Goal: Task Accomplishment & Management: Manage account settings

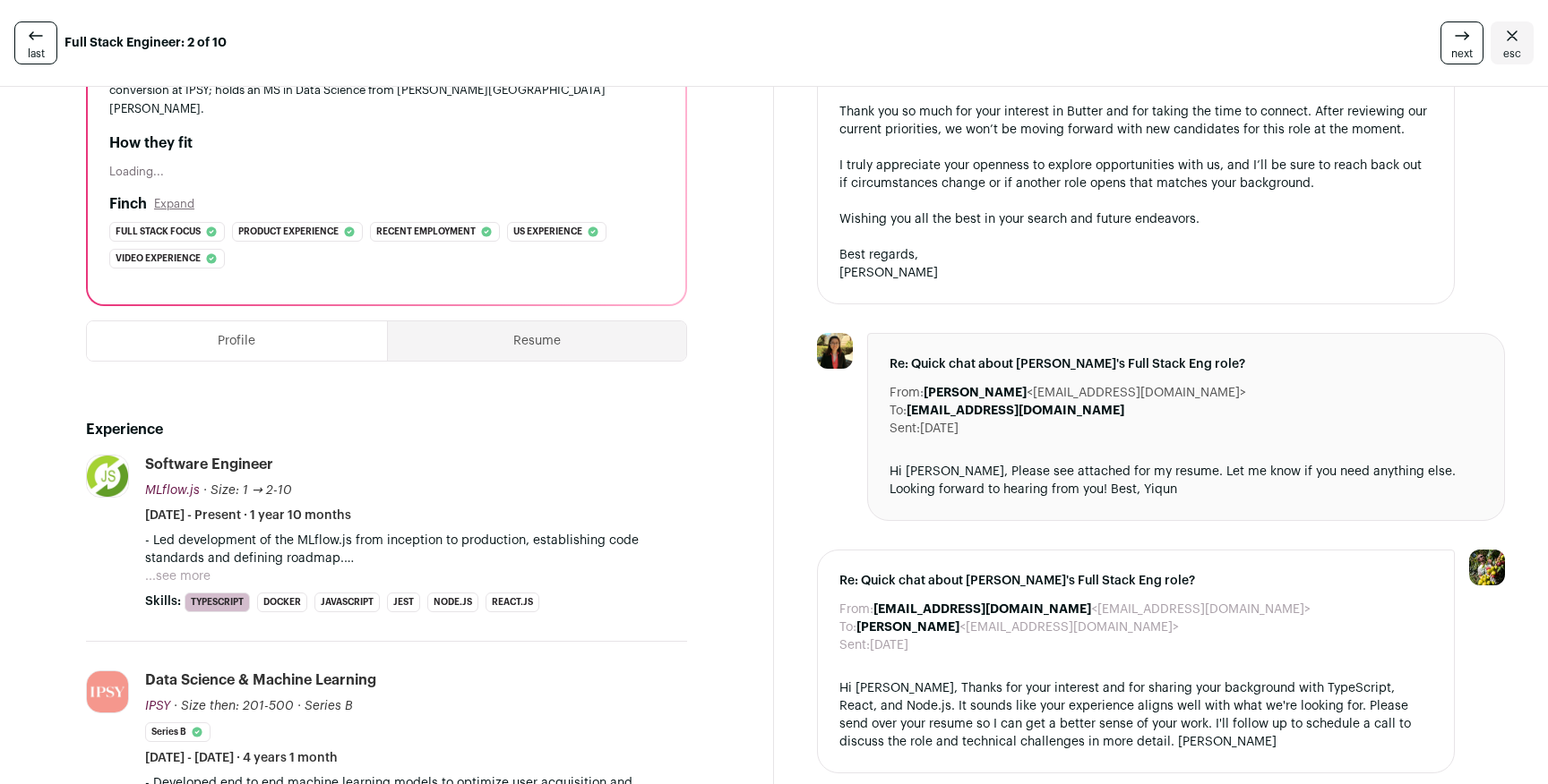
scroll to position [247, 0]
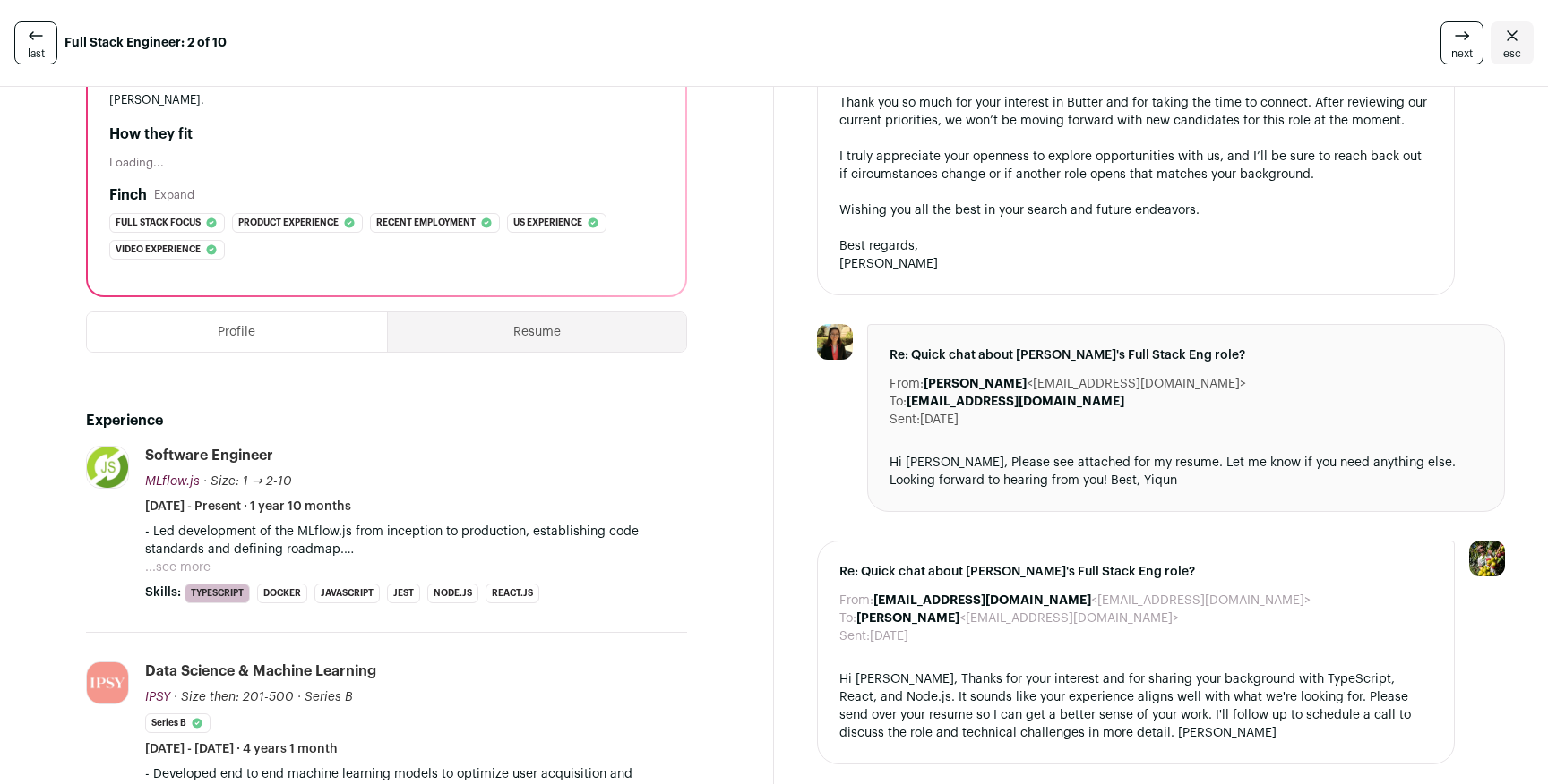
click at [196, 559] on button "...see more" at bounding box center [177, 568] width 65 height 17
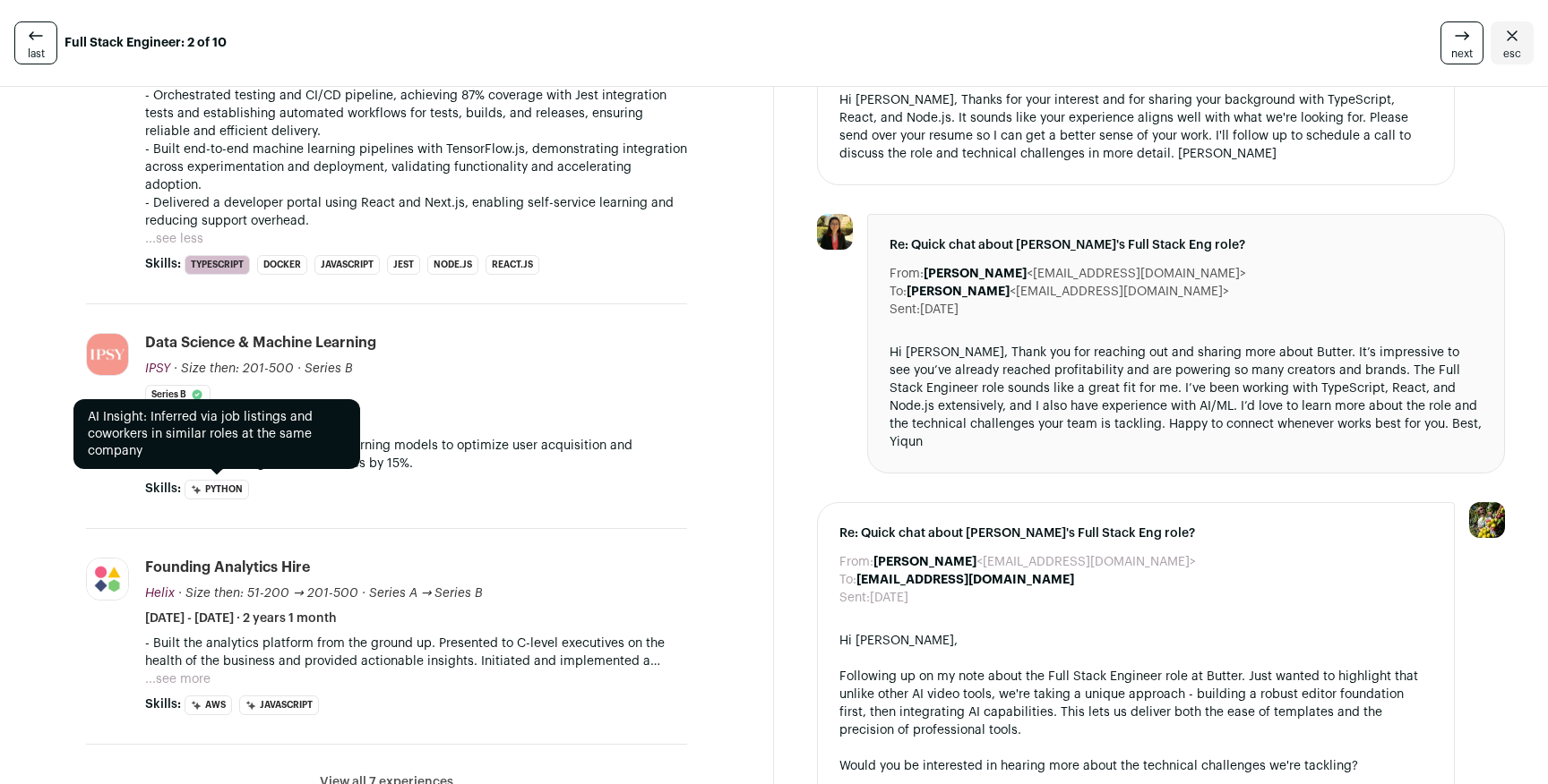
scroll to position [821, 0]
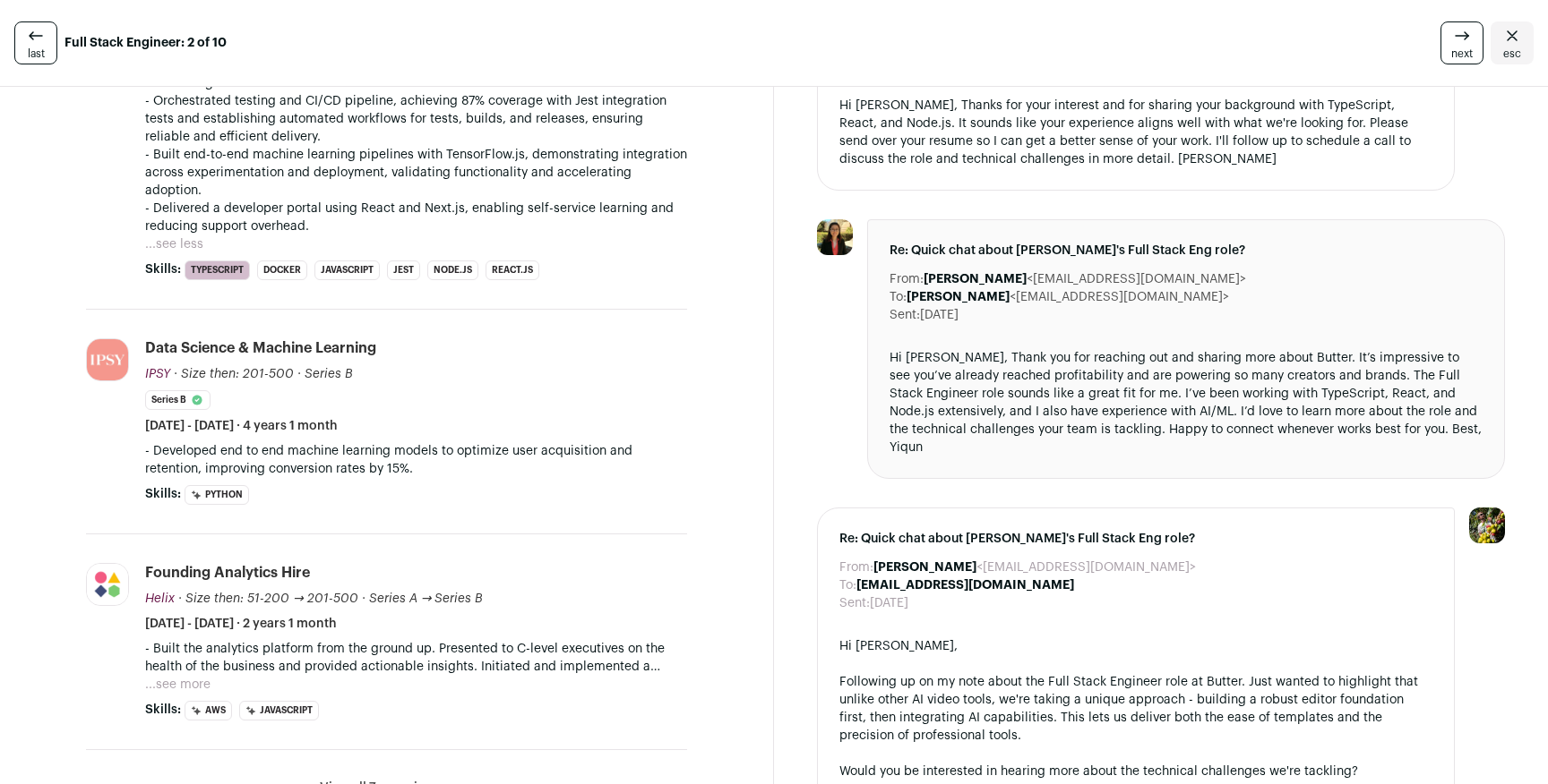
click at [183, 676] on button "...see more" at bounding box center [177, 685] width 65 height 17
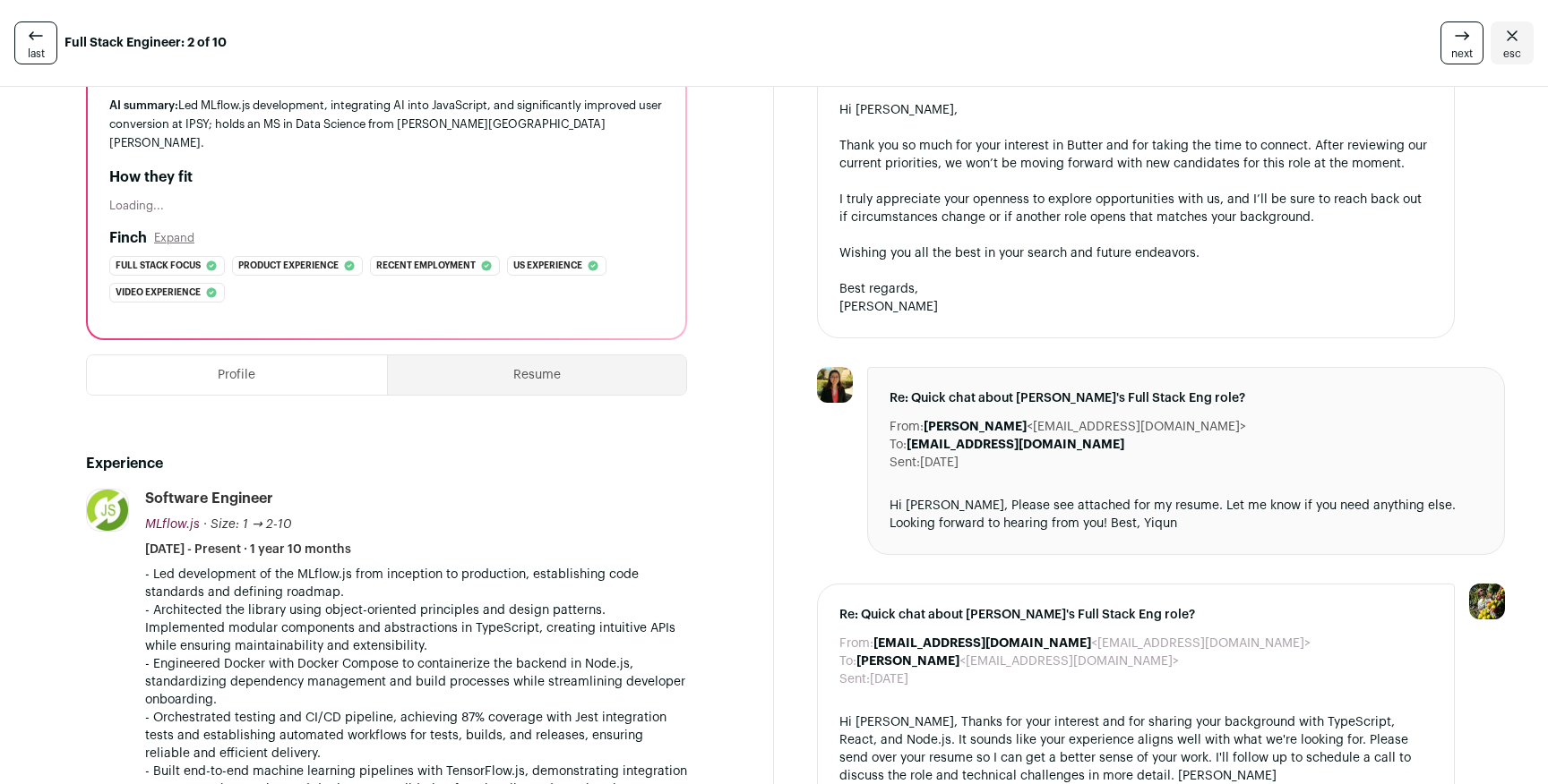
scroll to position [163, 0]
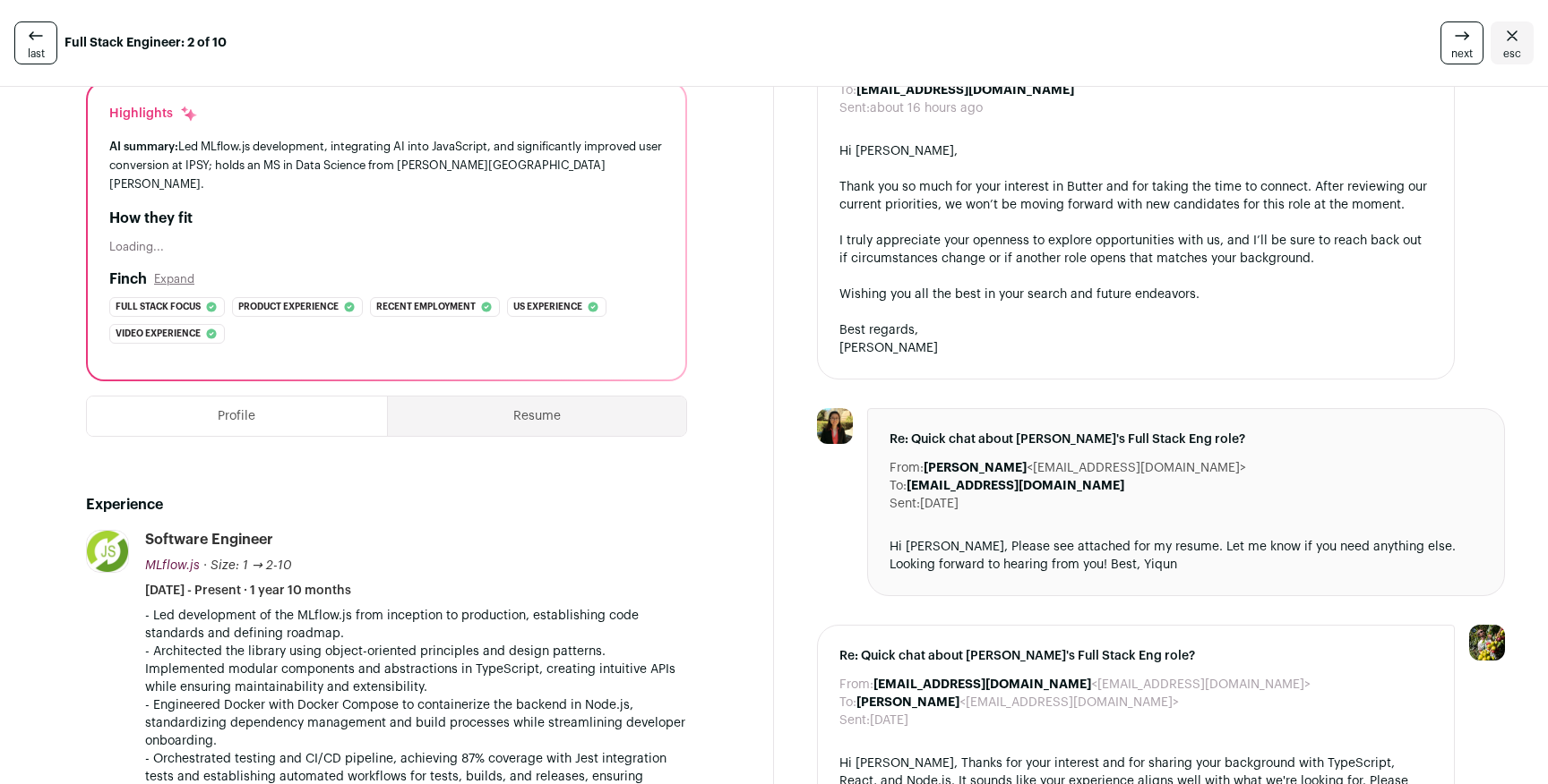
click at [562, 396] on button "Resume" at bounding box center [537, 416] width 300 height 40
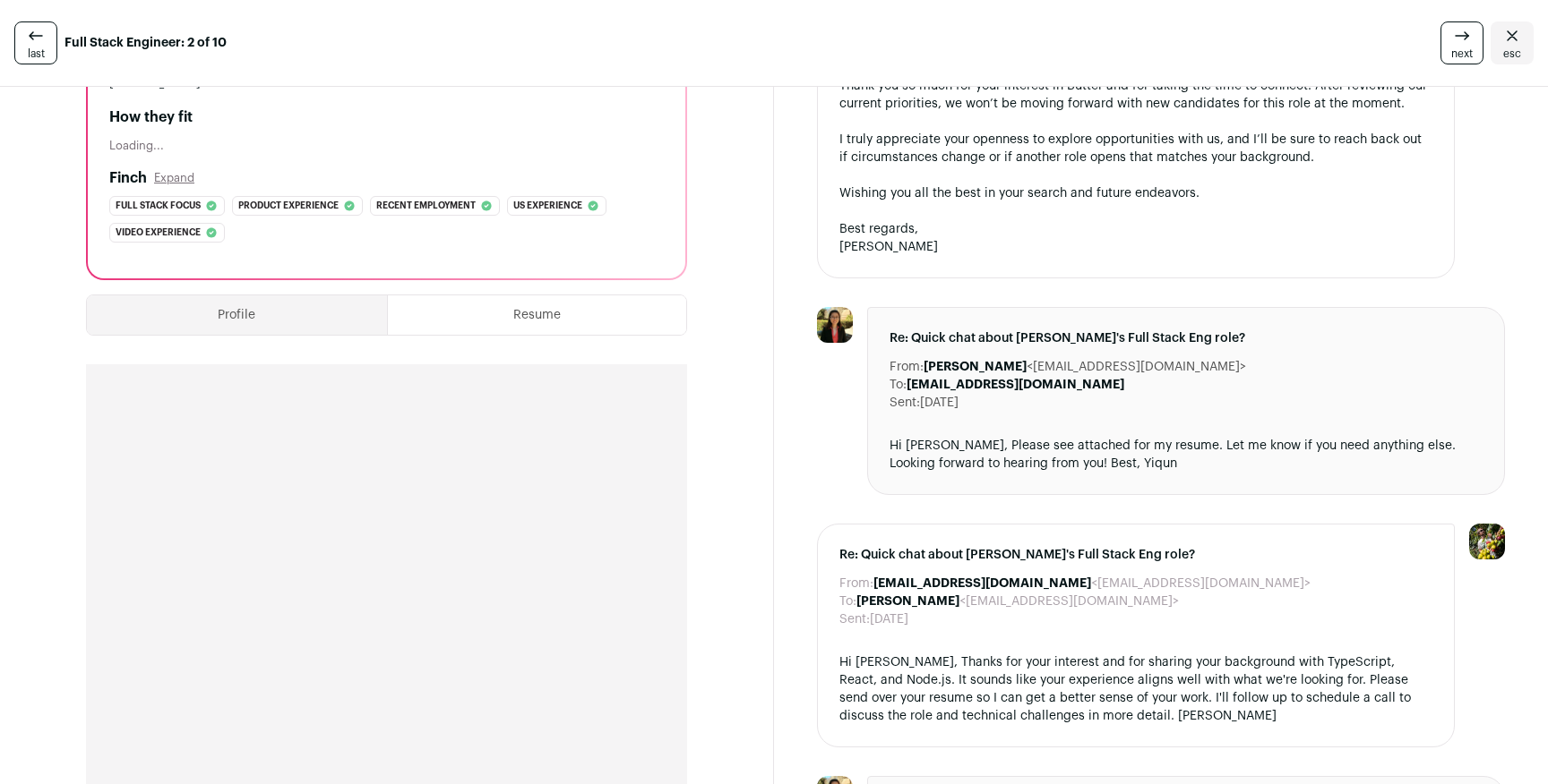
scroll to position [316, 0]
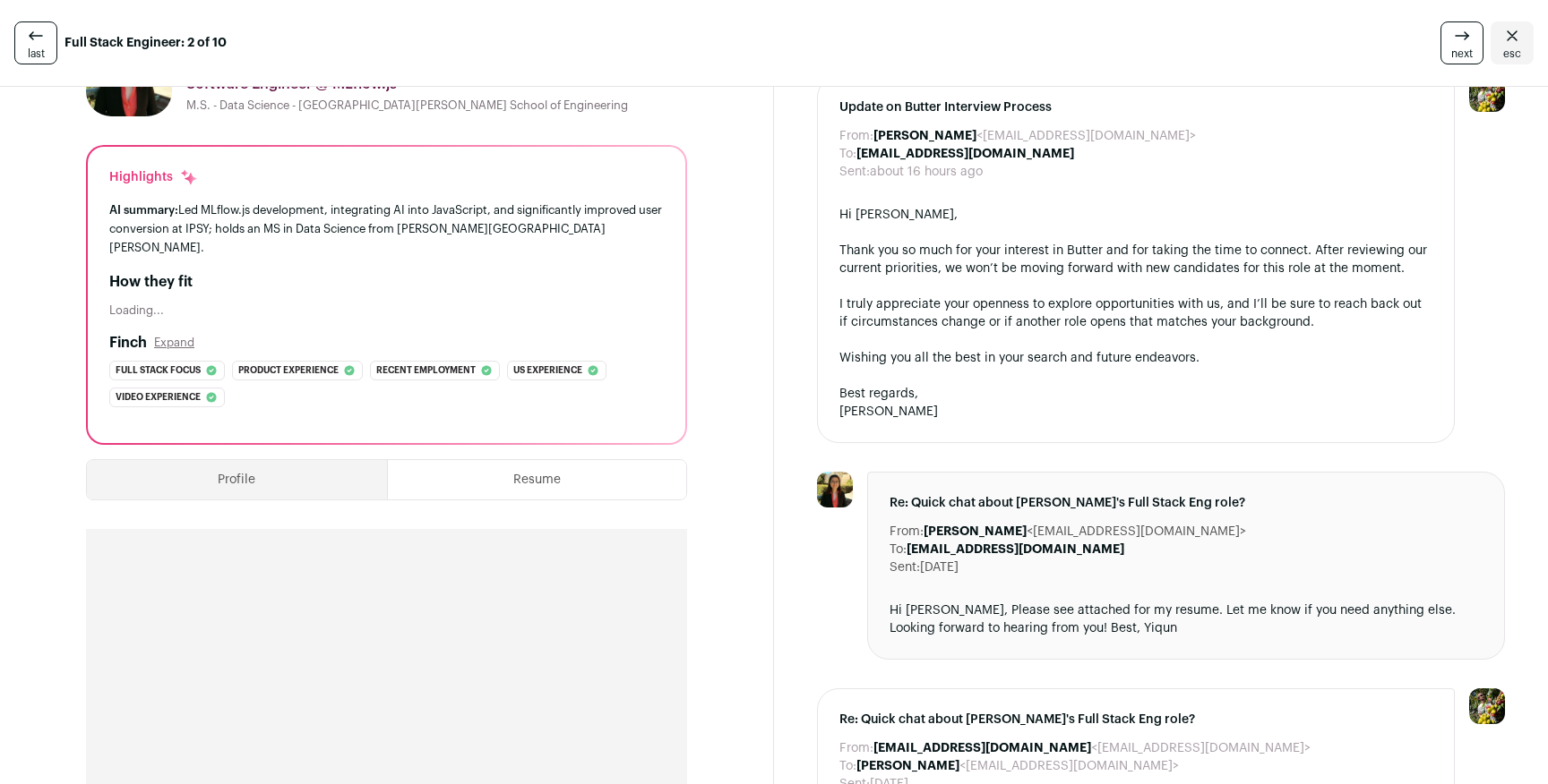
click at [289, 460] on button "Profile" at bounding box center [237, 480] width 300 height 40
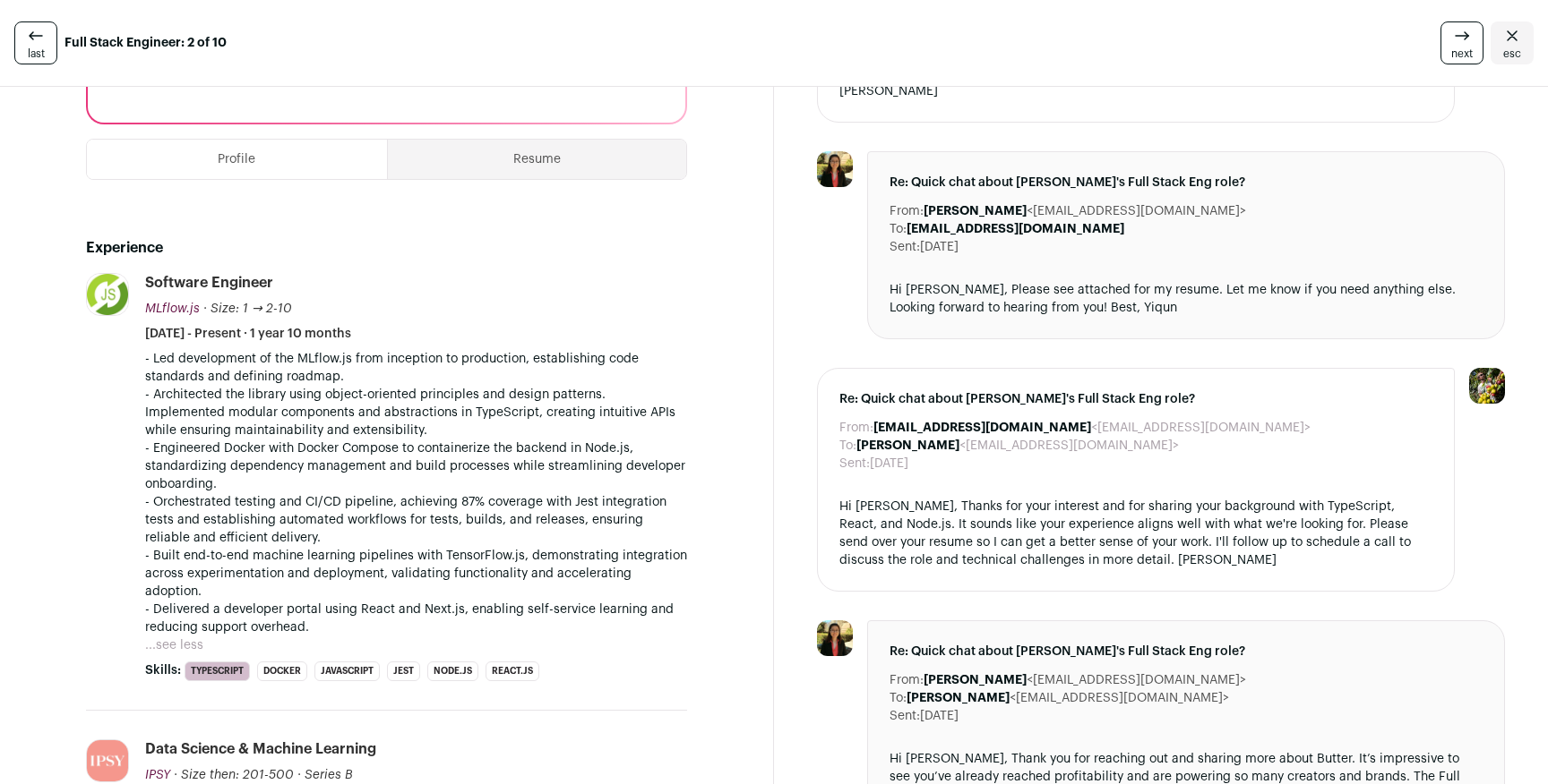
scroll to position [437, 0]
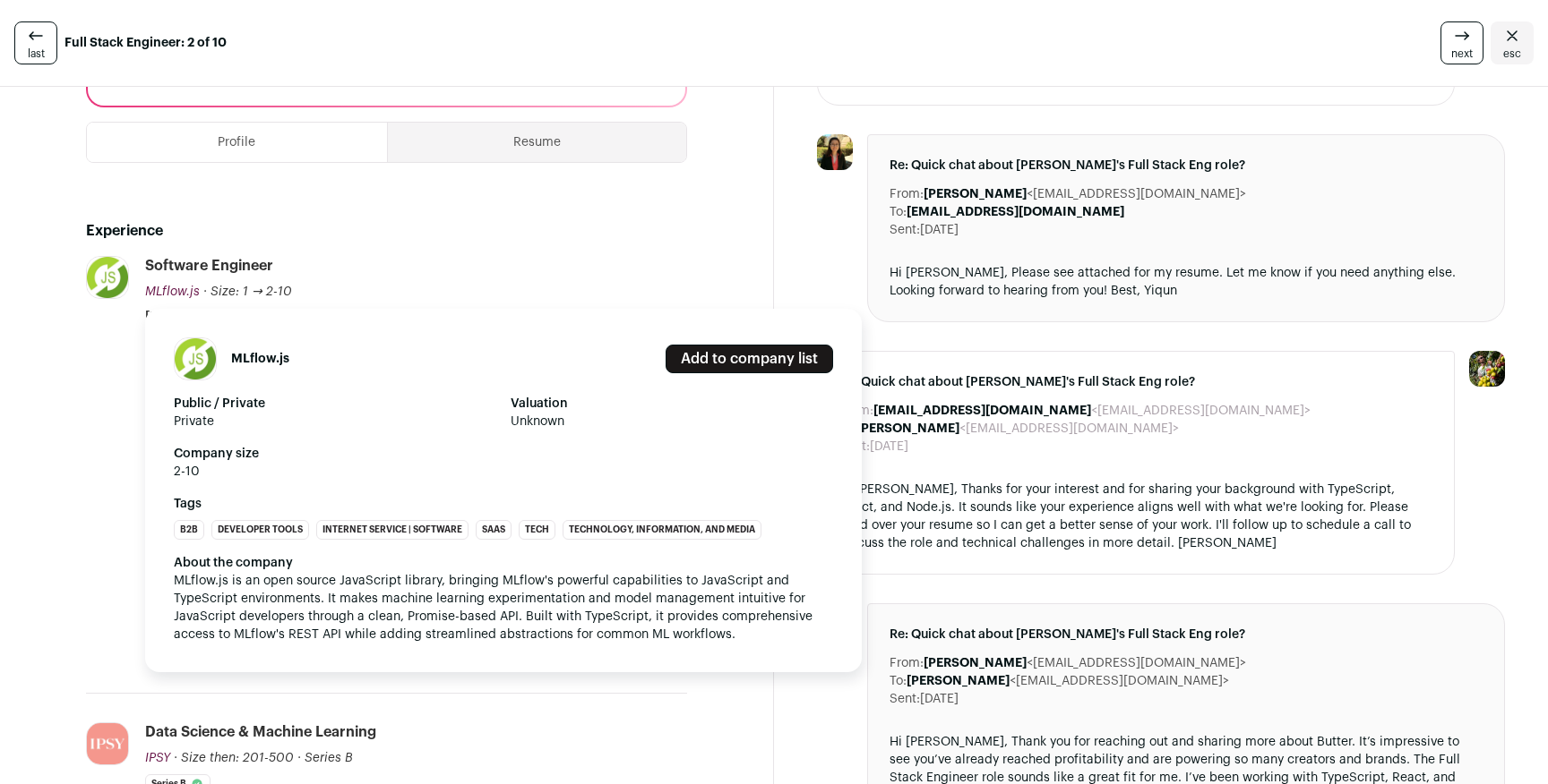
click at [152, 286] on span "MLflow.js" at bounding box center [173, 292] width 54 height 13
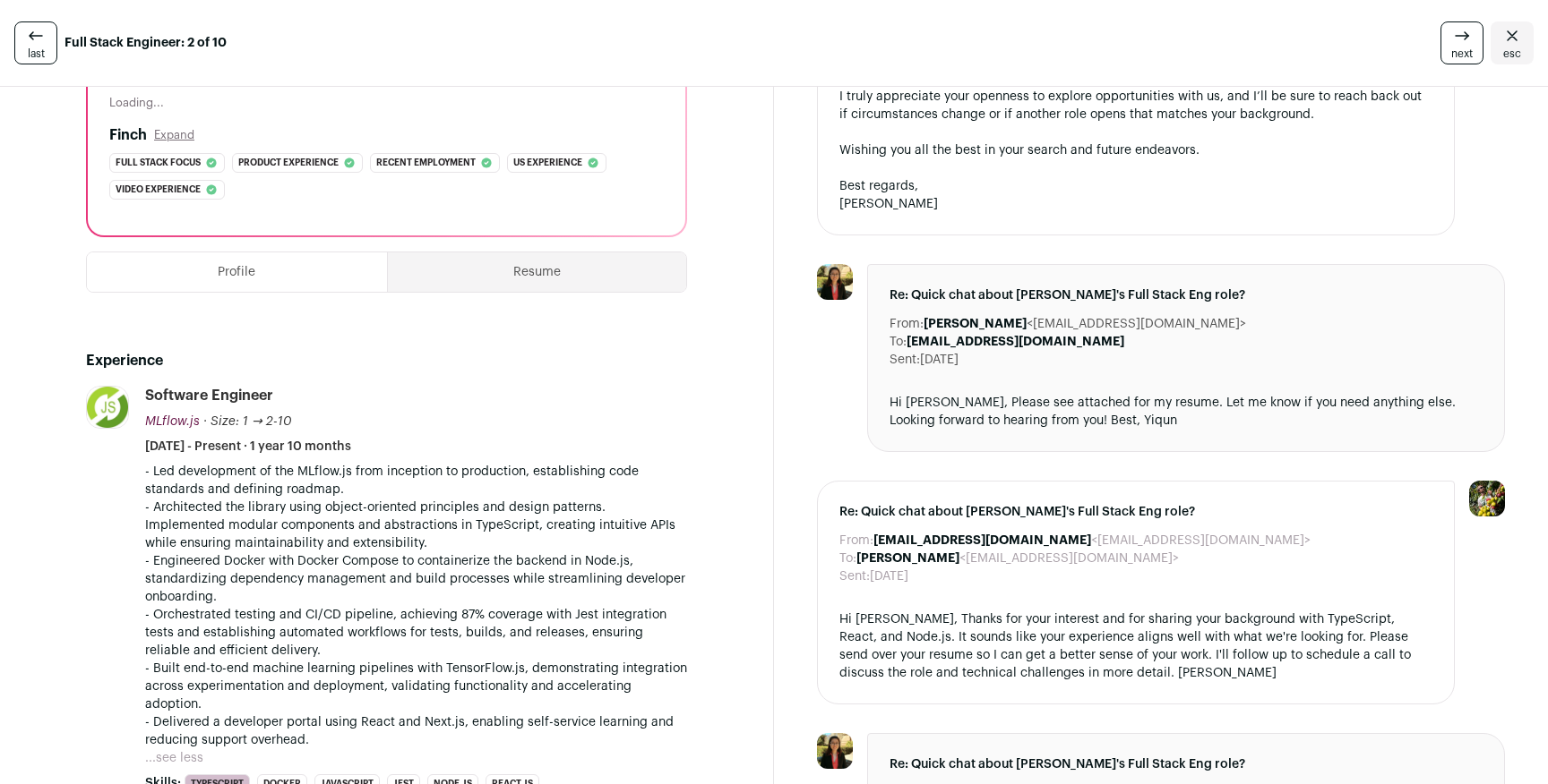
scroll to position [0, 0]
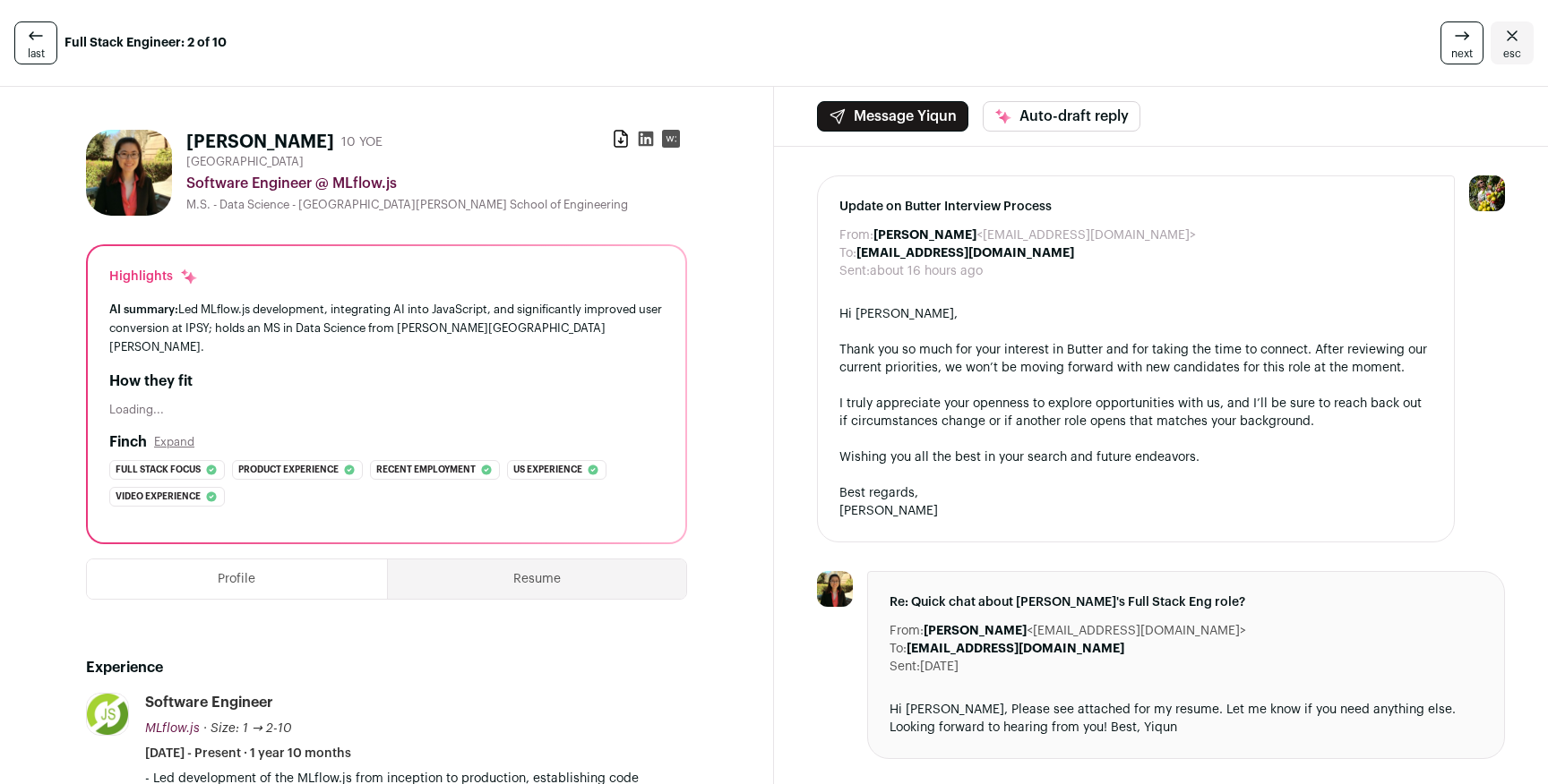
click at [1458, 35] on icon at bounding box center [1462, 36] width 21 height 21
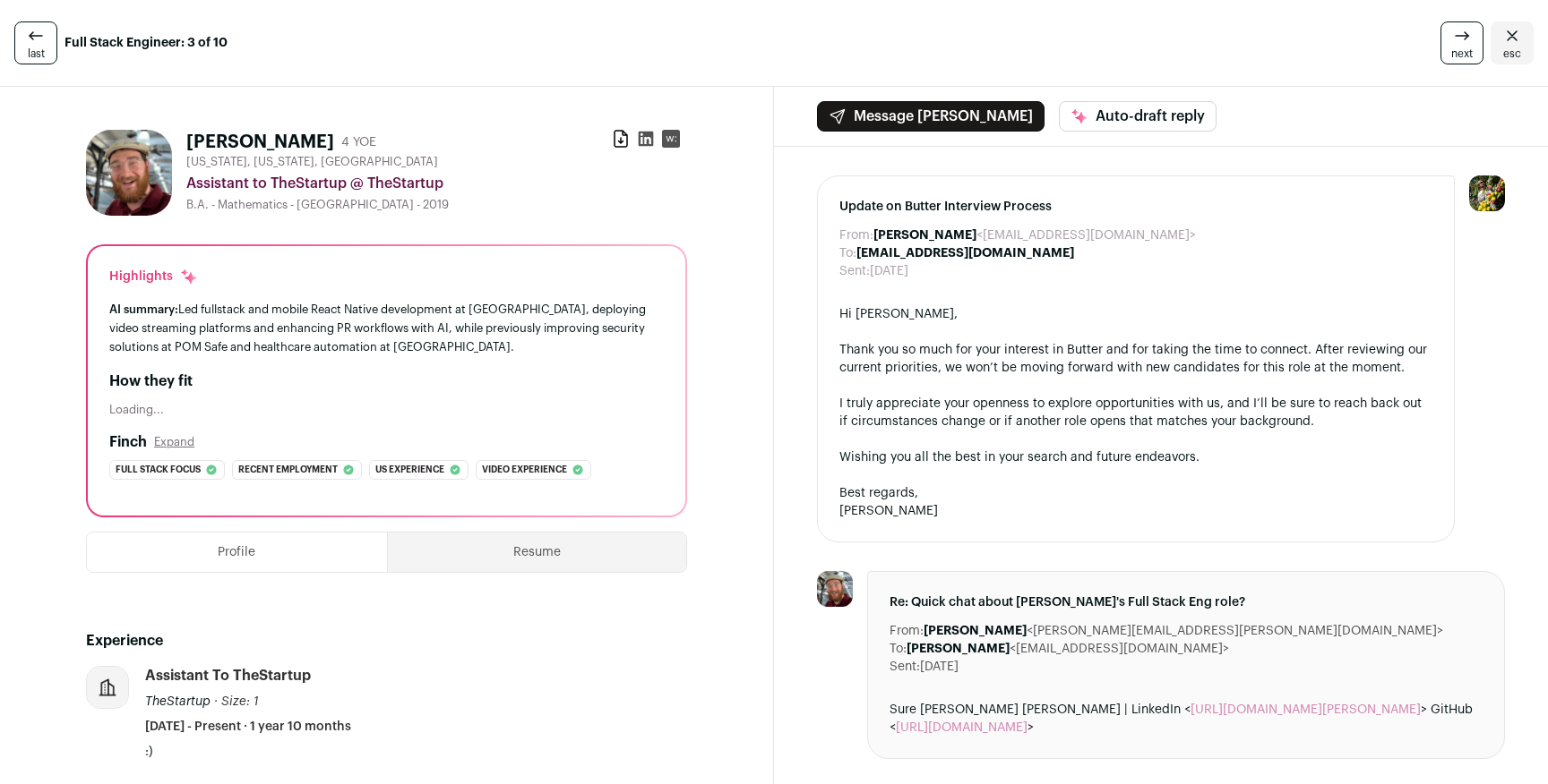
click at [42, 27] on icon at bounding box center [36, 36] width 21 height 21
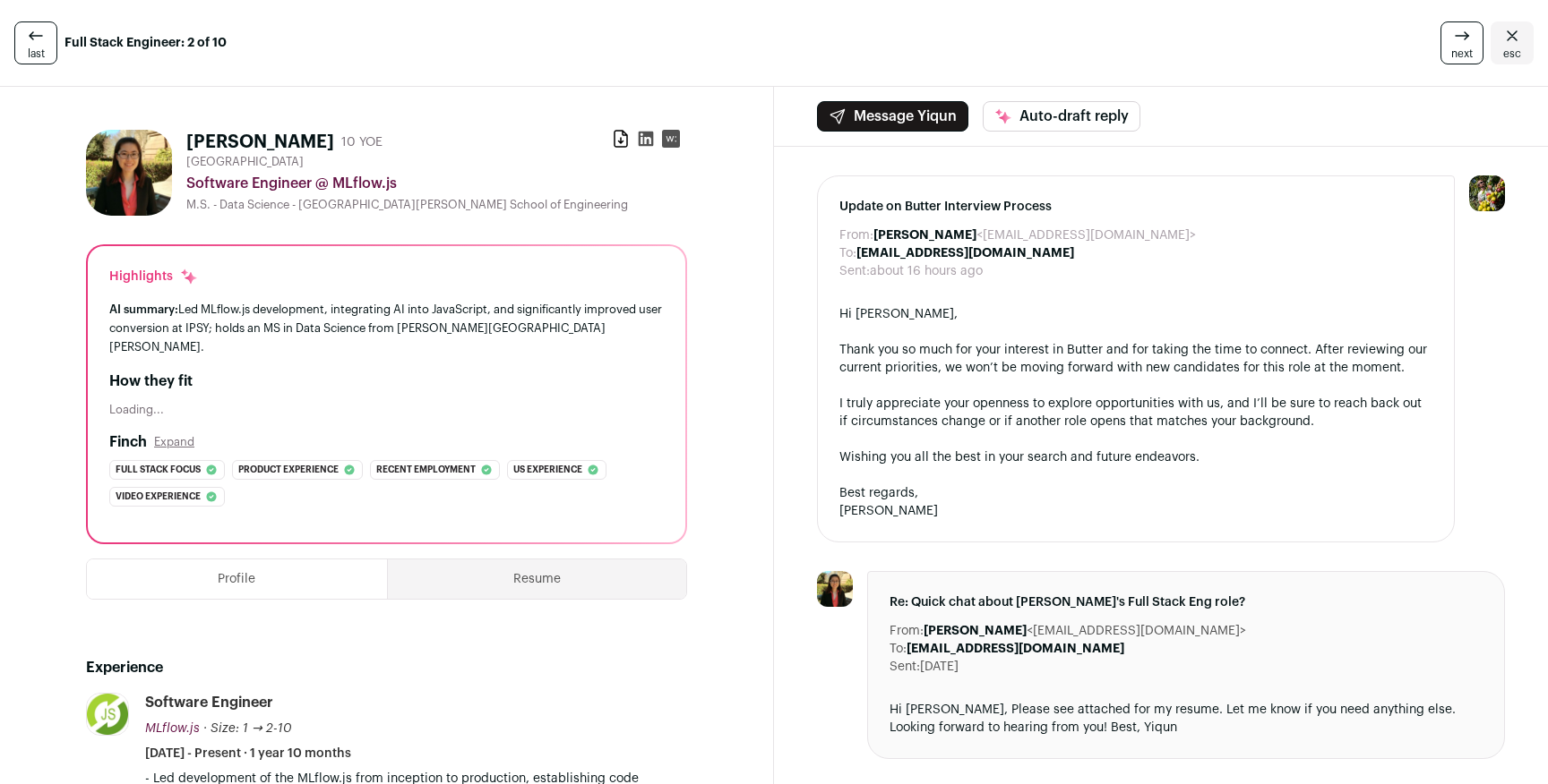
click at [42, 37] on icon at bounding box center [36, 36] width 21 height 21
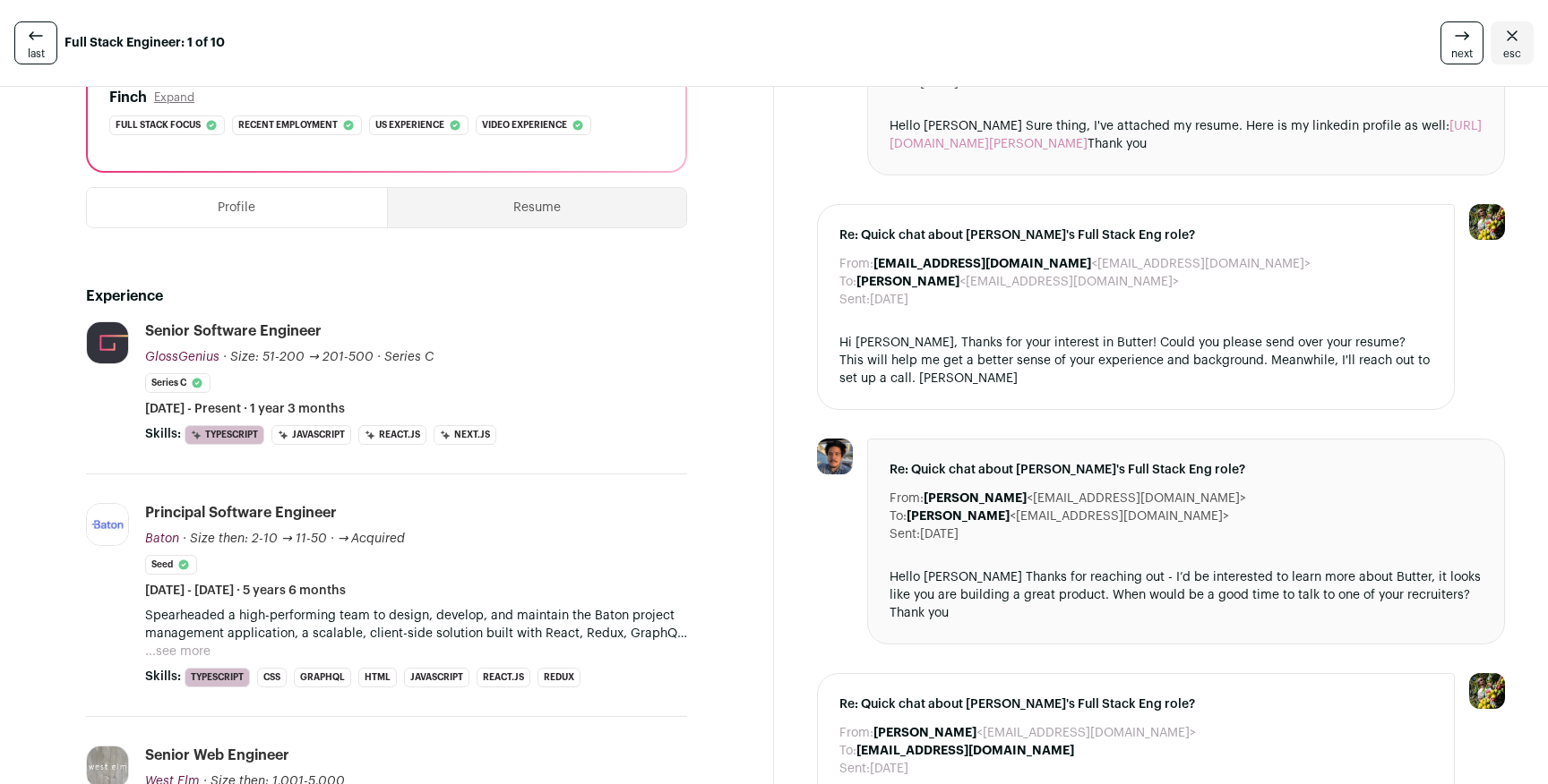
scroll to position [349, 0]
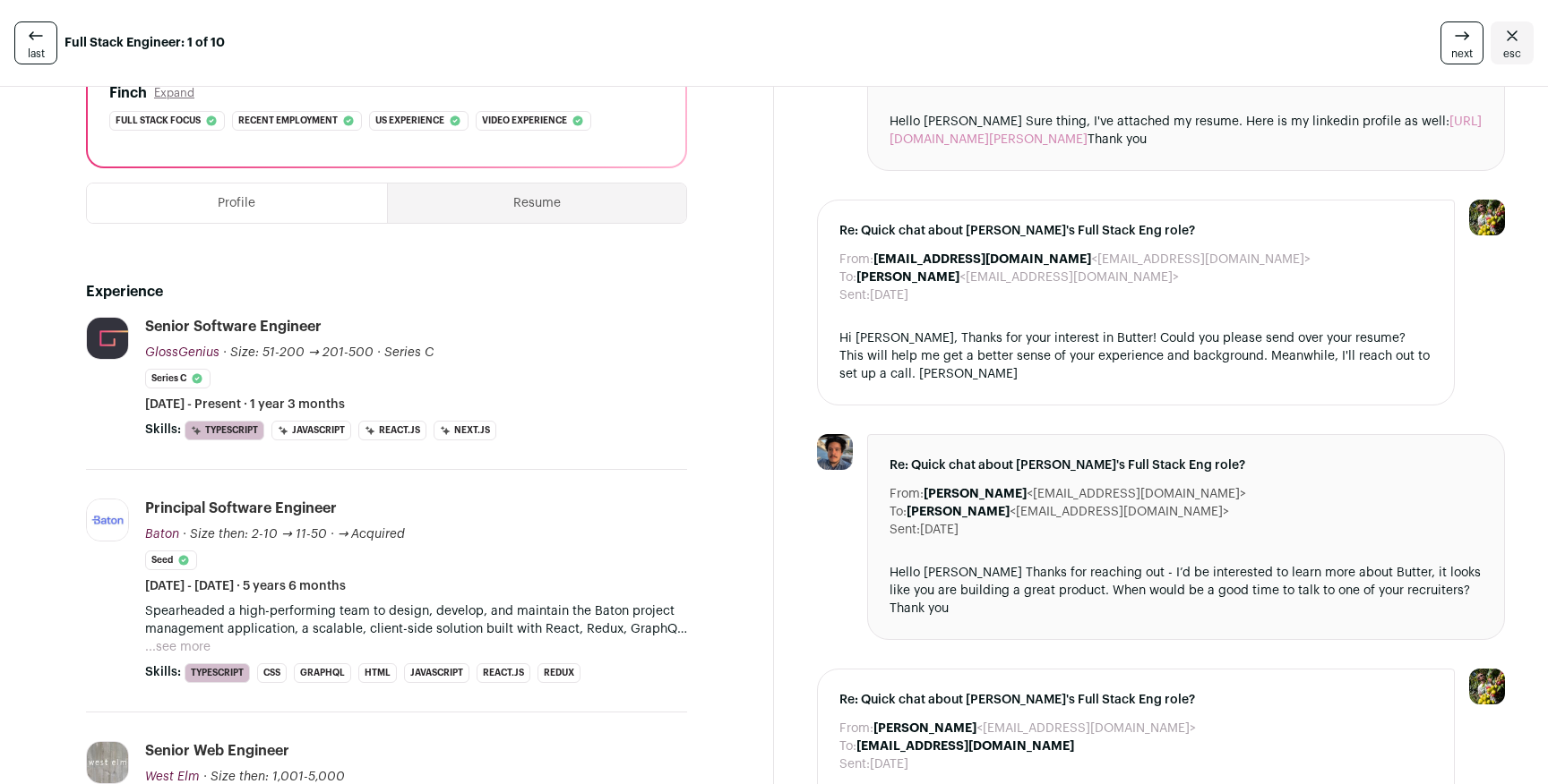
click at [181, 643] on button "...see more" at bounding box center [177, 647] width 65 height 17
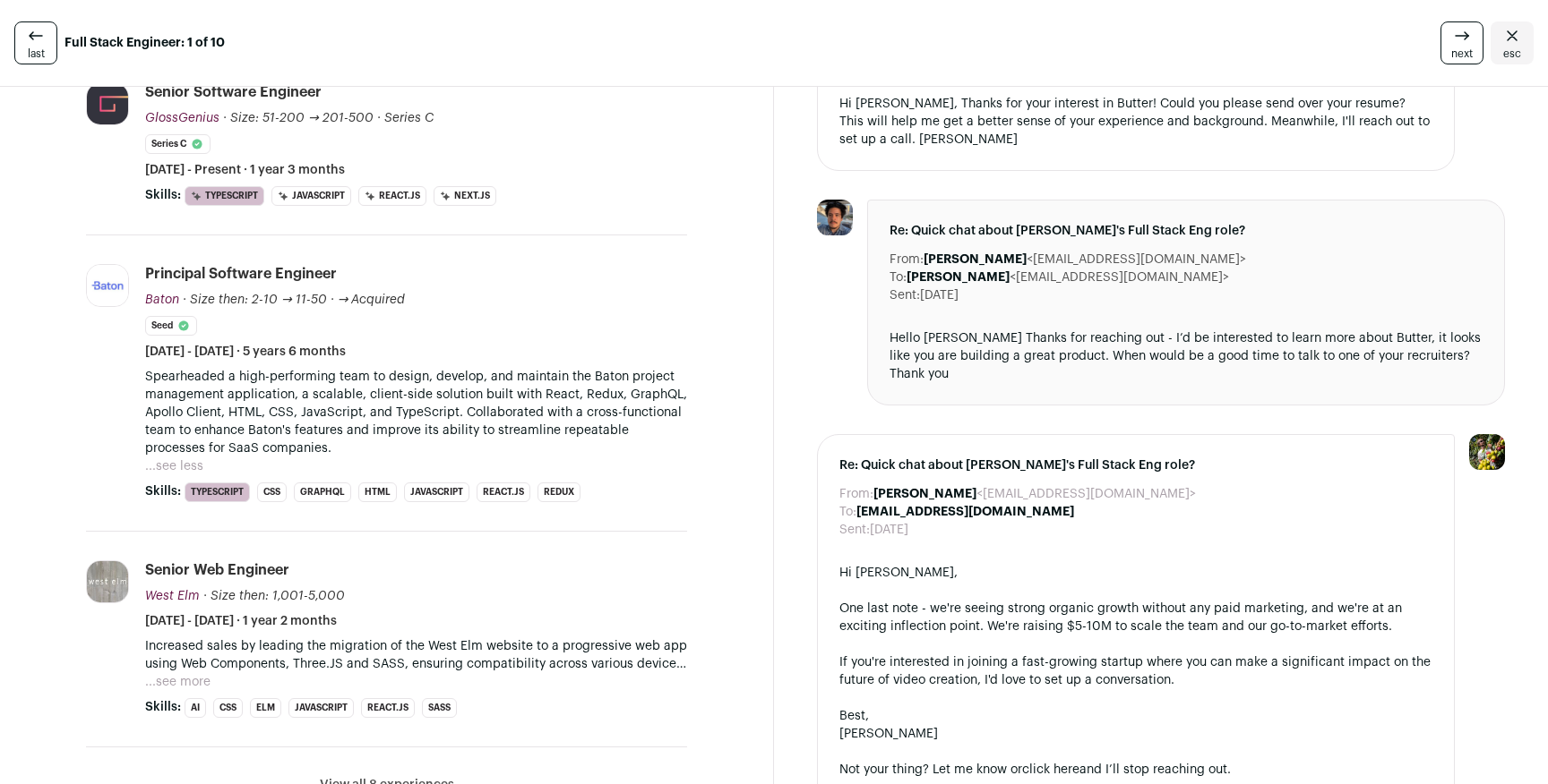
scroll to position [575, 0]
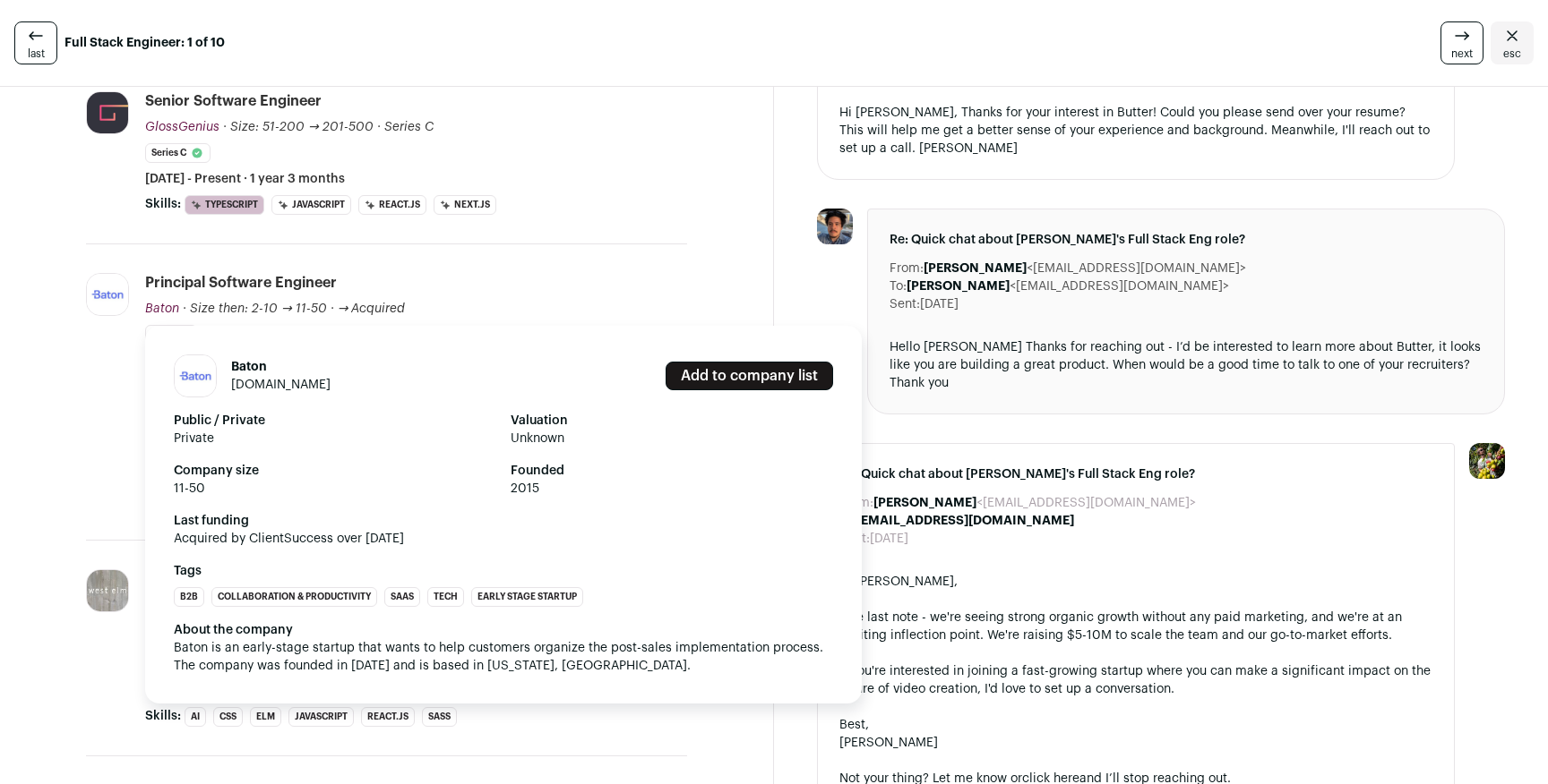
click at [161, 303] on span "Baton" at bounding box center [162, 308] width 34 height 13
drag, startPoint x: 139, startPoint y: 311, endPoint x: 176, endPoint y: 309, distance: 37.1
click at [176, 309] on li "Baton hellobaton.com Add to company list Public / Private Private Valuation Unk…" at bounding box center [387, 392] width 601 height 297
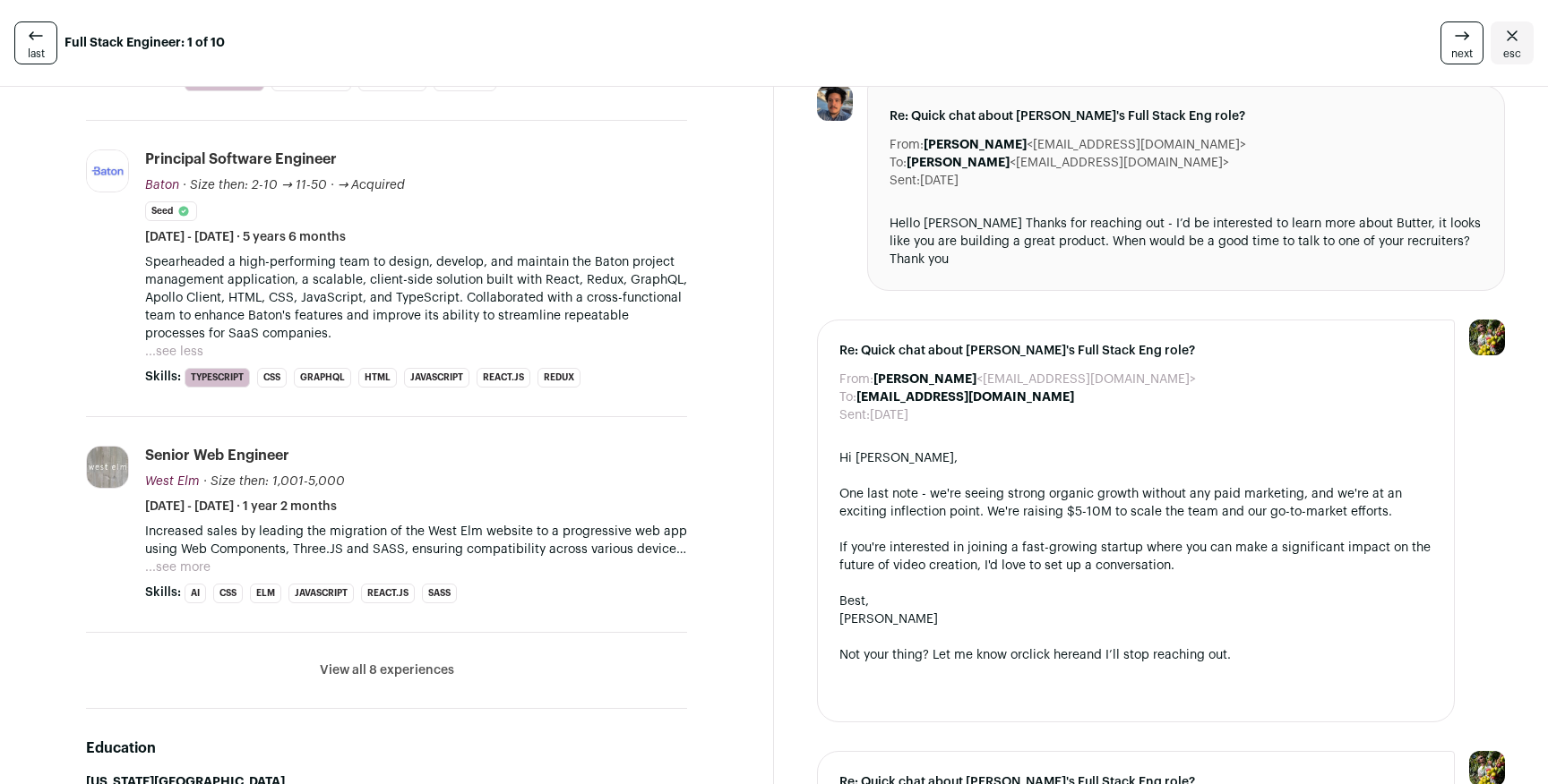
scroll to position [701, 0]
click at [187, 568] on button "...see more" at bounding box center [177, 566] width 65 height 17
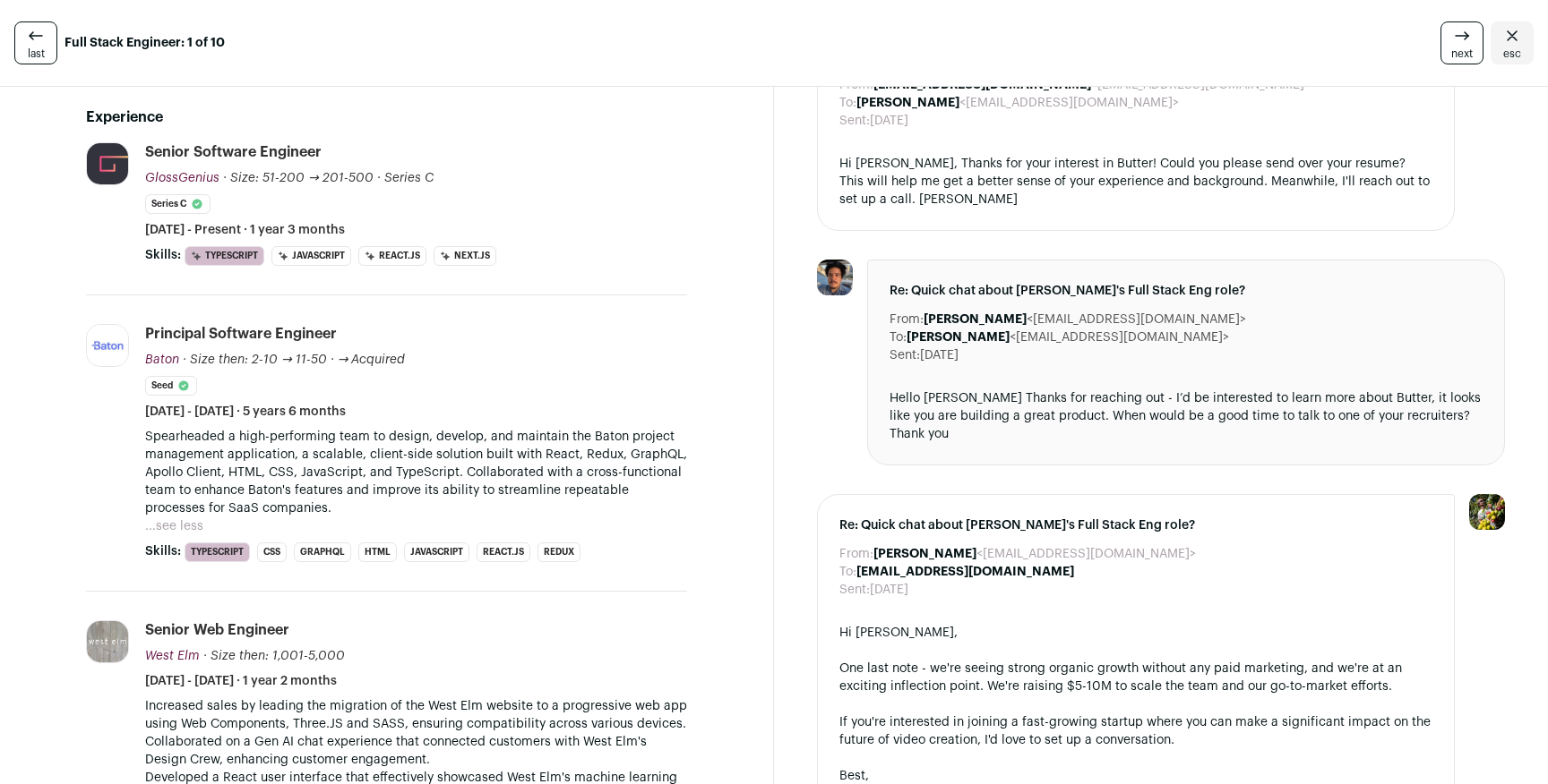
scroll to position [489, 0]
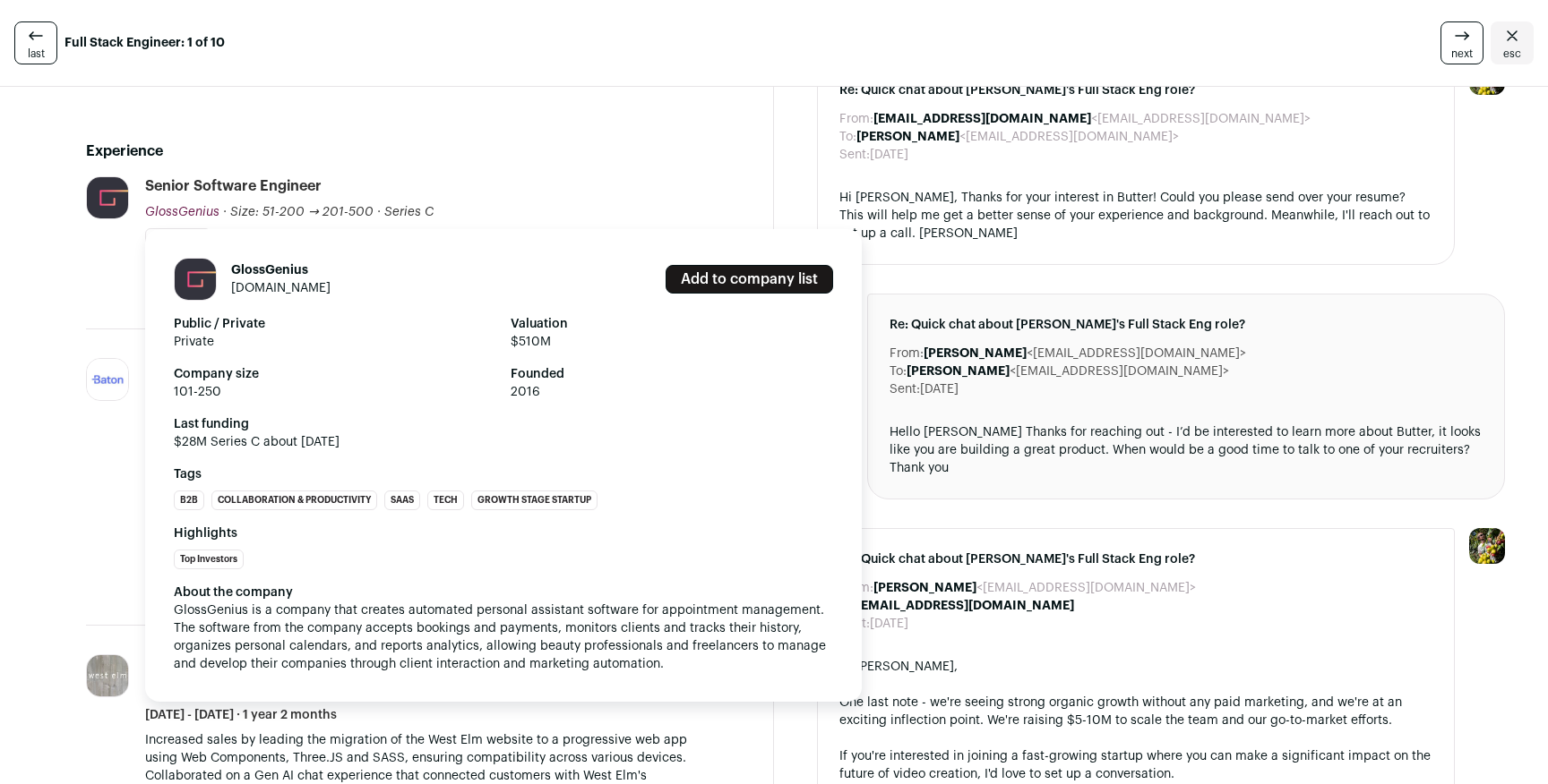
click at [195, 210] on span "GlossGenius" at bounding box center [182, 212] width 75 height 13
click at [330, 289] on link "[DOMAIN_NAME]" at bounding box center [280, 288] width 100 height 13
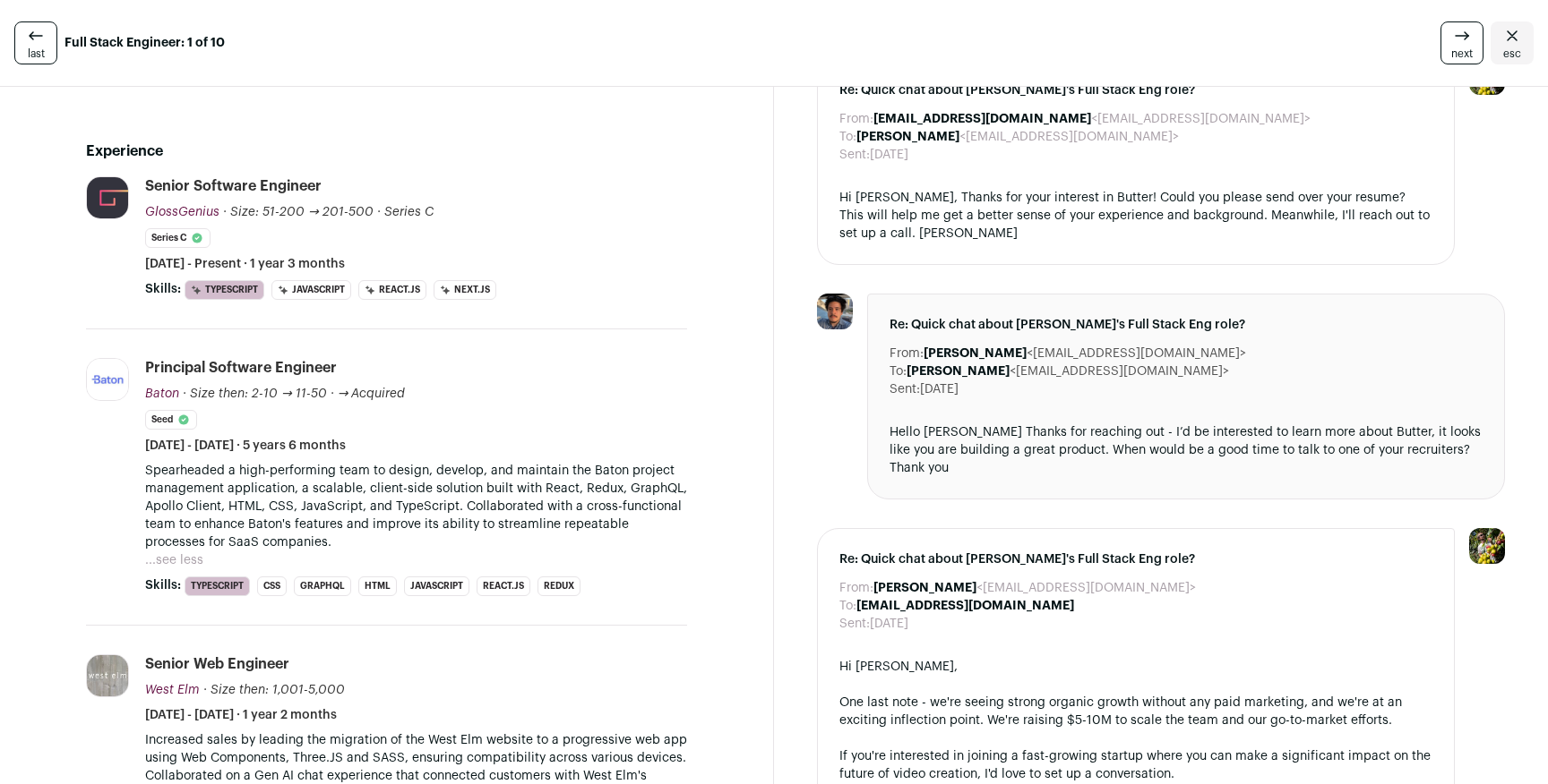
click at [193, 567] on button "...see less" at bounding box center [174, 560] width 58 height 17
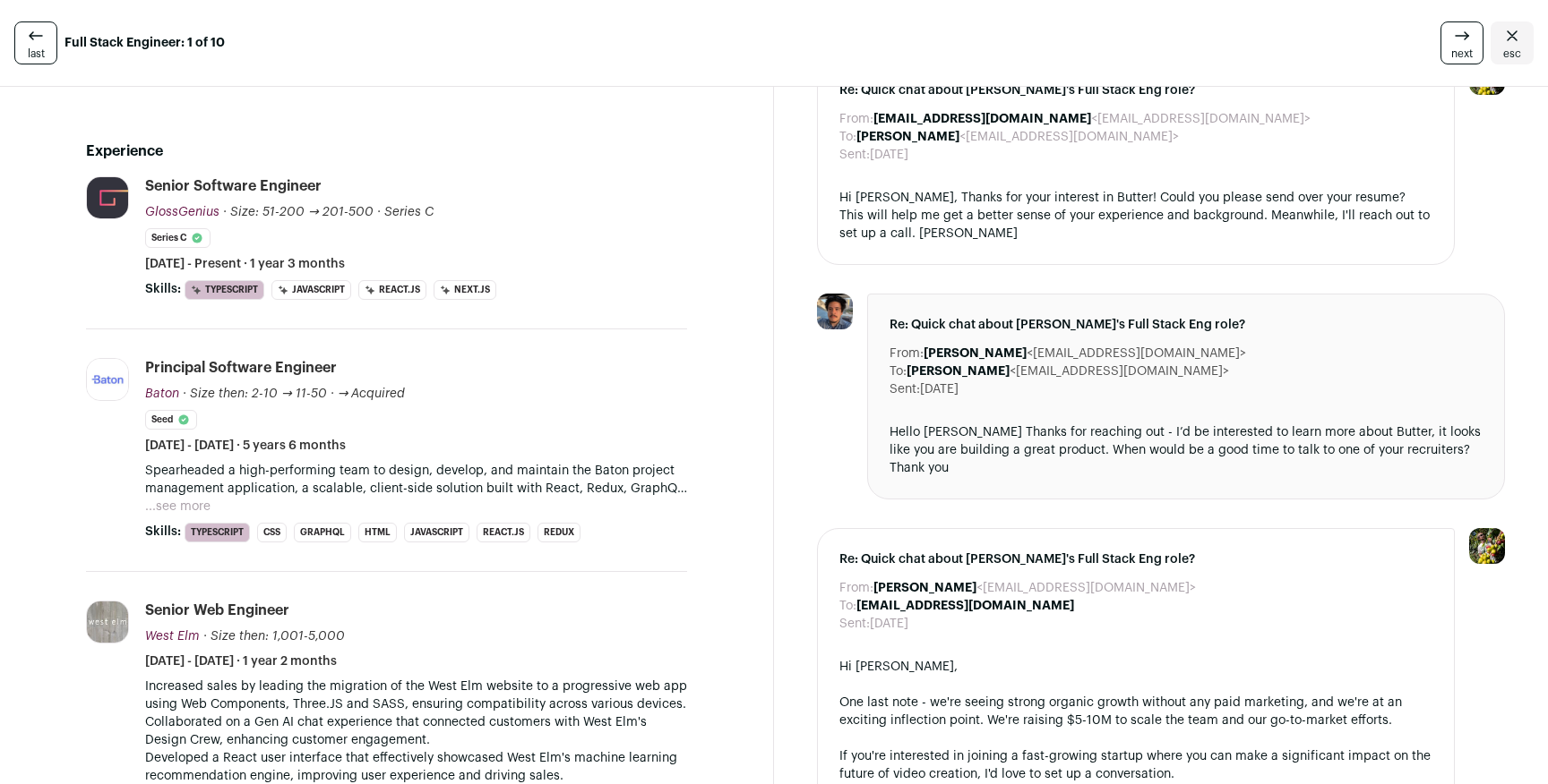
click at [192, 501] on button "...see more" at bounding box center [177, 507] width 65 height 17
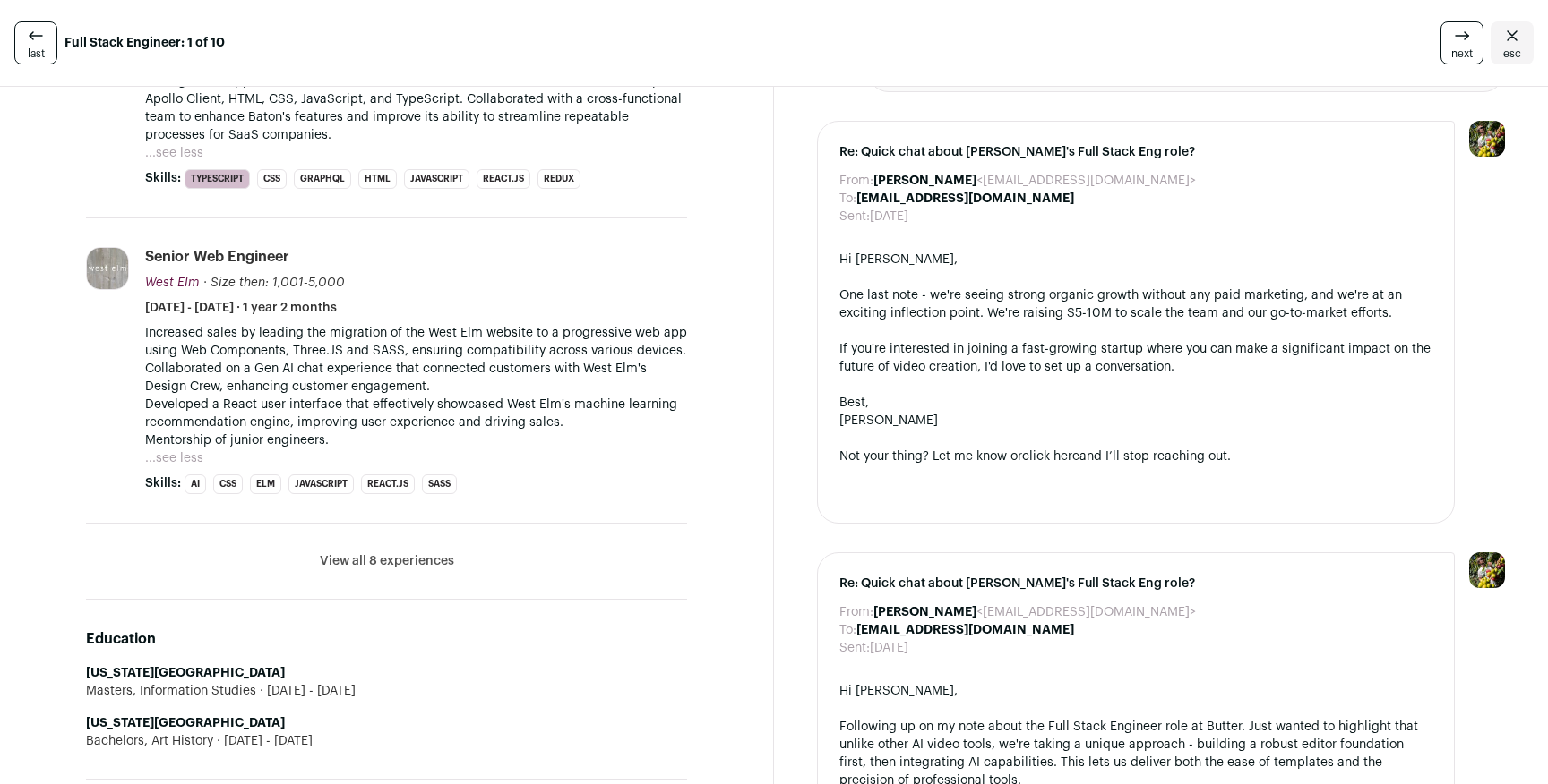
scroll to position [915, 0]
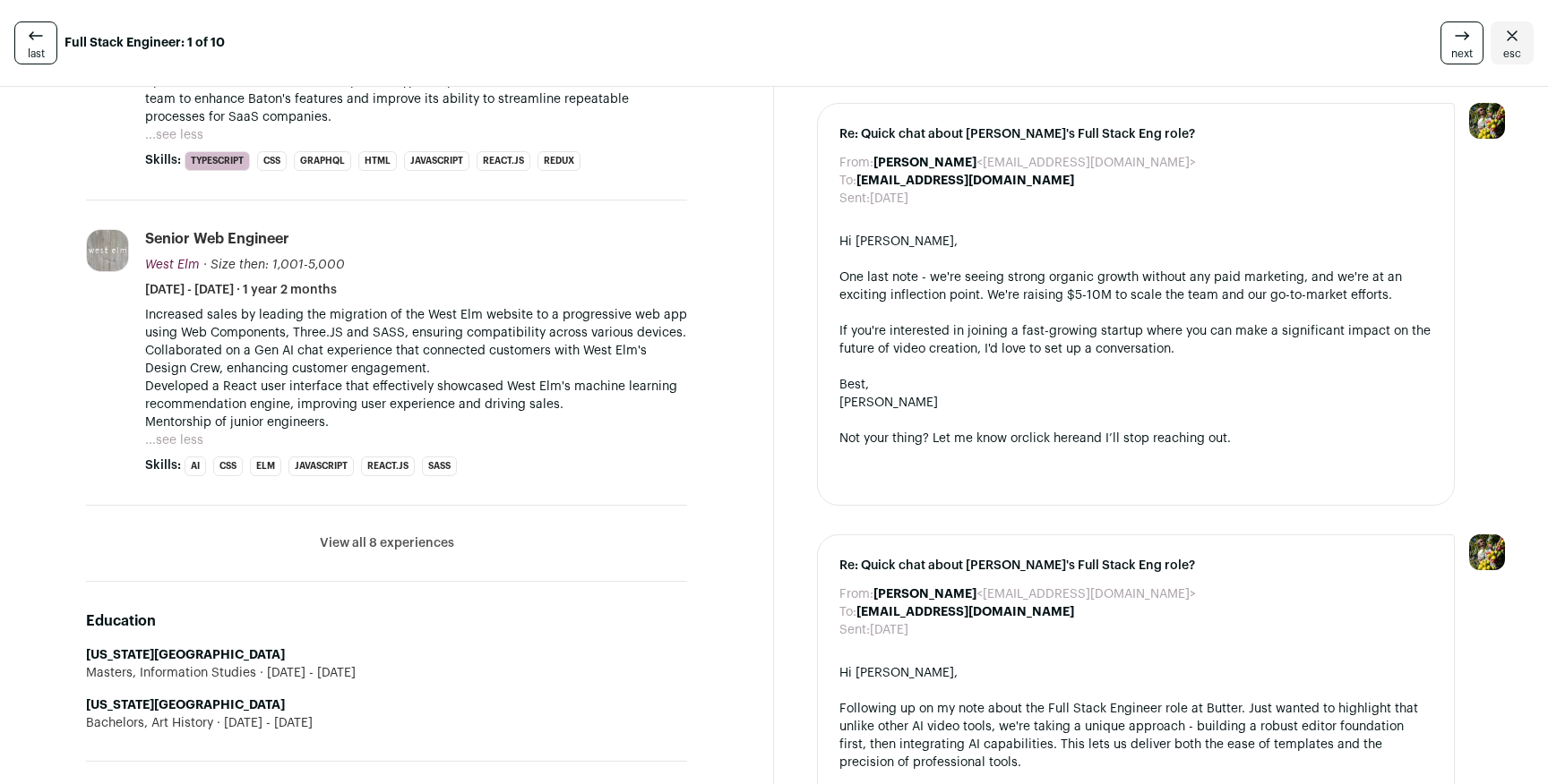
click at [386, 548] on button "View all 8 experiences" at bounding box center [387, 544] width 135 height 17
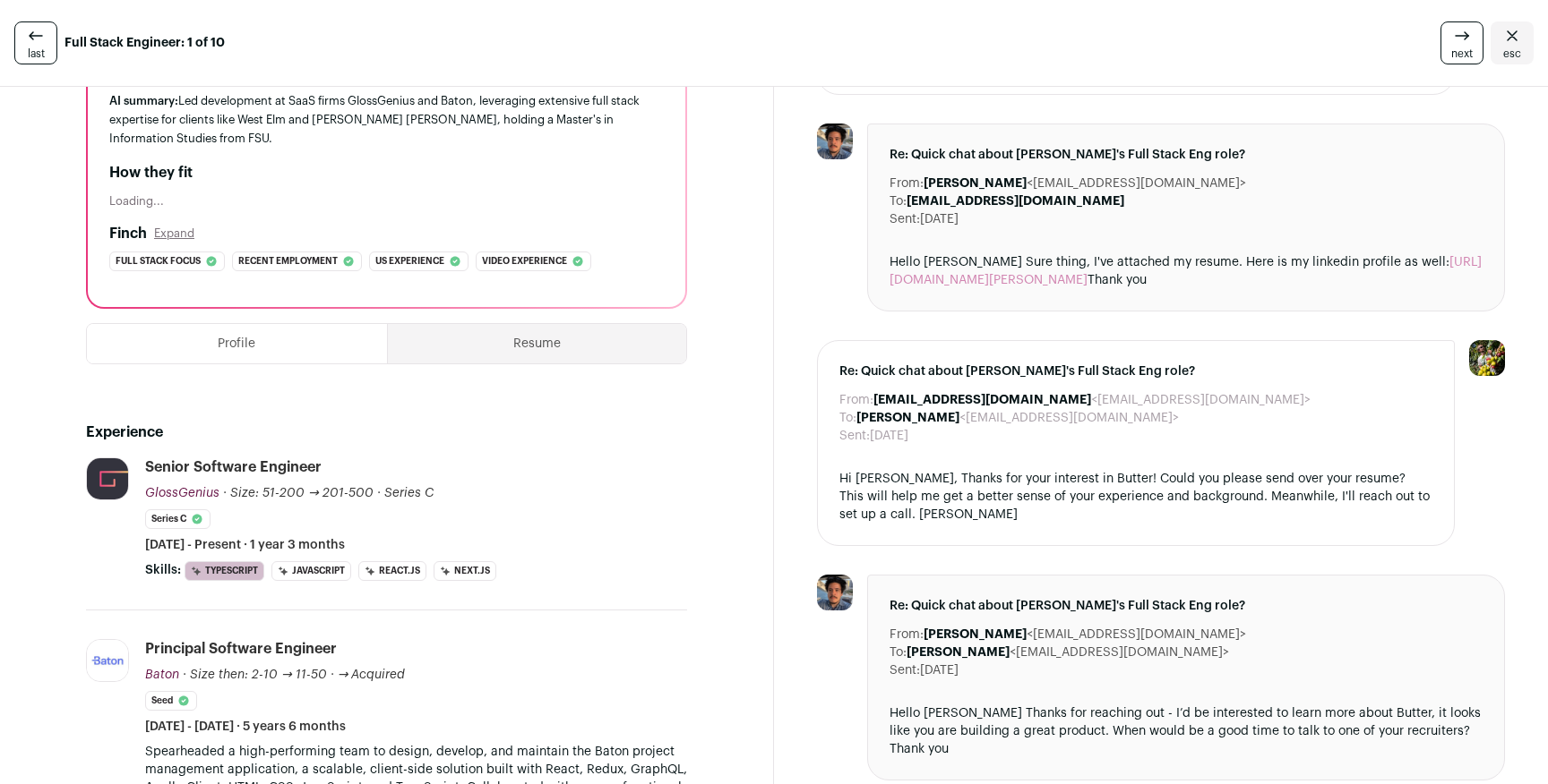
scroll to position [209, 0]
click at [555, 337] on button "Resume" at bounding box center [537, 343] width 300 height 40
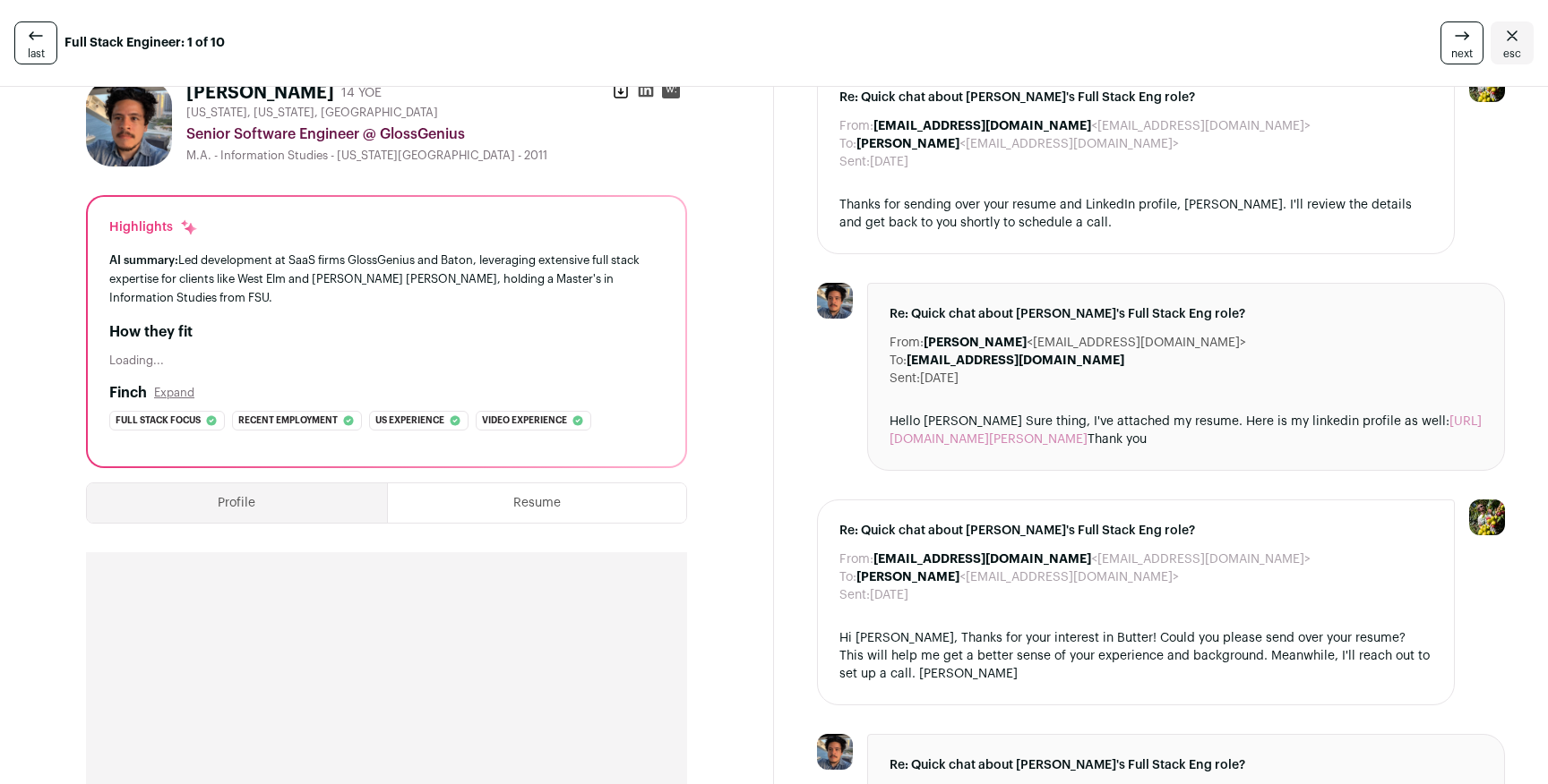
scroll to position [0, 0]
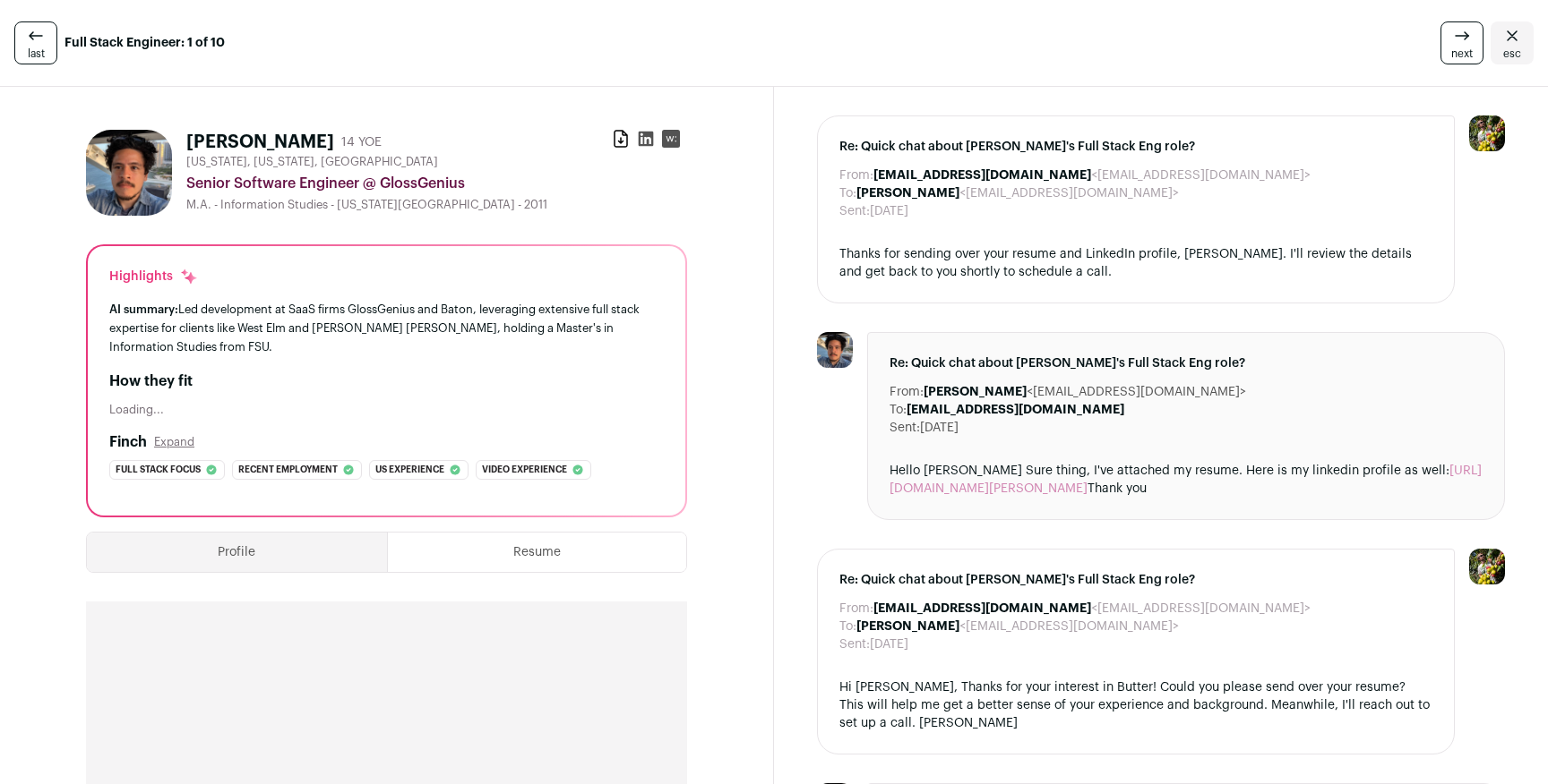
click at [234, 549] on button "Profile" at bounding box center [237, 552] width 300 height 40
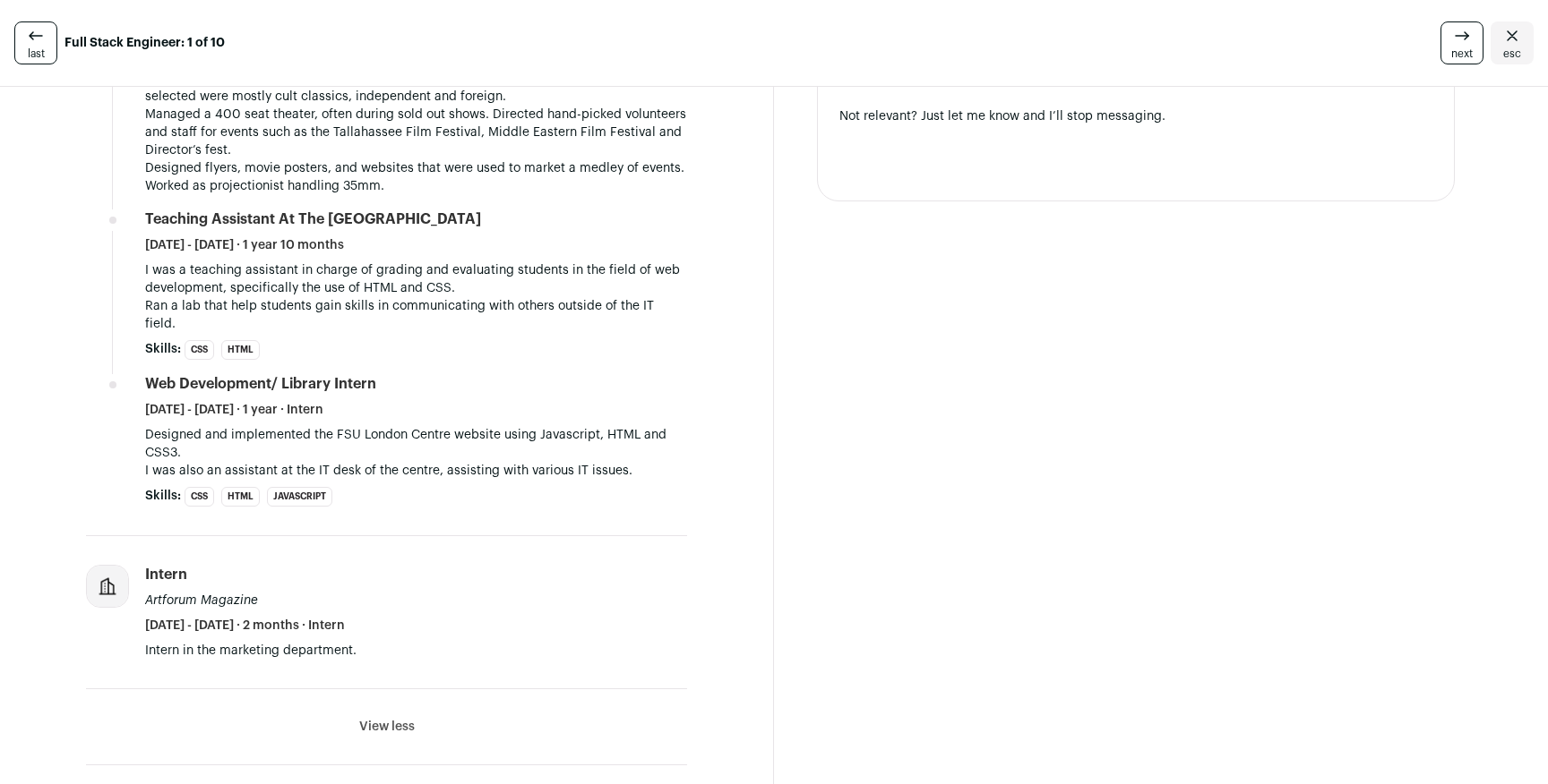
click at [381, 718] on button "View less" at bounding box center [387, 727] width 55 height 17
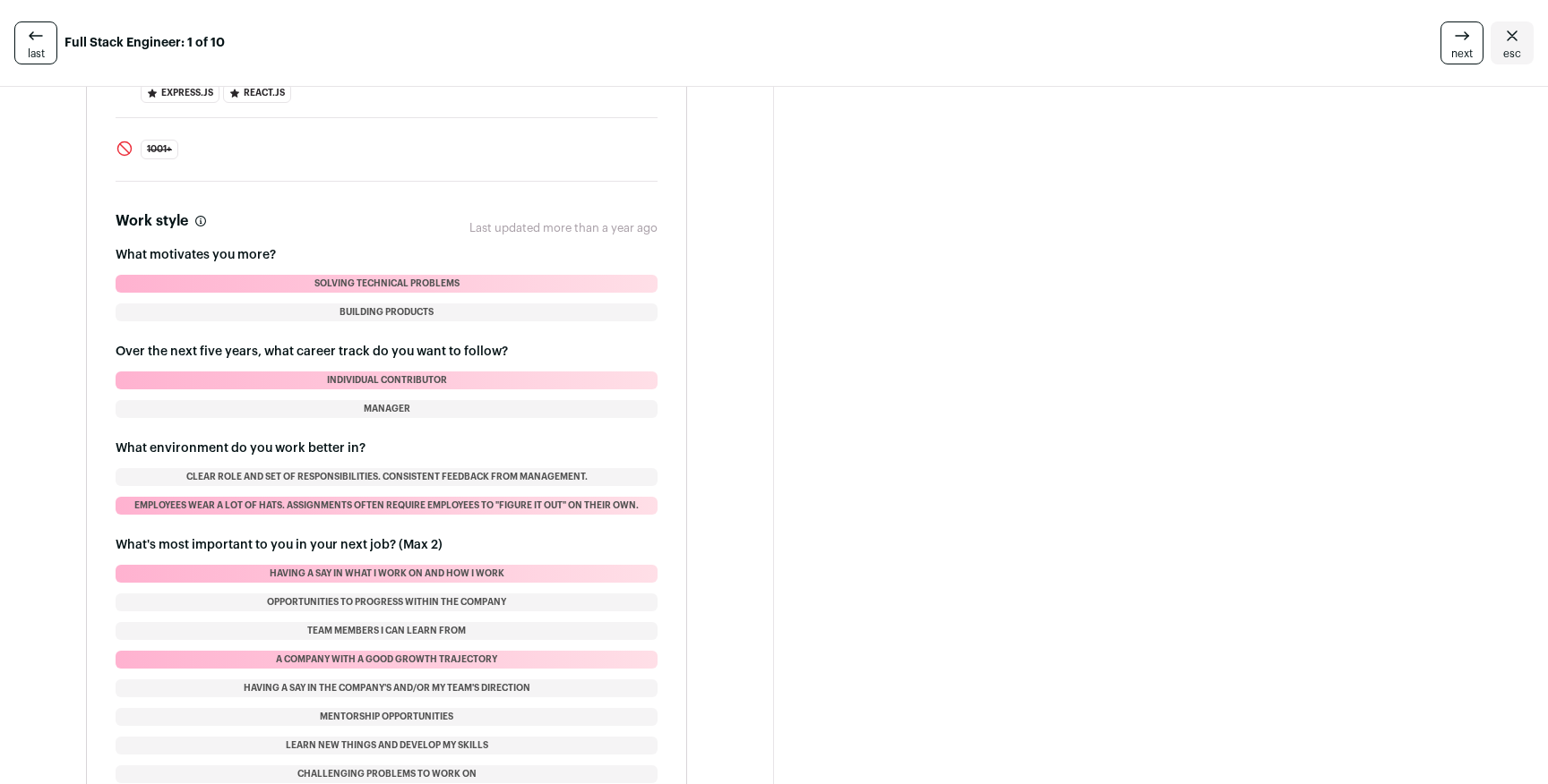
scroll to position [2683, 0]
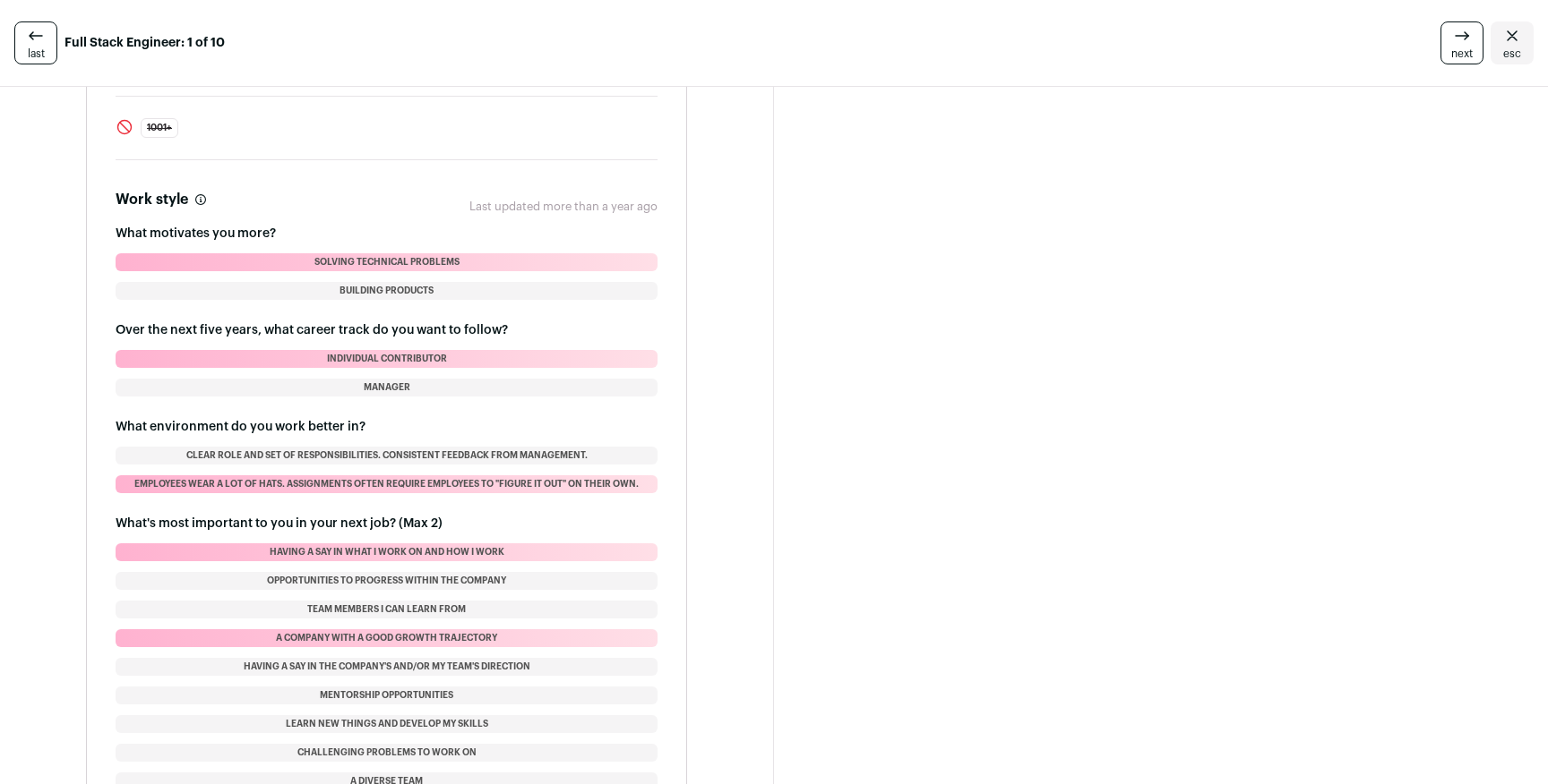
scroll to position [2540, 0]
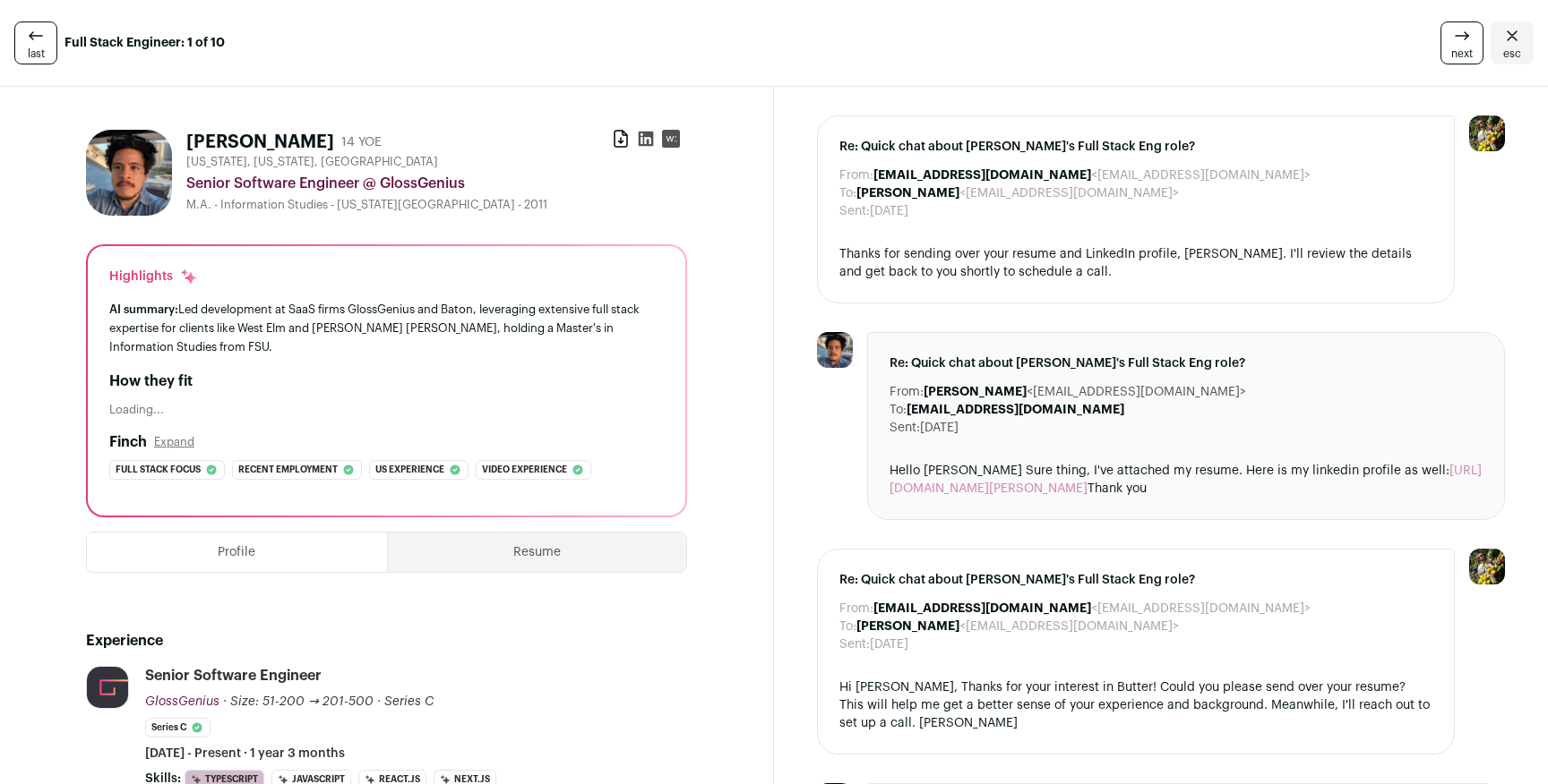
click at [26, 42] on icon at bounding box center [36, 36] width 21 height 21
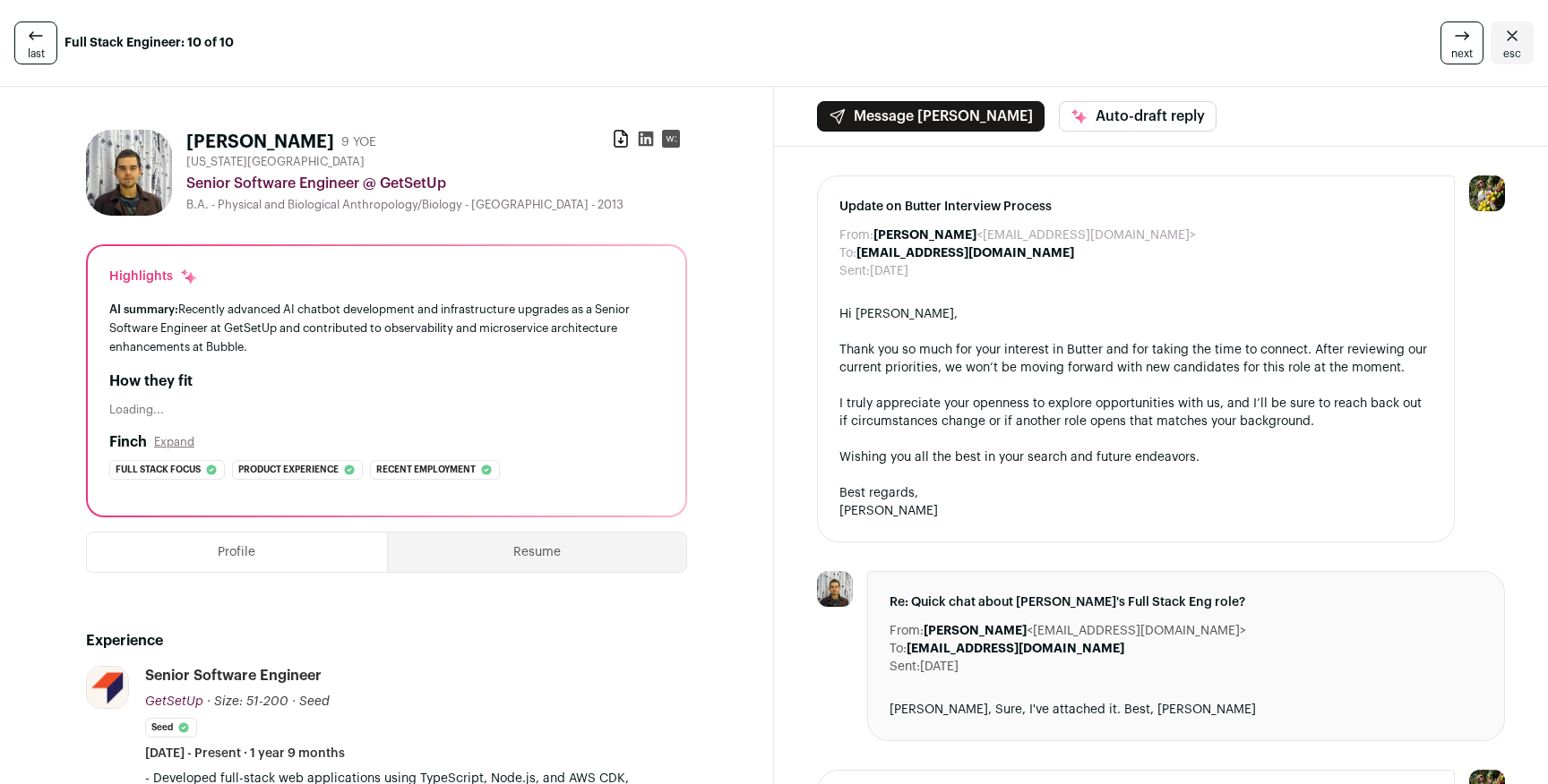
click at [1443, 47] on link "next" at bounding box center [1462, 43] width 43 height 43
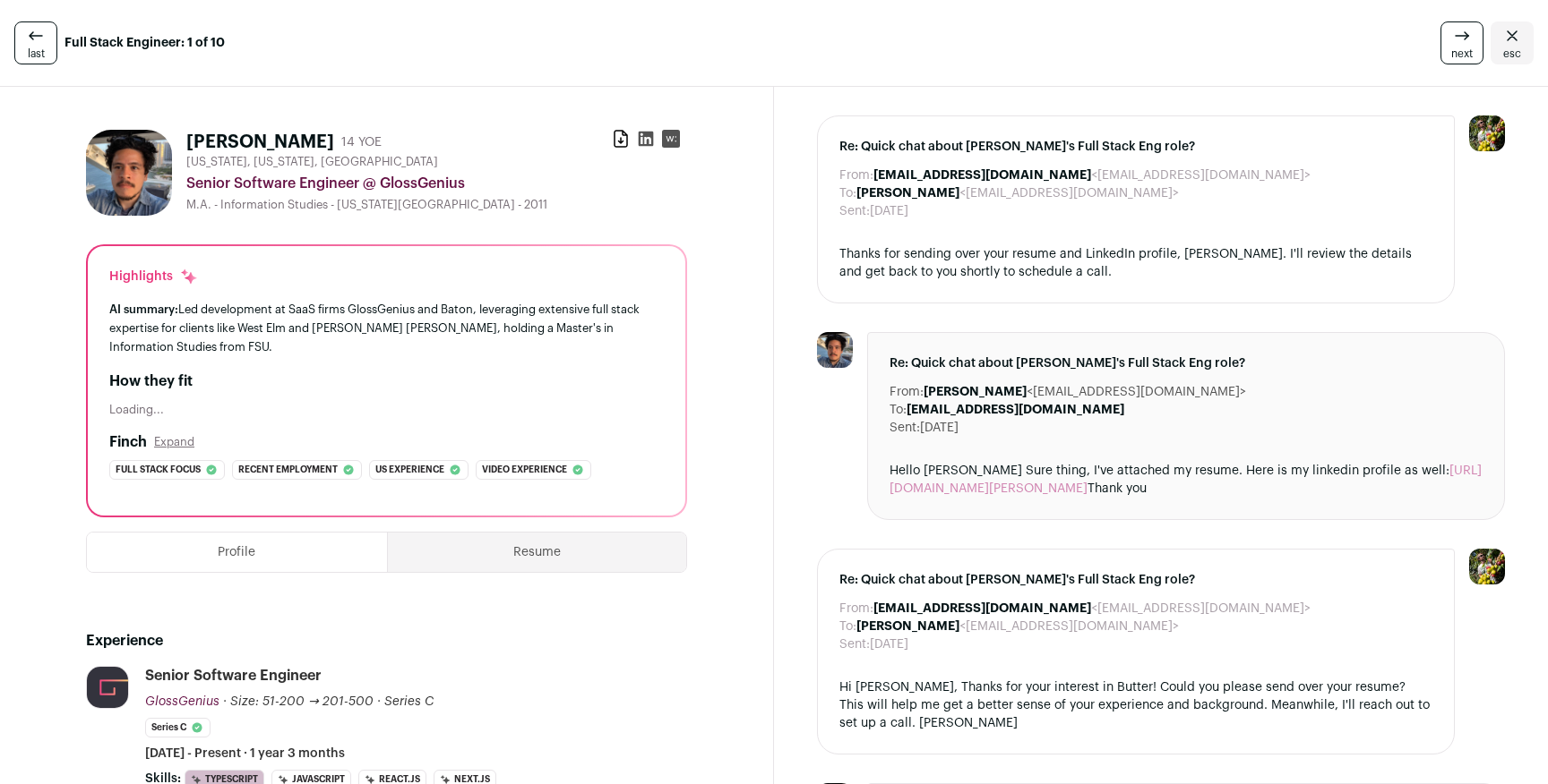
click at [28, 40] on icon at bounding box center [36, 36] width 21 height 21
click at [1489, 27] on div "next esc" at bounding box center [1284, 43] width 497 height 43
click at [1515, 52] on span "esc" at bounding box center [1511, 53] width 17 height 15
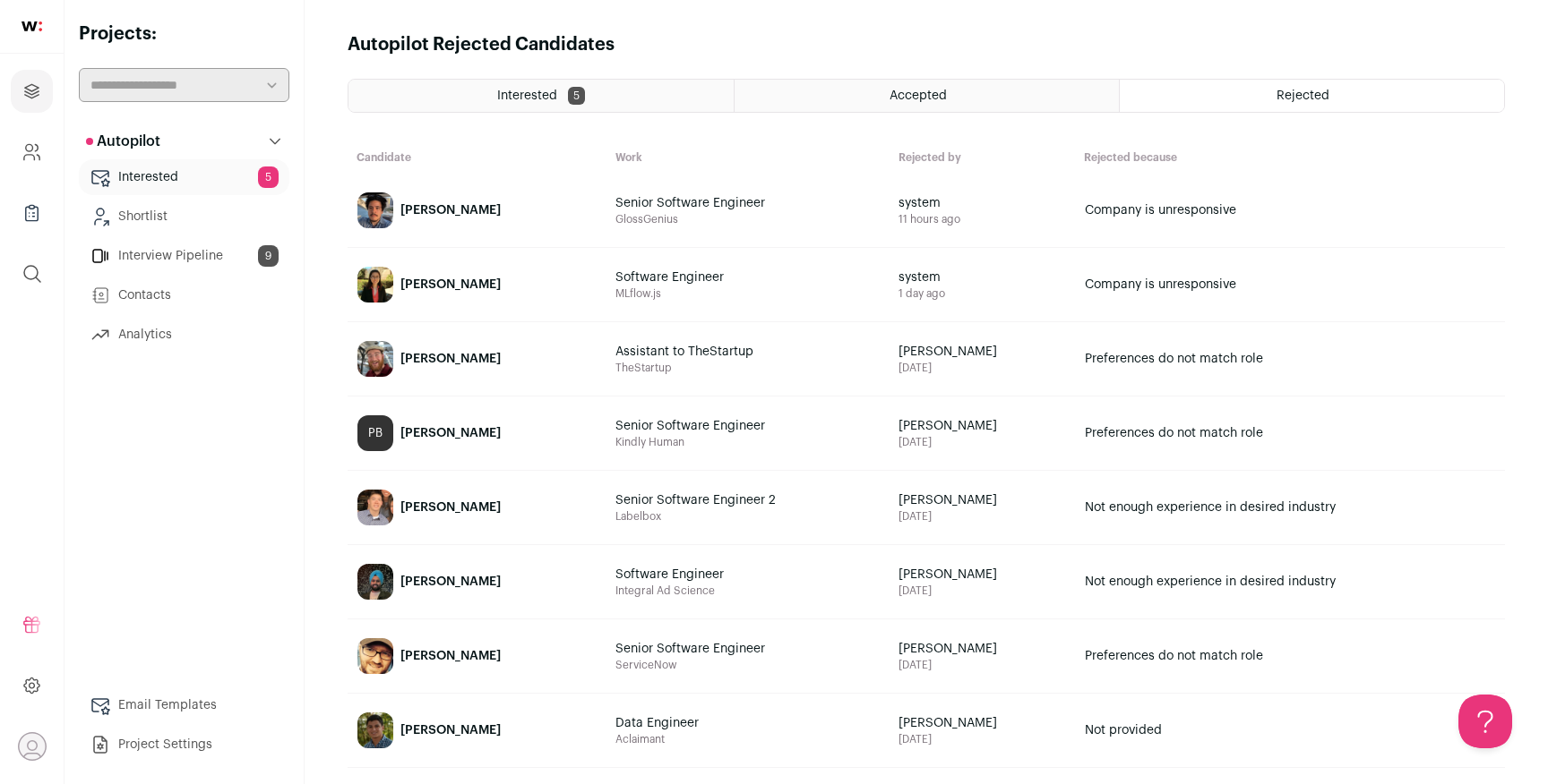
click at [590, 107] on div "Interested 5" at bounding box center [540, 95] width 385 height 32
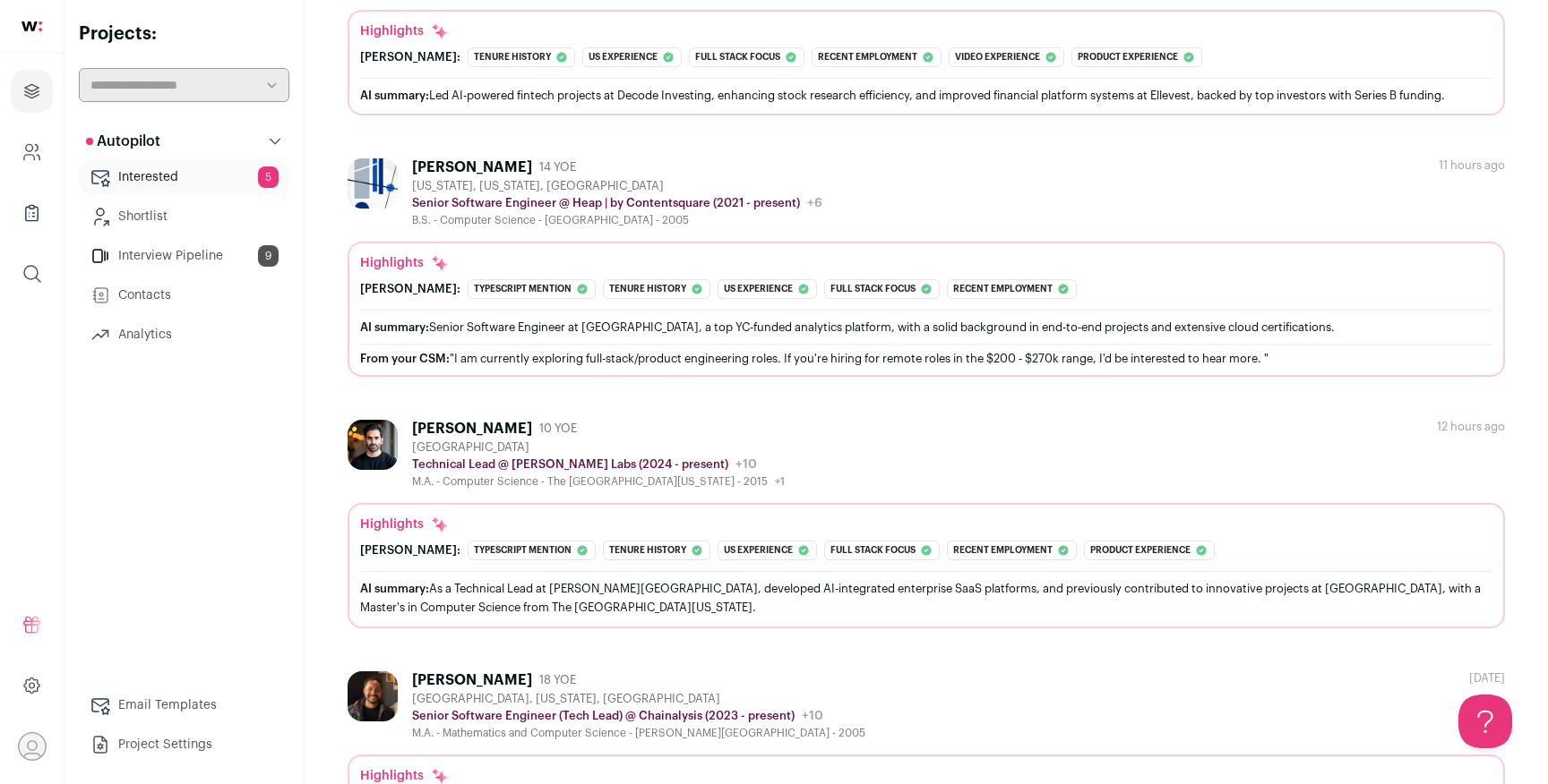
scroll to position [188, 0]
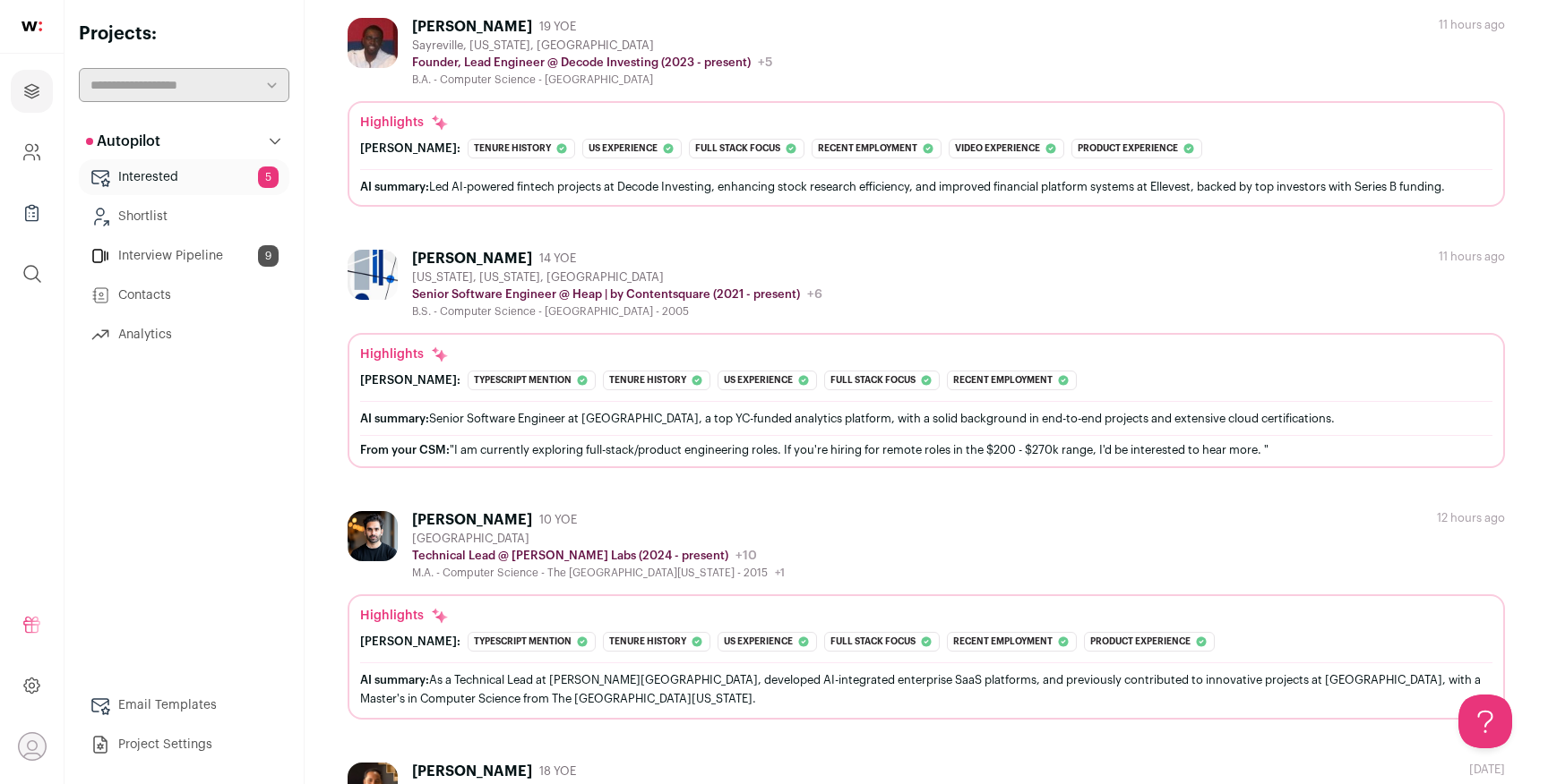
click at [176, 169] on link "Interested 5" at bounding box center [183, 176] width 210 height 36
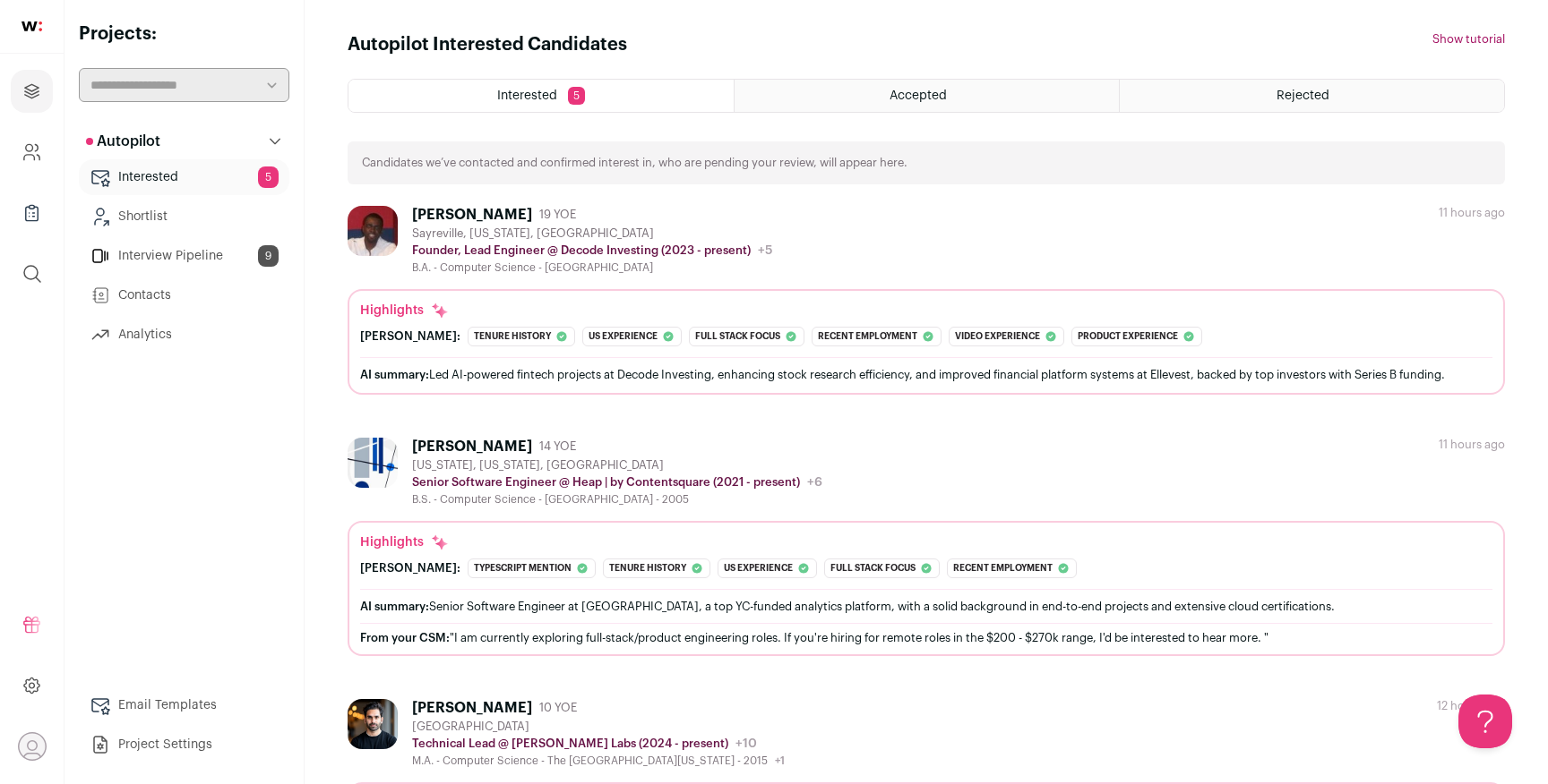
scroll to position [0, 0]
click at [166, 212] on link "Shortlist" at bounding box center [183, 216] width 210 height 36
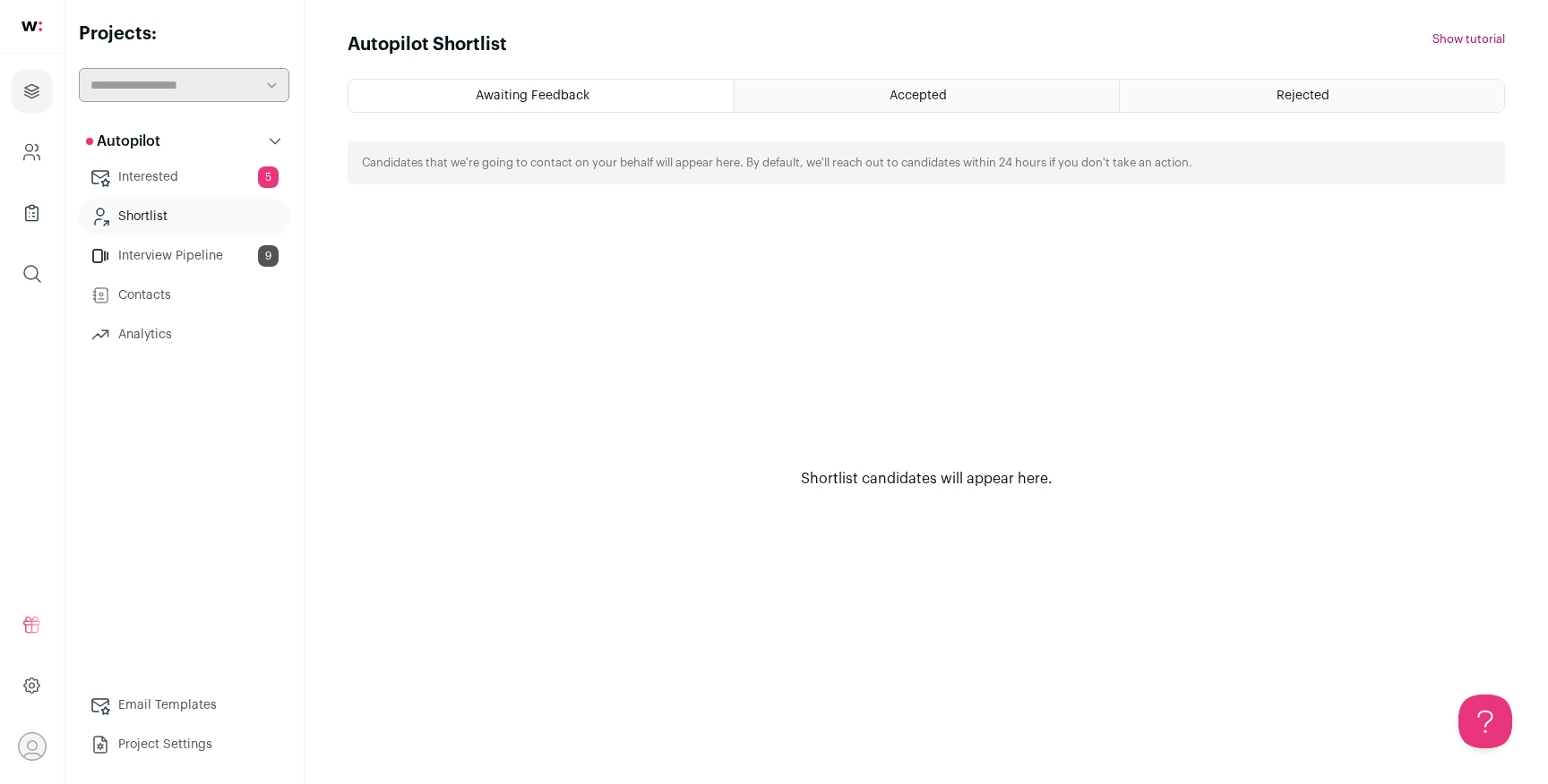
click at [166, 251] on link "Interview Pipeline 9" at bounding box center [183, 256] width 210 height 36
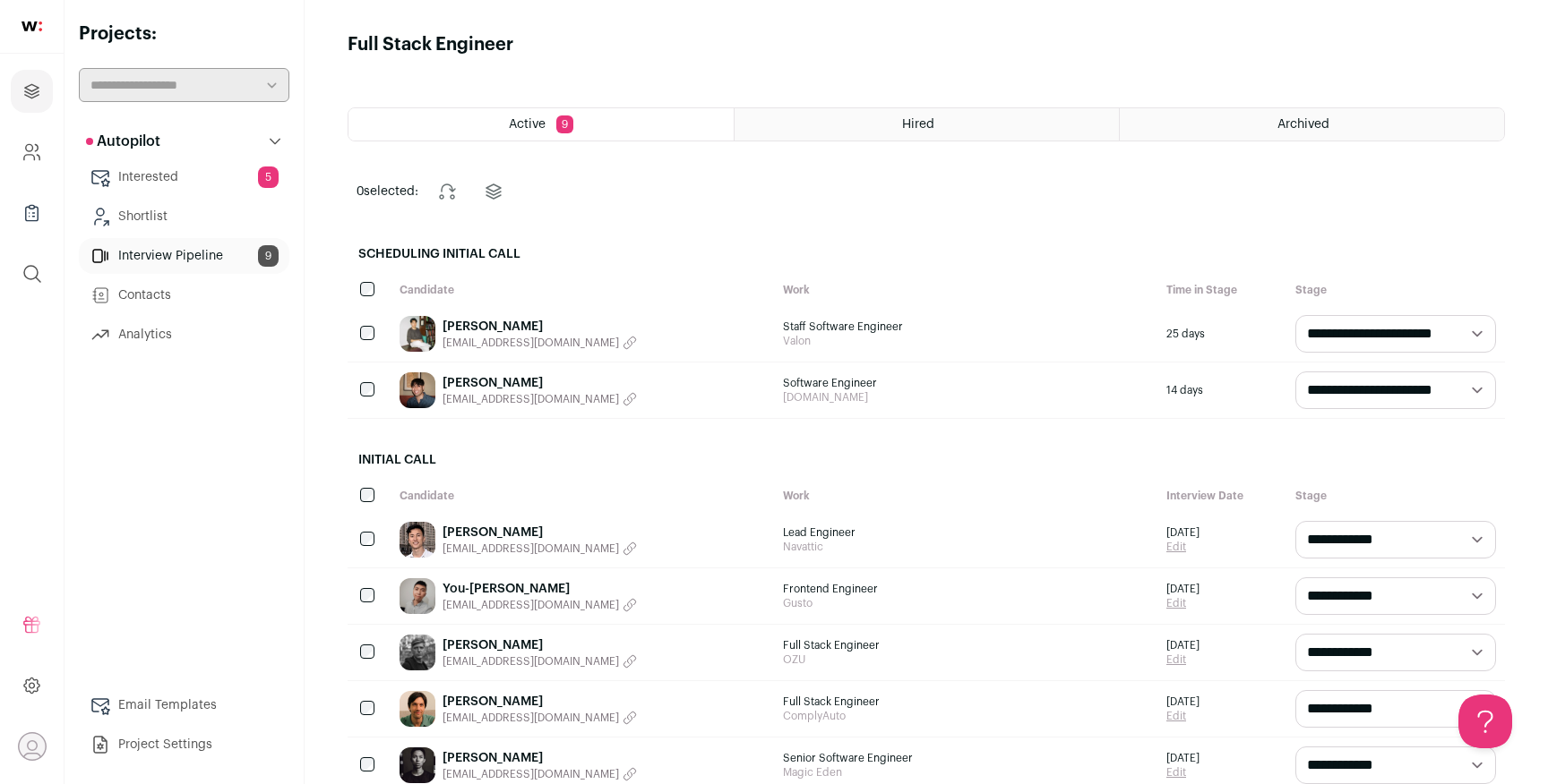
click at [193, 178] on link "Interested 5" at bounding box center [183, 176] width 210 height 36
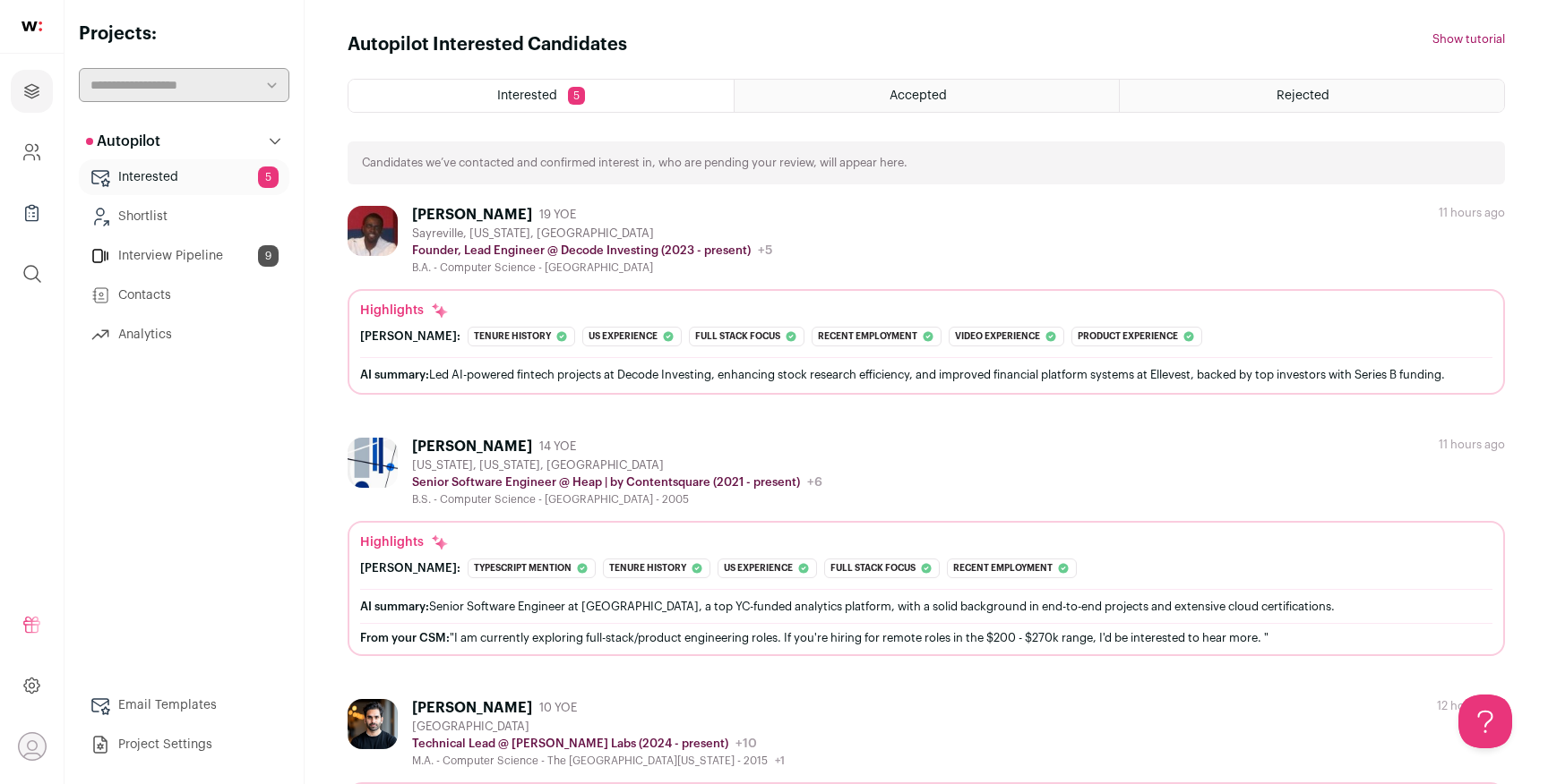
click at [1202, 111] on ul "Interested 5 Accepted Rejected" at bounding box center [927, 95] width 1157 height 34
click at [1204, 102] on div "Rejected" at bounding box center [1311, 95] width 384 height 32
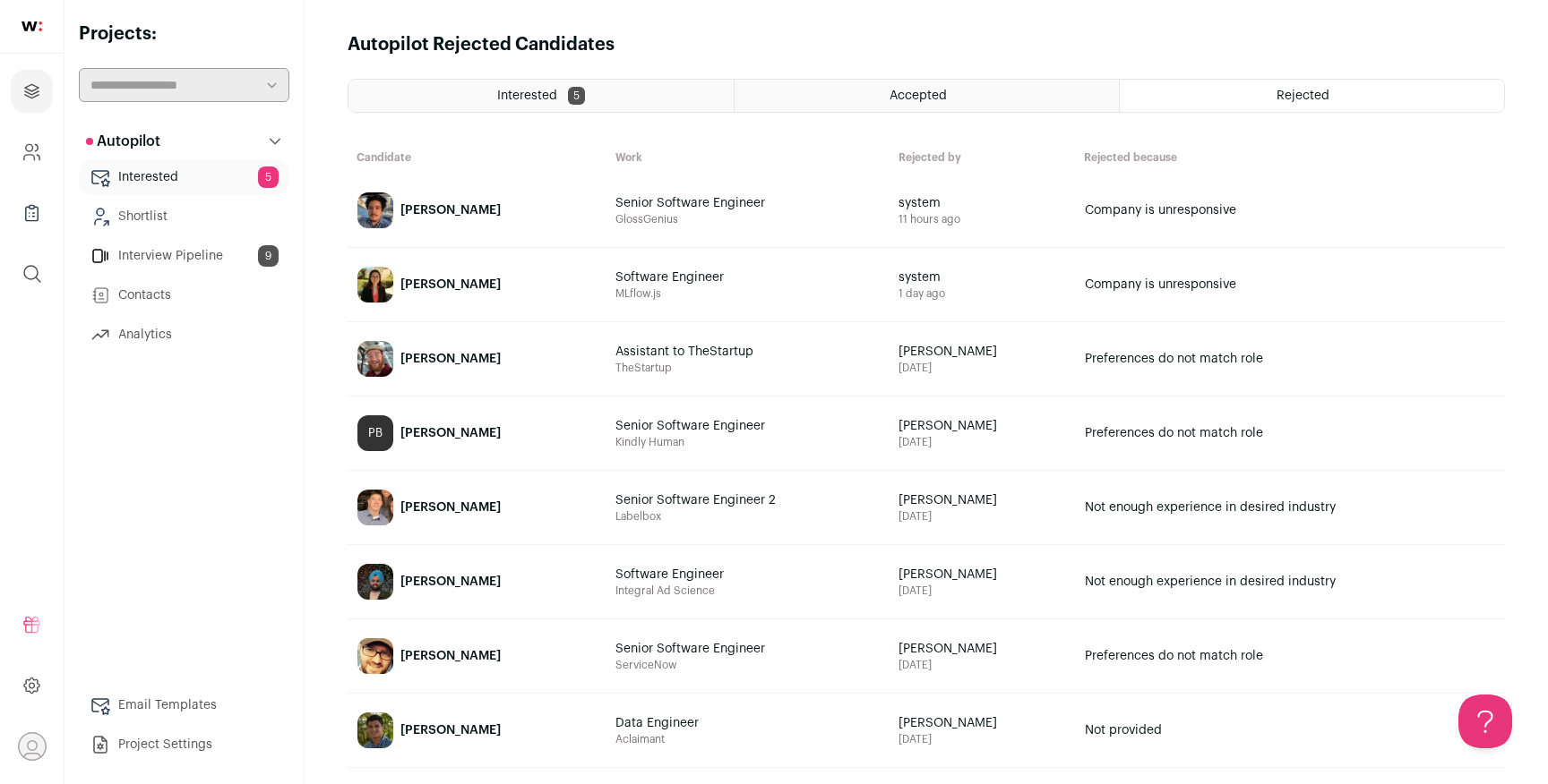
click at [830, 222] on span "GlossGenius" at bounding box center [748, 219] width 266 height 15
click at [483, 193] on link "[PERSON_NAME]" at bounding box center [476, 210] width 257 height 72
click at [177, 182] on link "Interested 5" at bounding box center [183, 176] width 210 height 36
click at [172, 177] on link "Interested 5" at bounding box center [183, 176] width 210 height 36
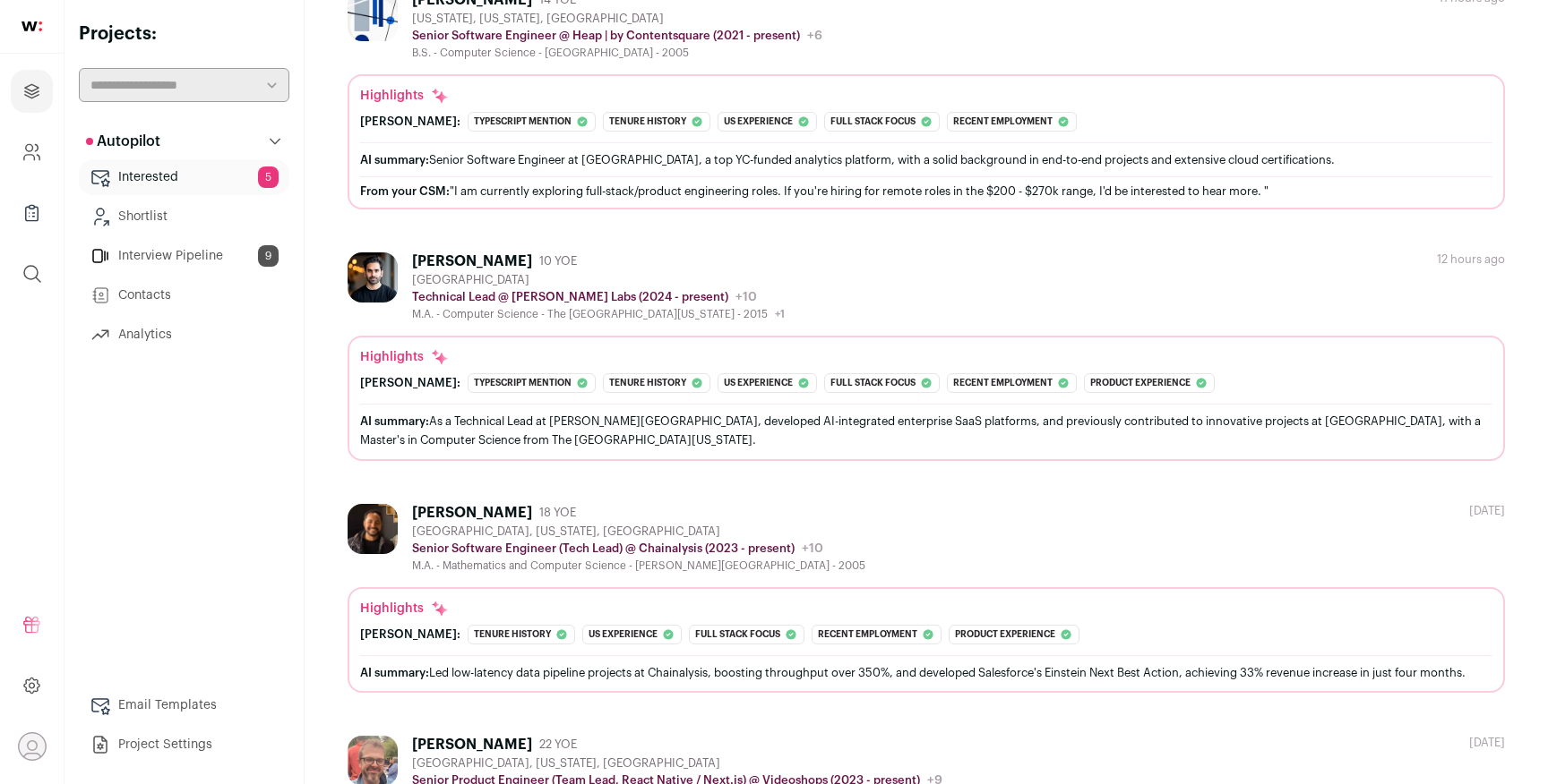
scroll to position [619, 0]
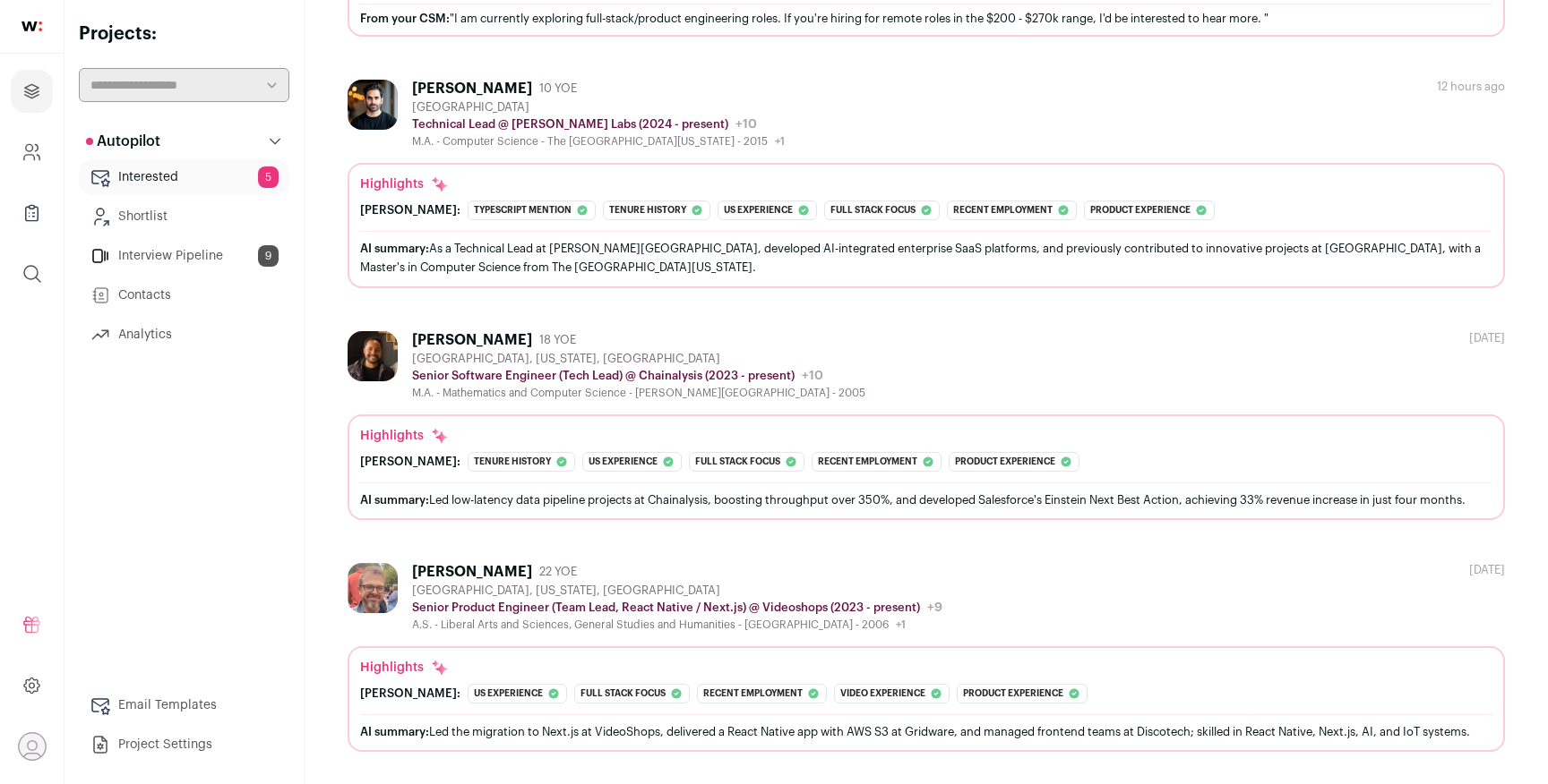
click at [428, 572] on div "[PERSON_NAME]" at bounding box center [472, 572] width 120 height 17
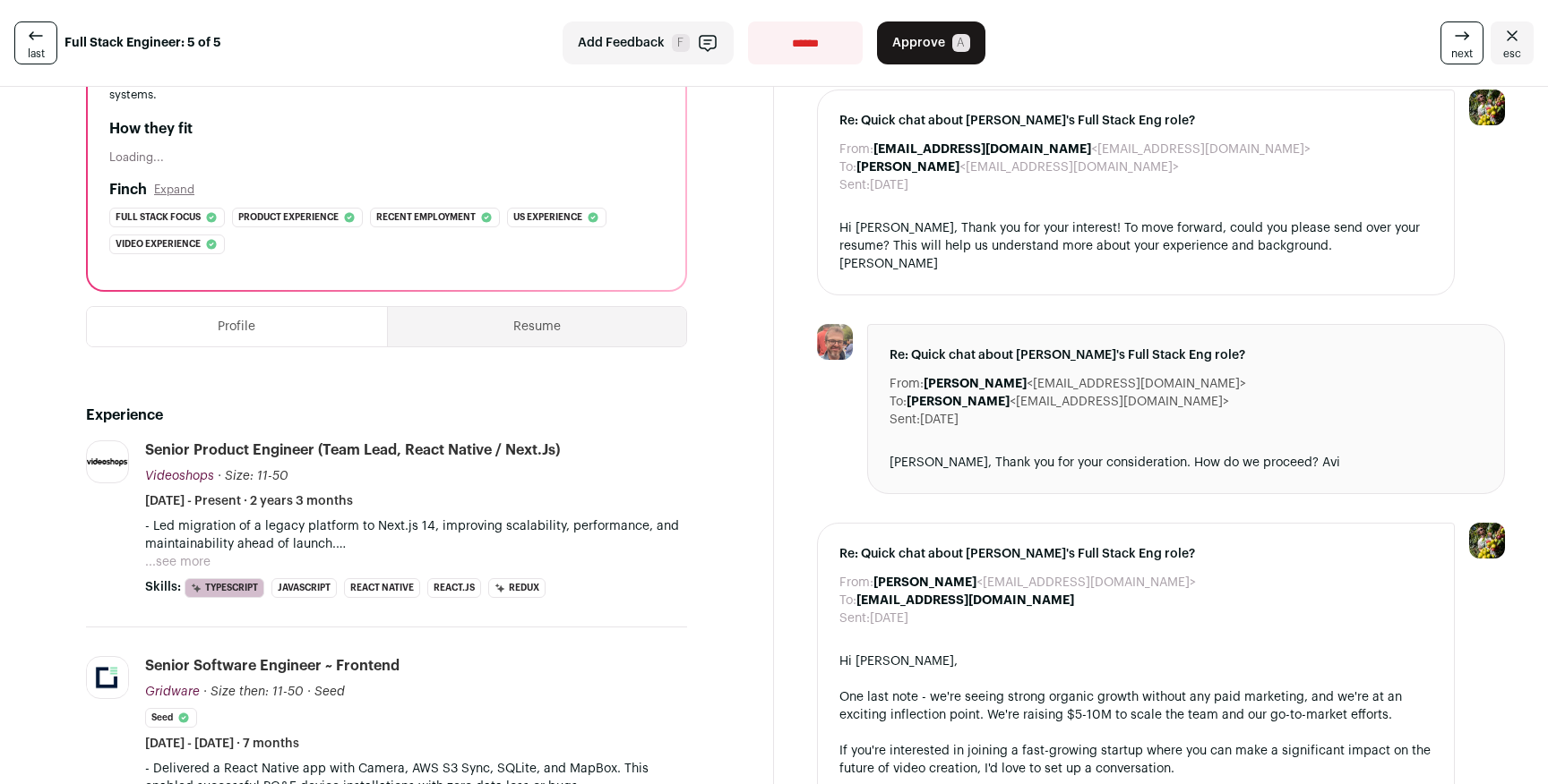
scroll to position [300, 0]
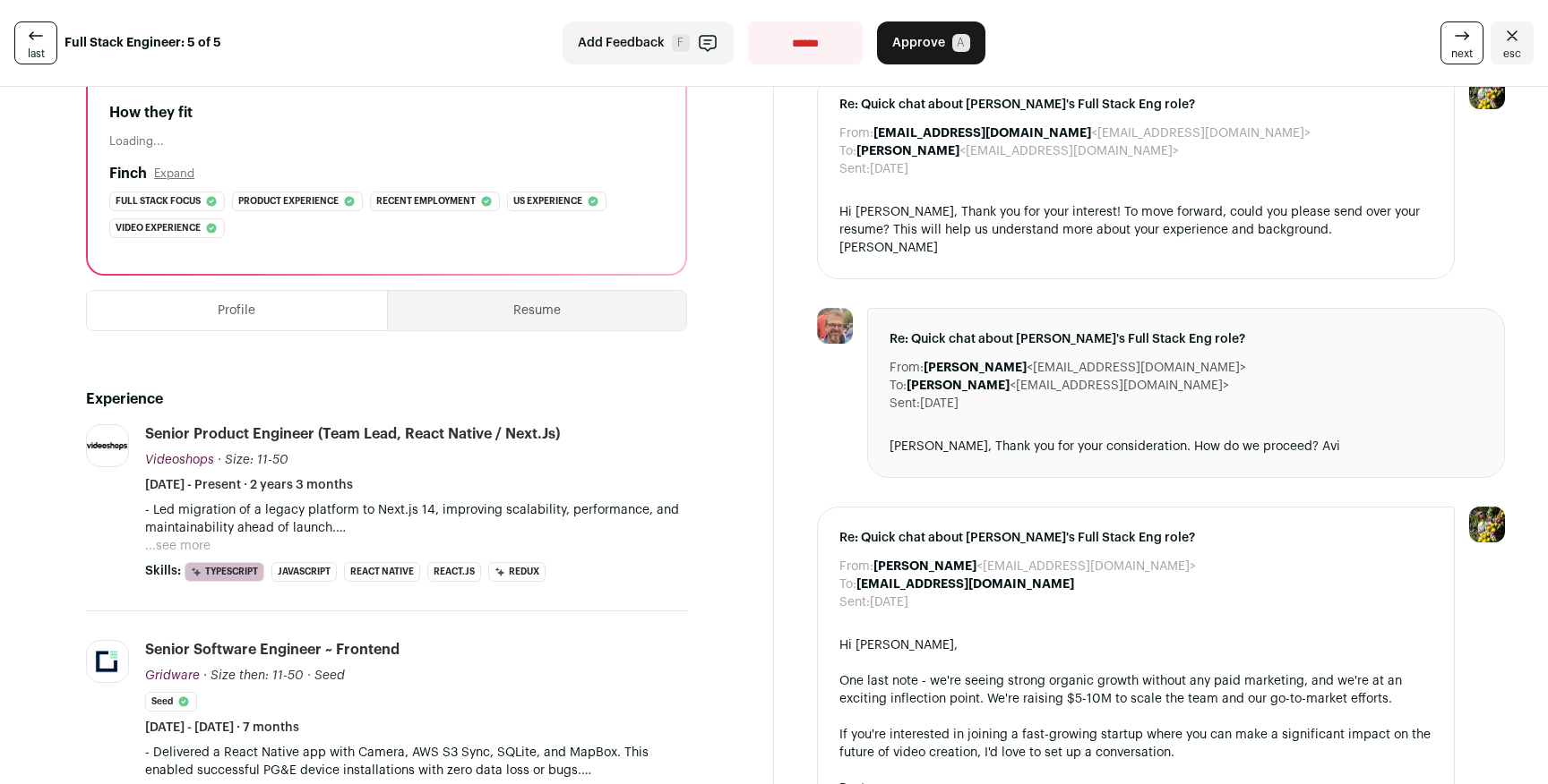
click at [192, 548] on button "...see more" at bounding box center [177, 546] width 65 height 17
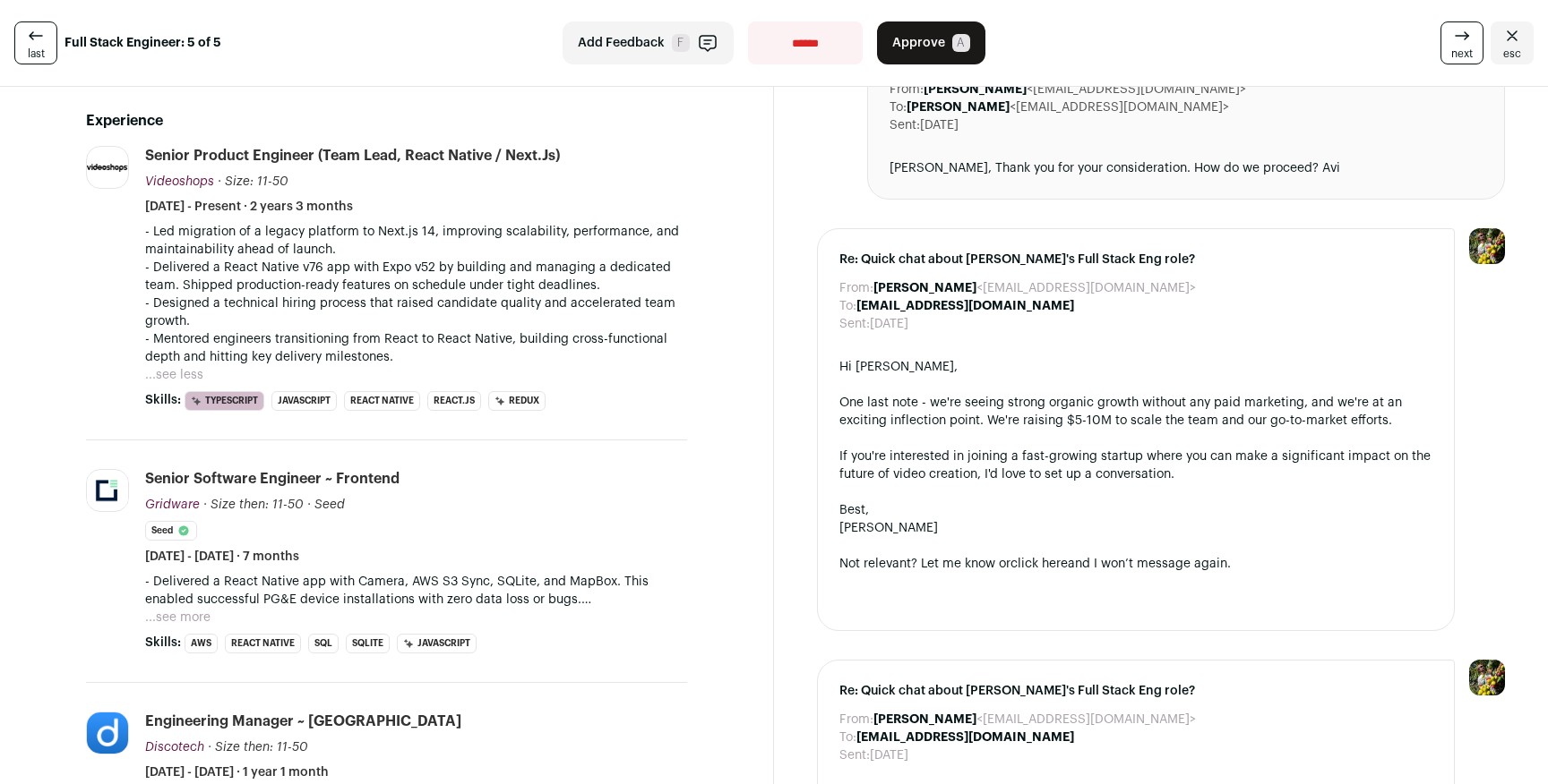
scroll to position [586, 0]
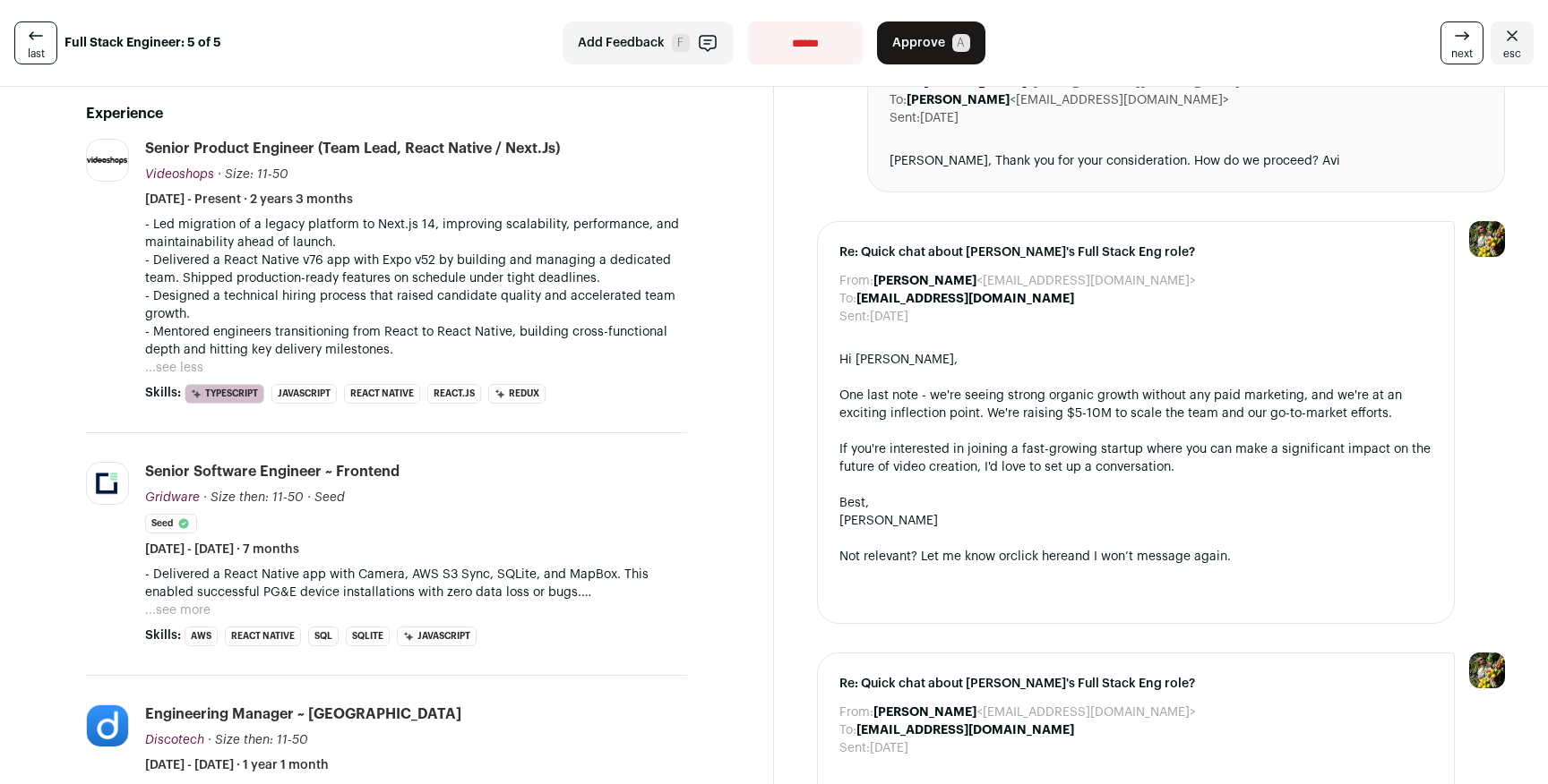
click at [194, 613] on button "...see more" at bounding box center [177, 611] width 65 height 17
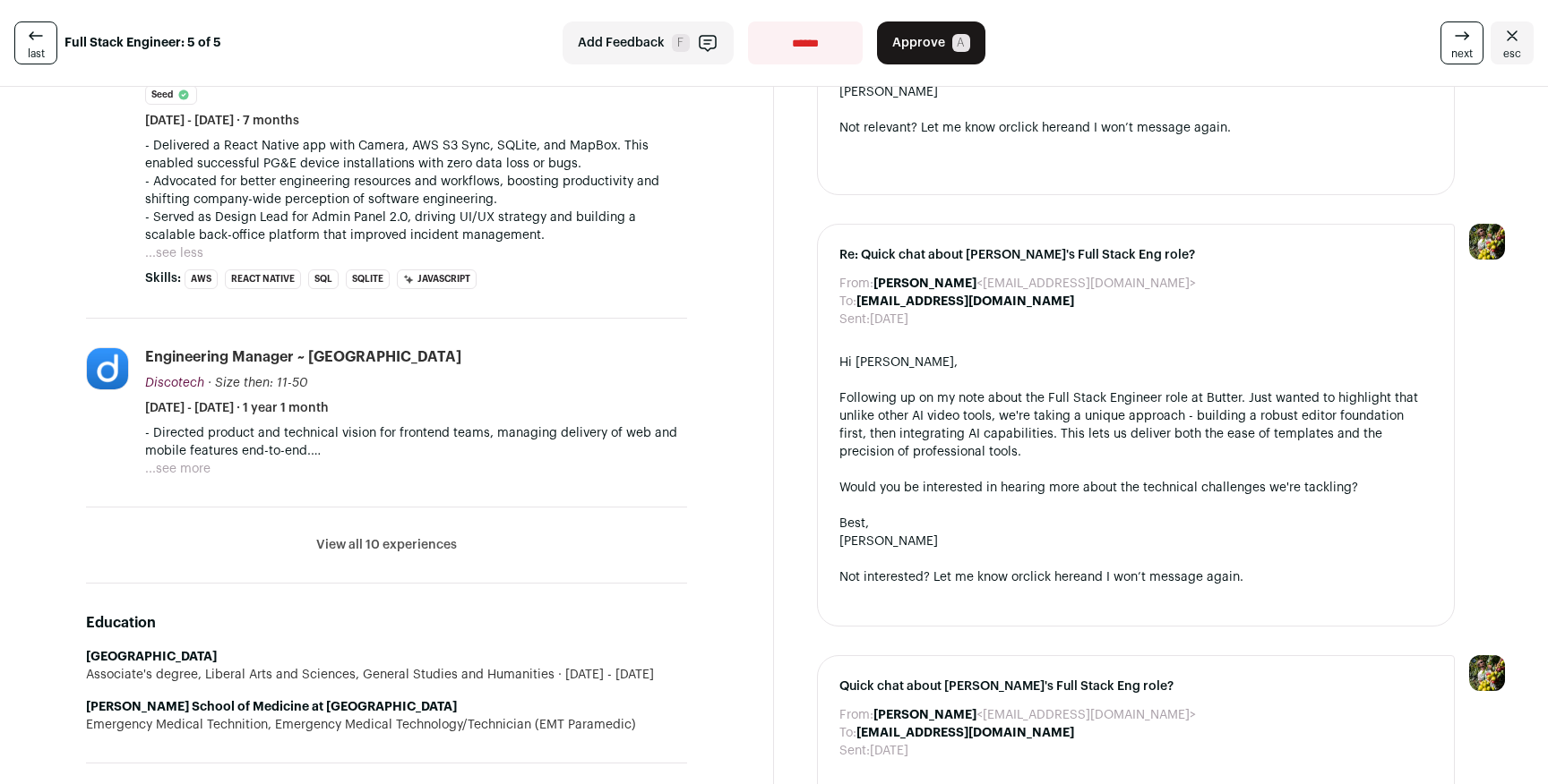
scroll to position [1023, 0]
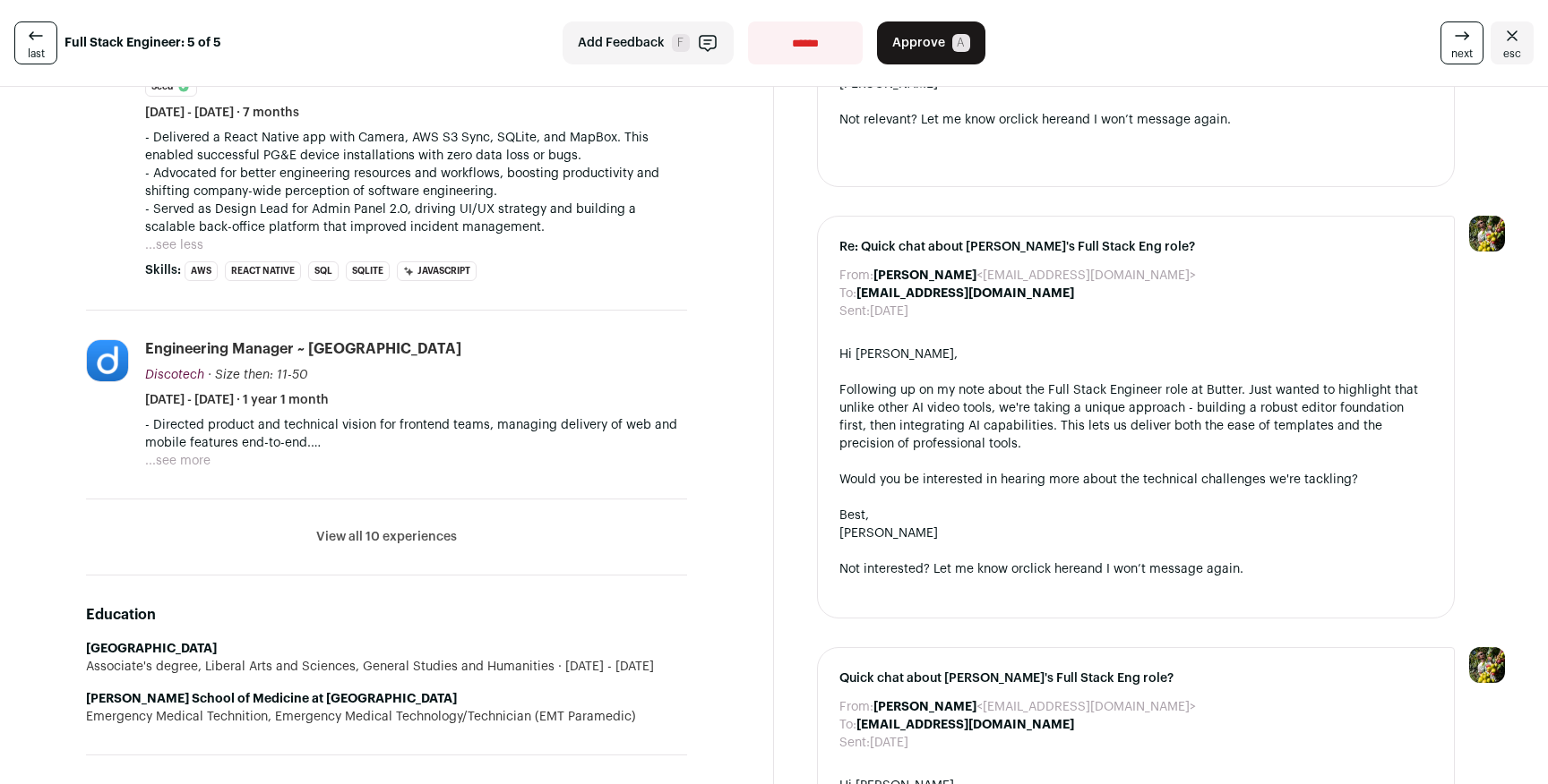
click at [343, 544] on button "View all 10 experiences" at bounding box center [386, 537] width 141 height 17
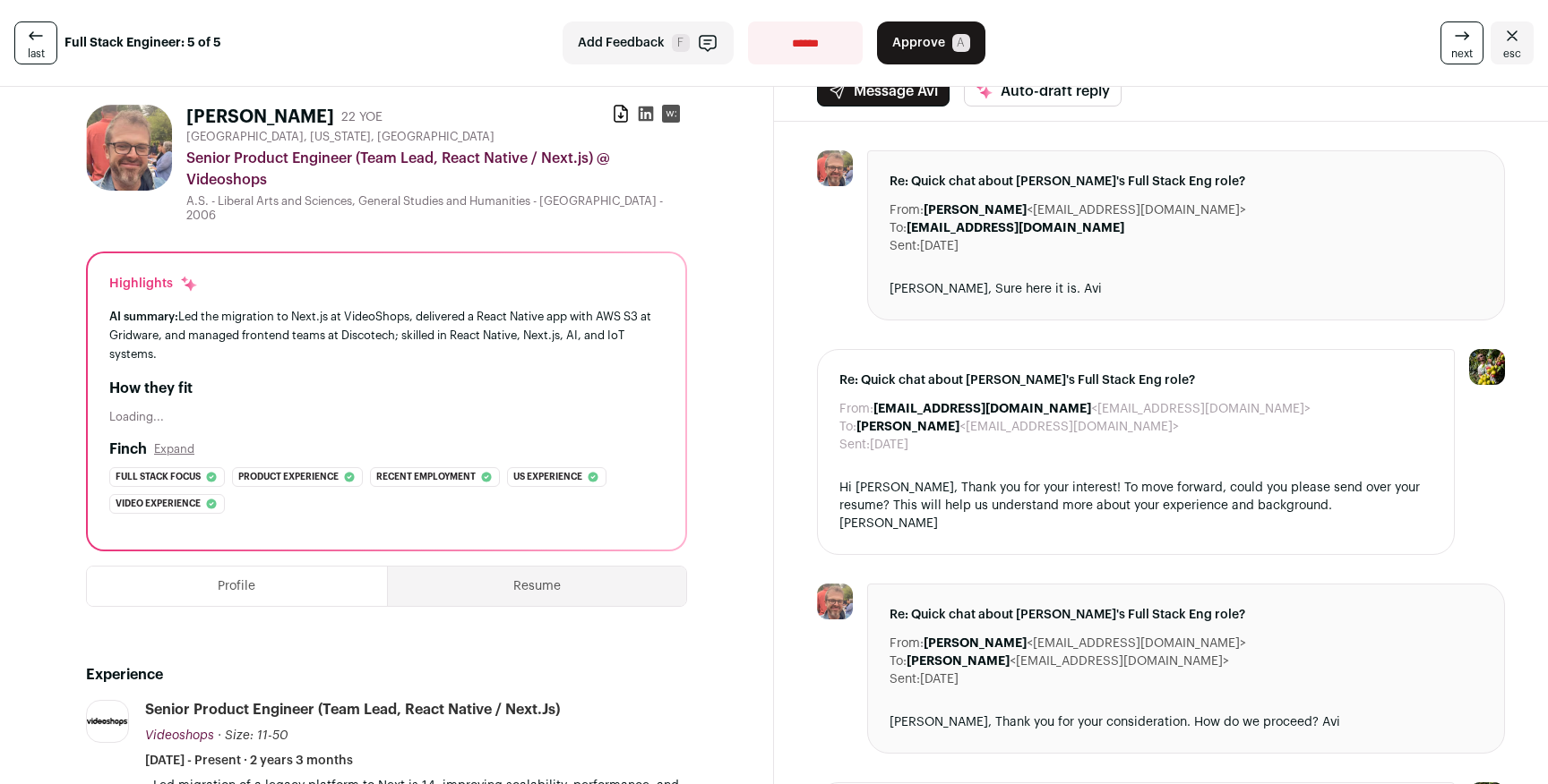
scroll to position [12, 0]
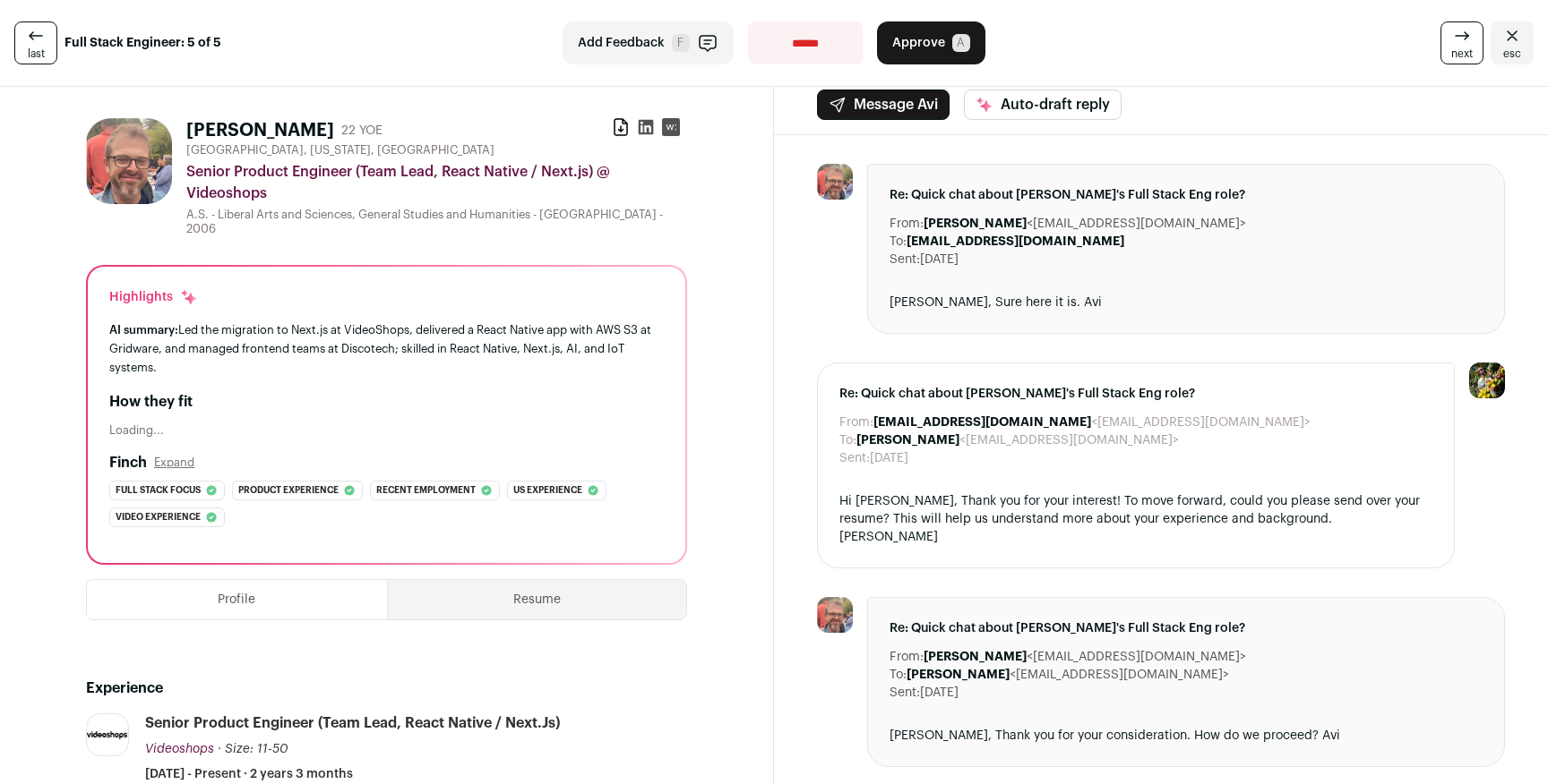
click at [28, 43] on icon at bounding box center [36, 36] width 21 height 21
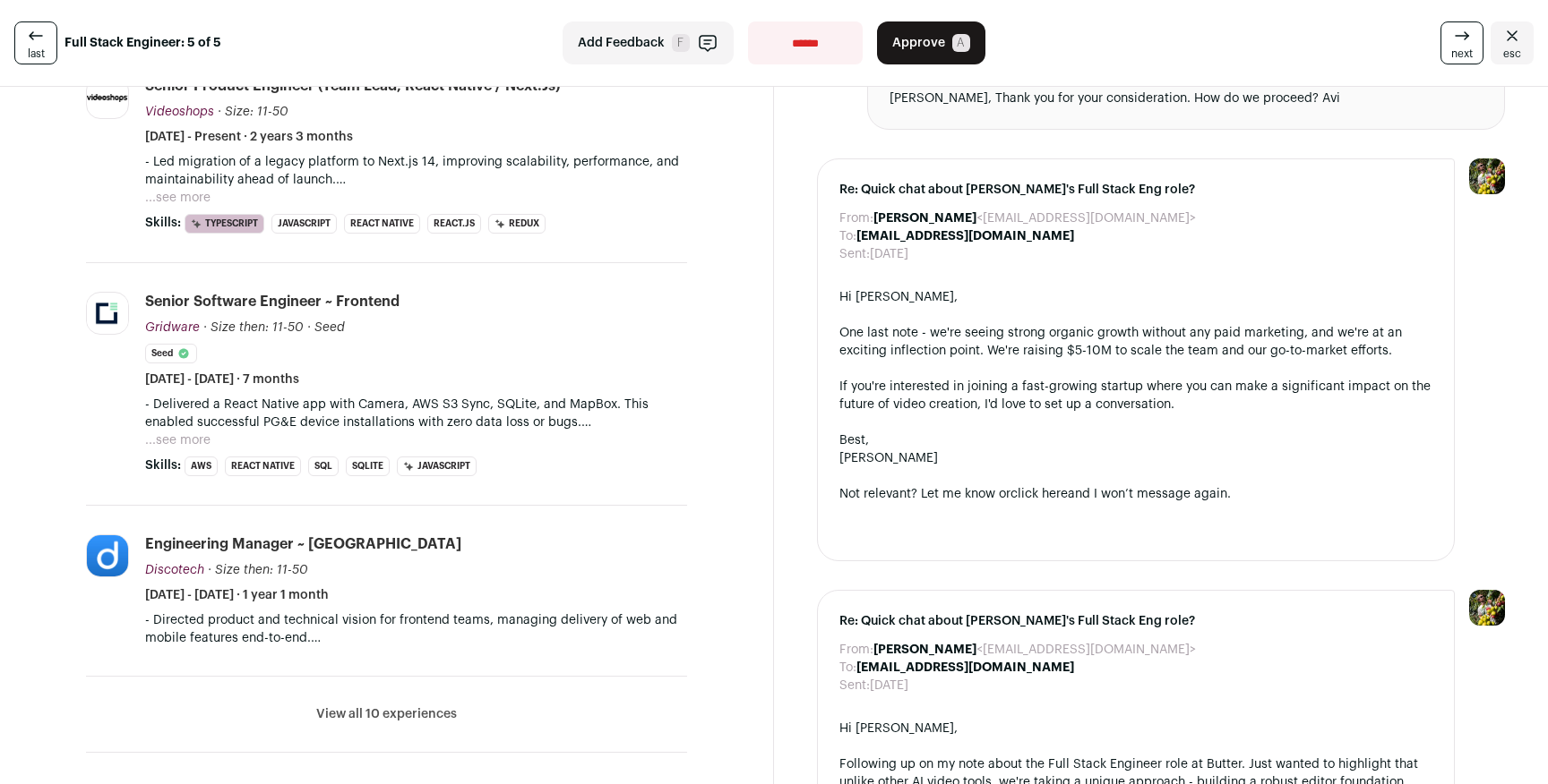
scroll to position [654, 0]
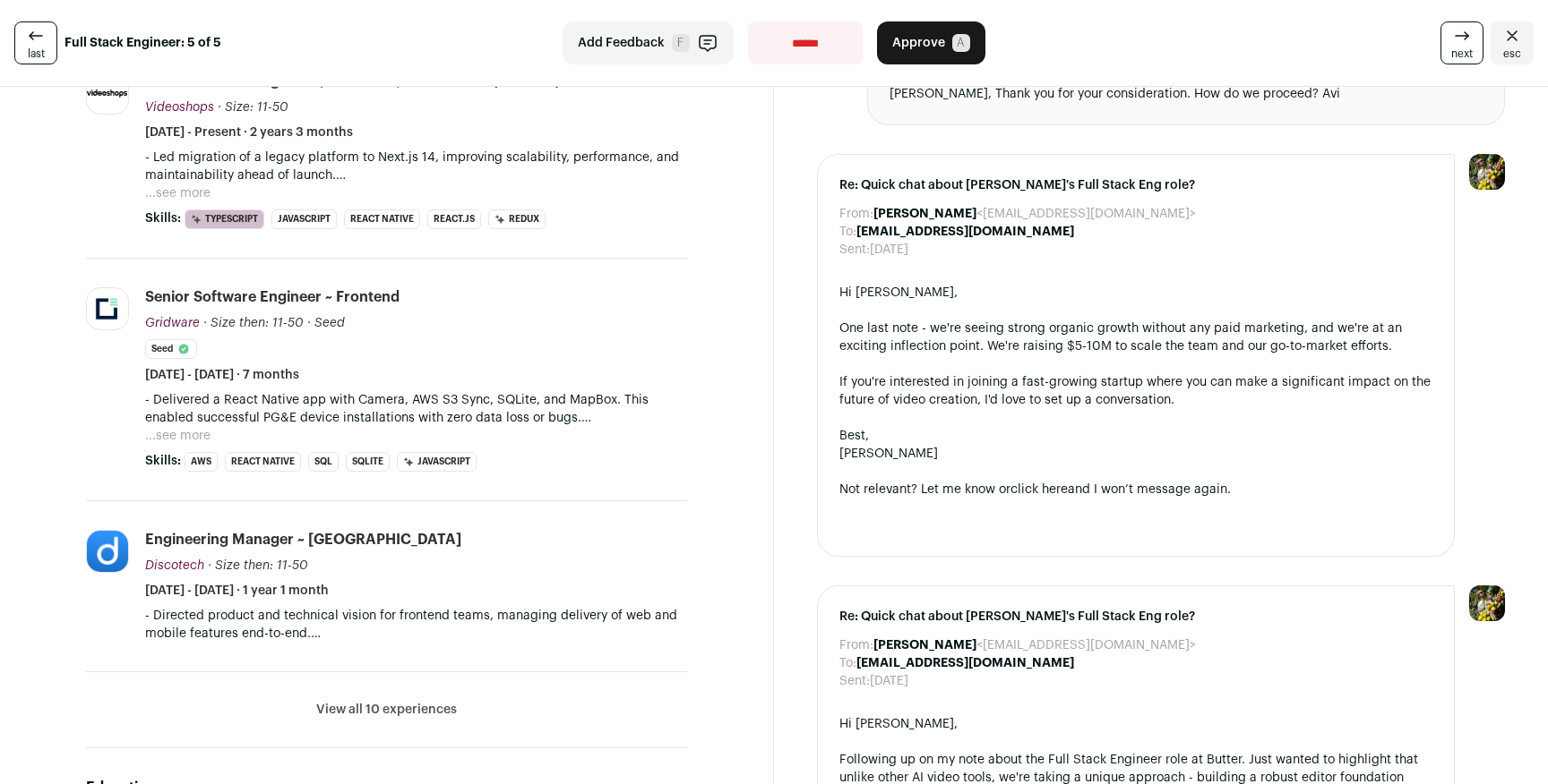
click at [194, 430] on button "...see more" at bounding box center [177, 436] width 65 height 17
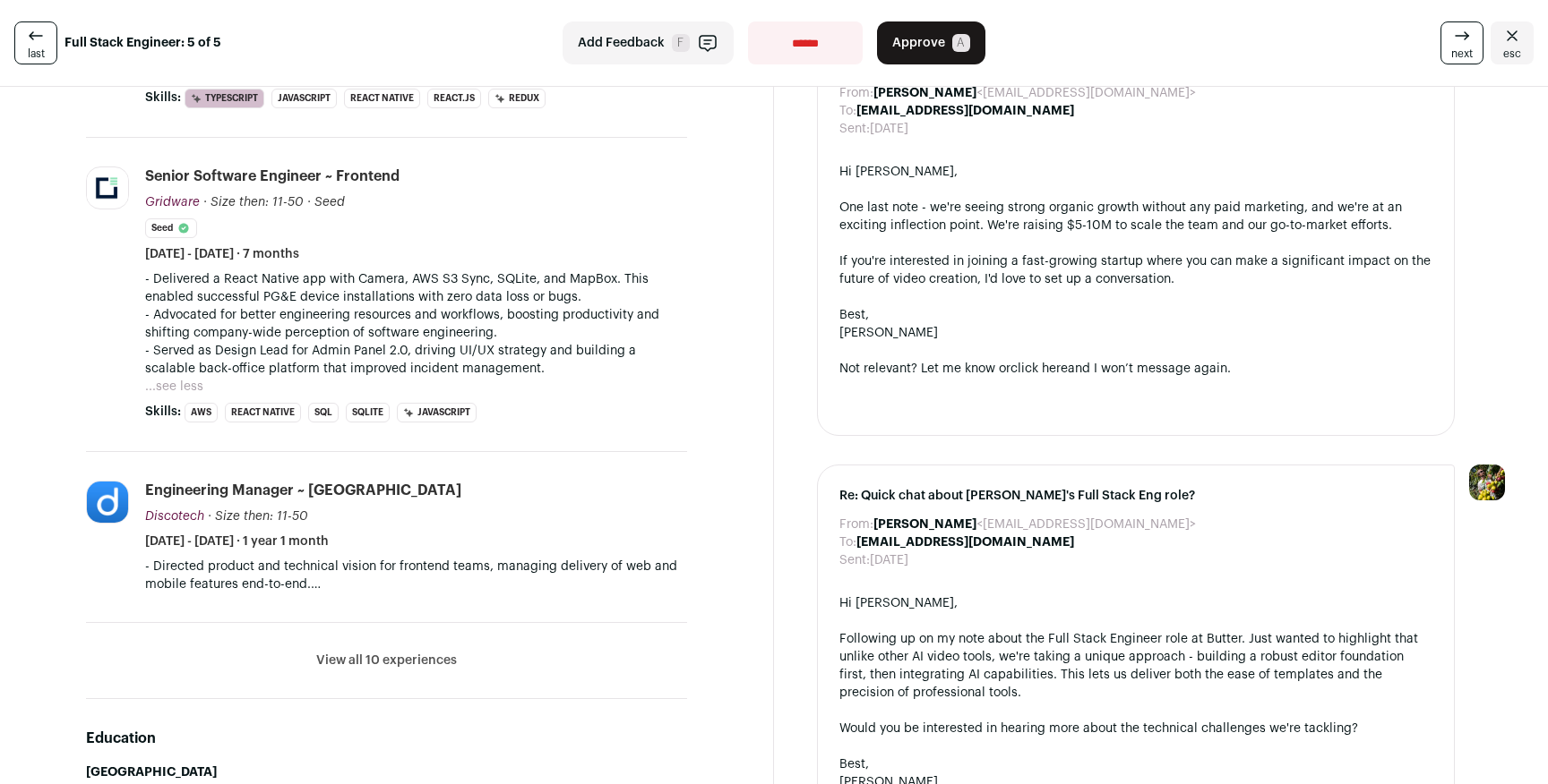
scroll to position [783, 0]
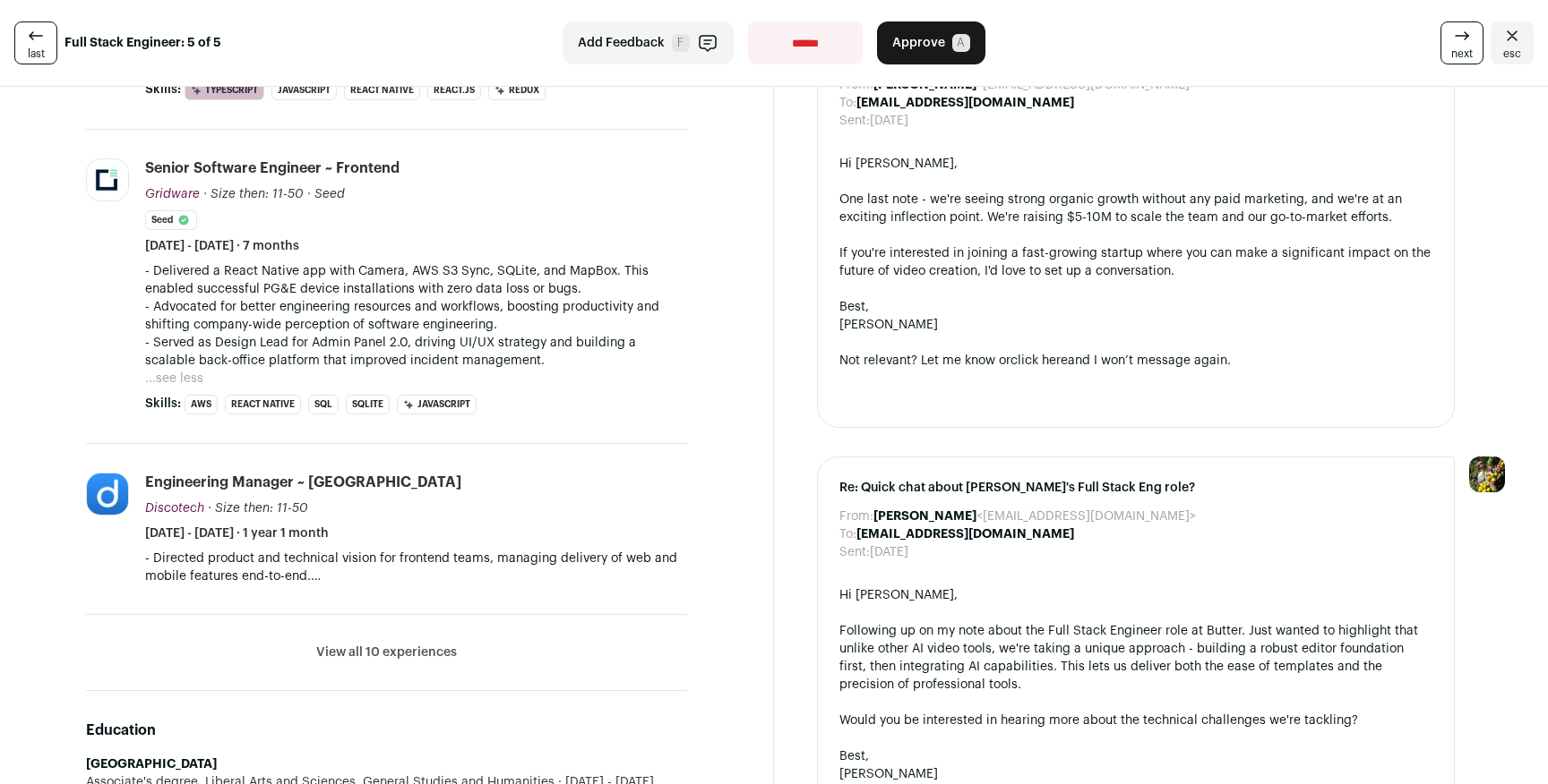
click at [348, 650] on button "View all 10 experiences" at bounding box center [386, 652] width 141 height 17
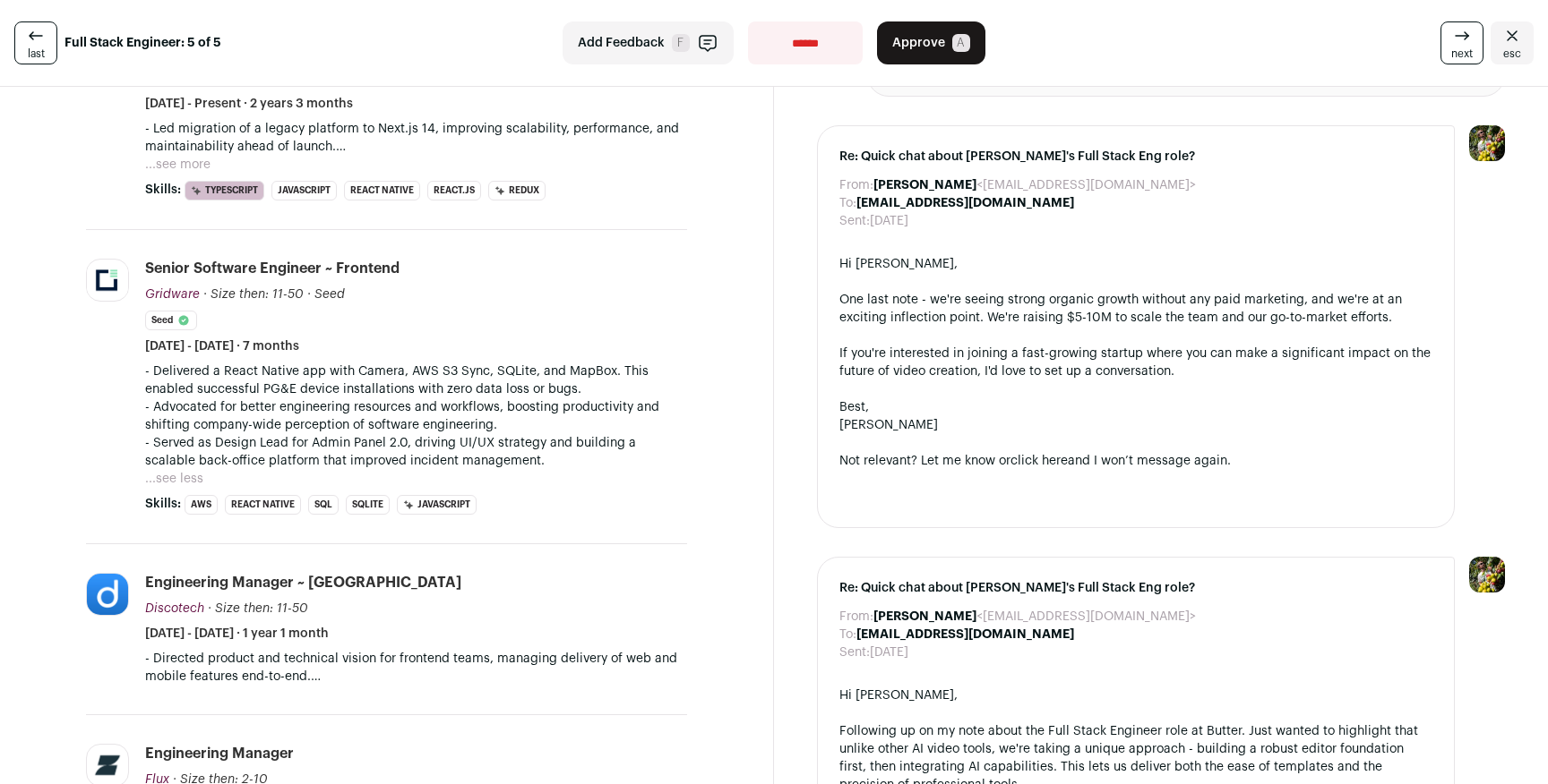
scroll to position [0, 0]
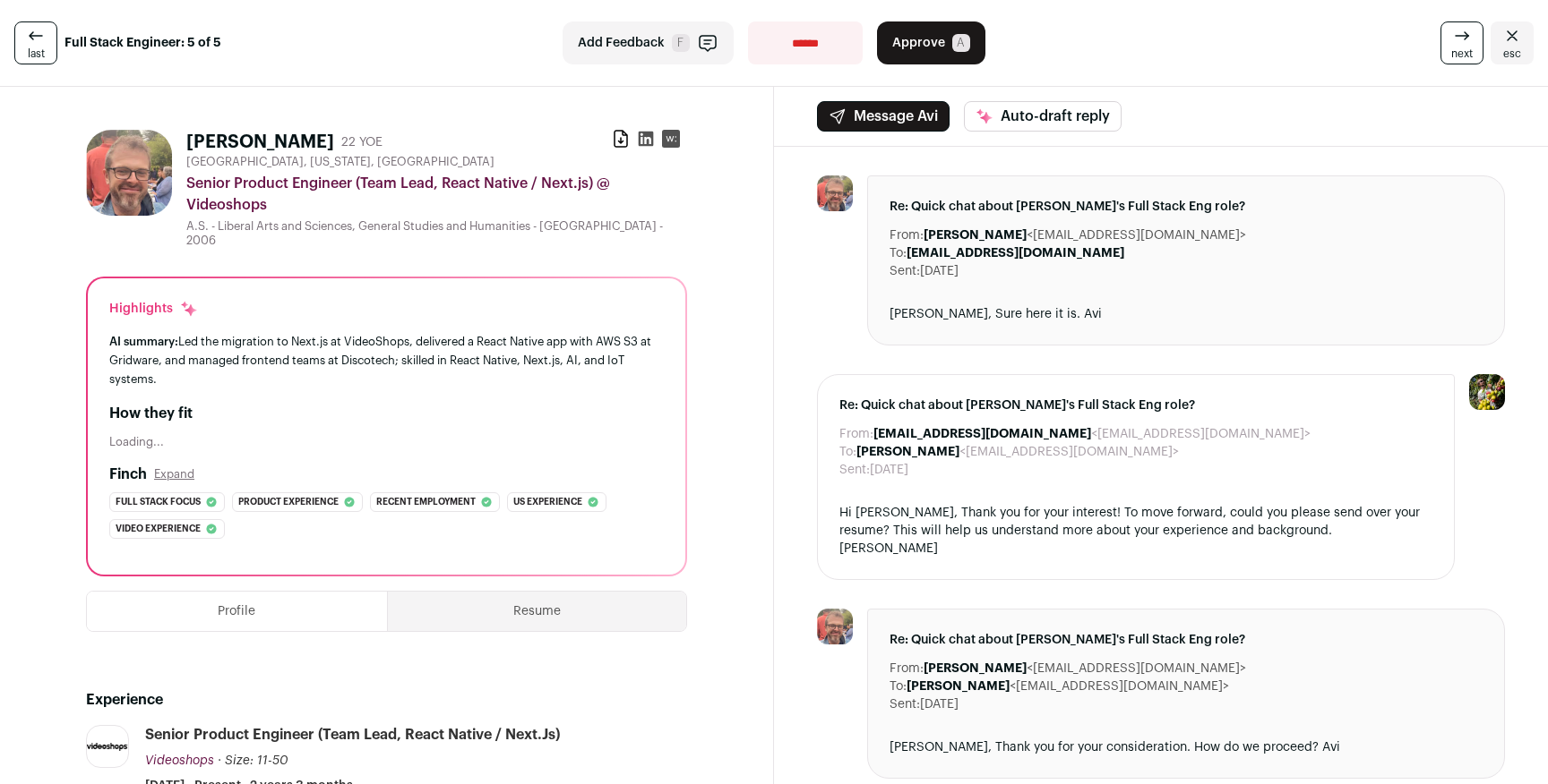
click at [801, 44] on select "**********" at bounding box center [806, 43] width 114 height 43
select select "**********"
click at [748, 21] on select "**********" at bounding box center [806, 43] width 114 height 43
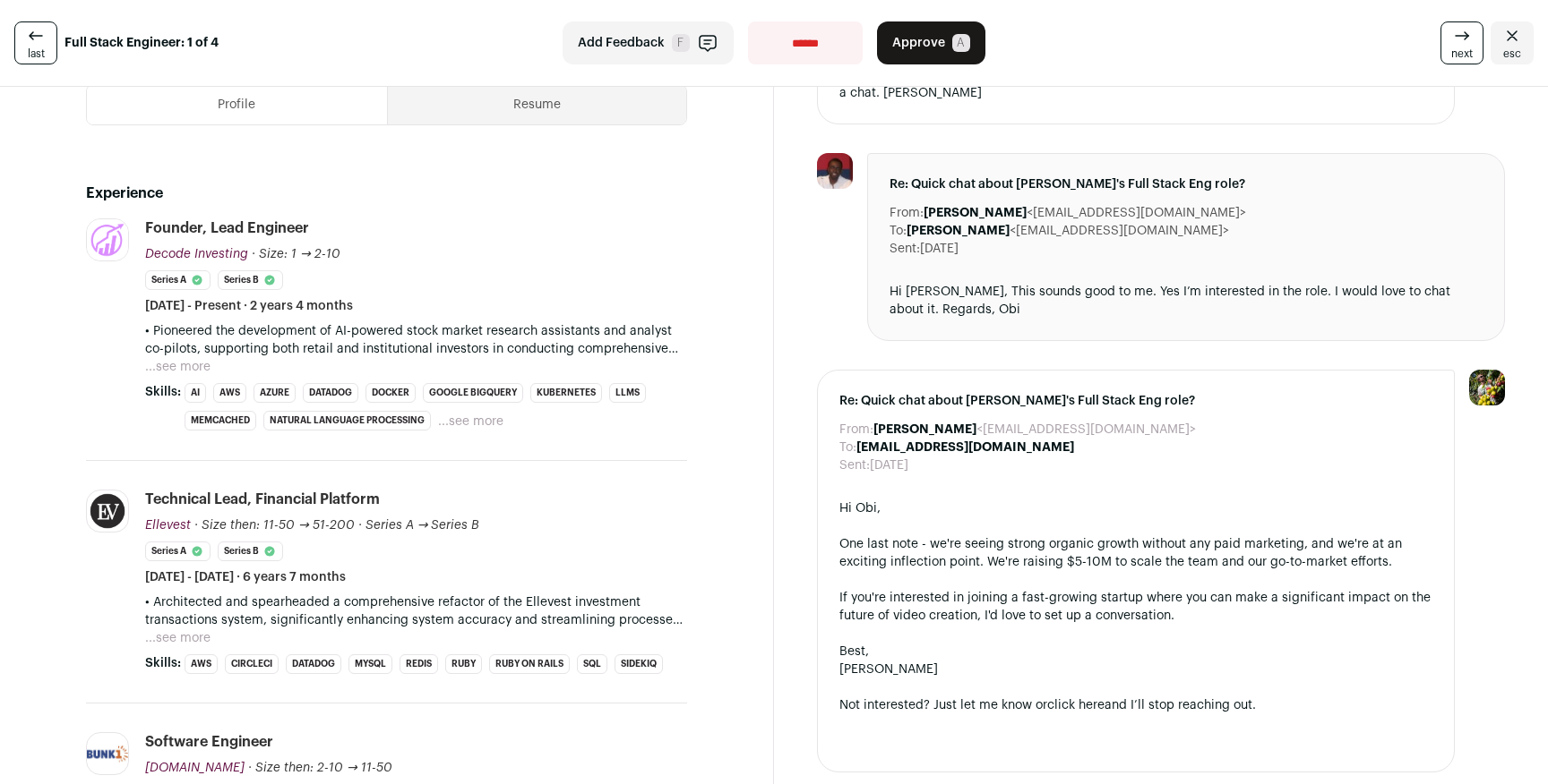
scroll to position [457, 0]
click at [183, 374] on button "...see more" at bounding box center [177, 365] width 65 height 17
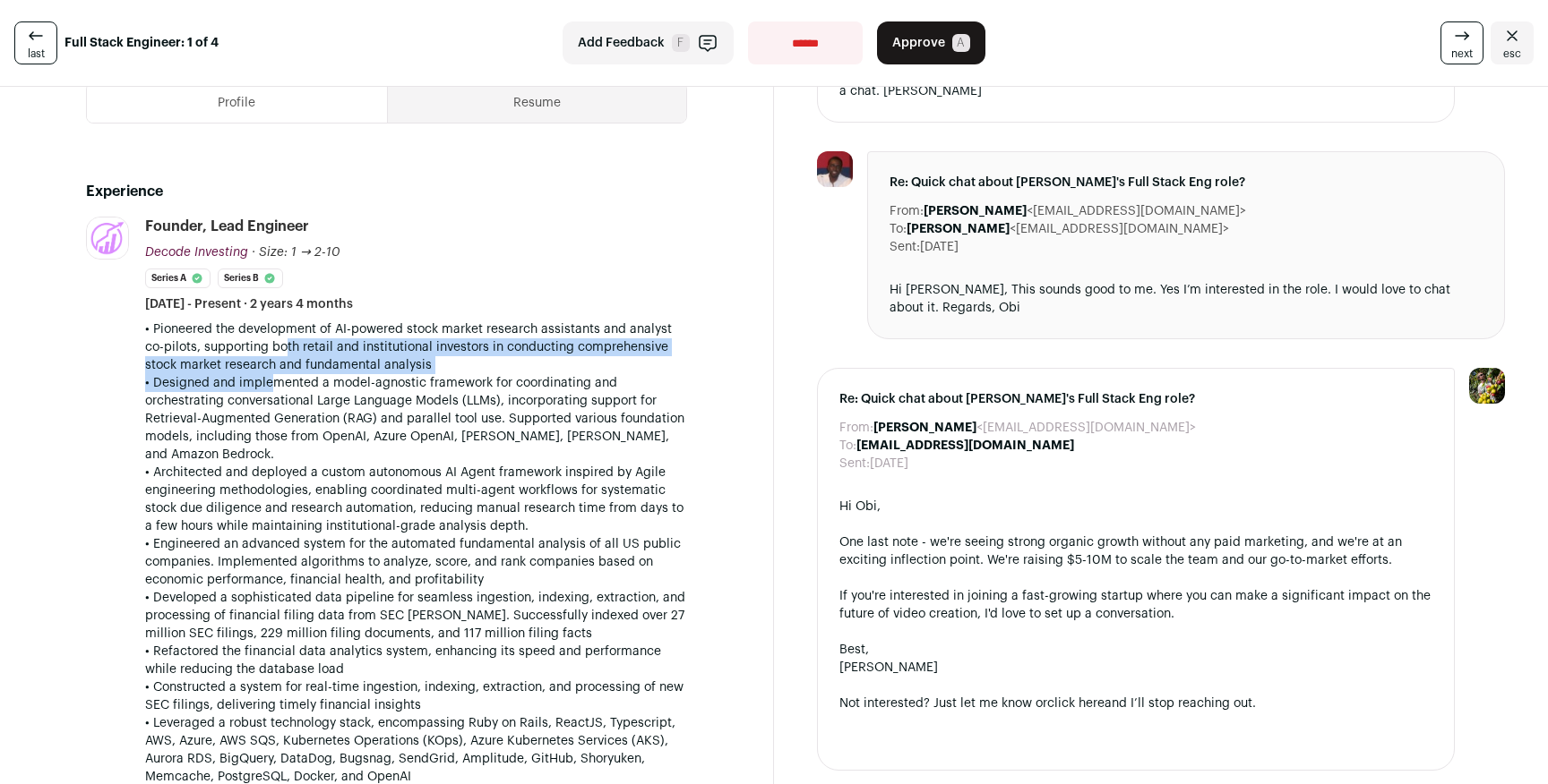
drag, startPoint x: 275, startPoint y: 368, endPoint x: 271, endPoint y: 403, distance: 35.2
click at [269, 402] on div "• Pioneered the development of AI-powered stock market research assistants and …" at bounding box center [416, 553] width 542 height 465
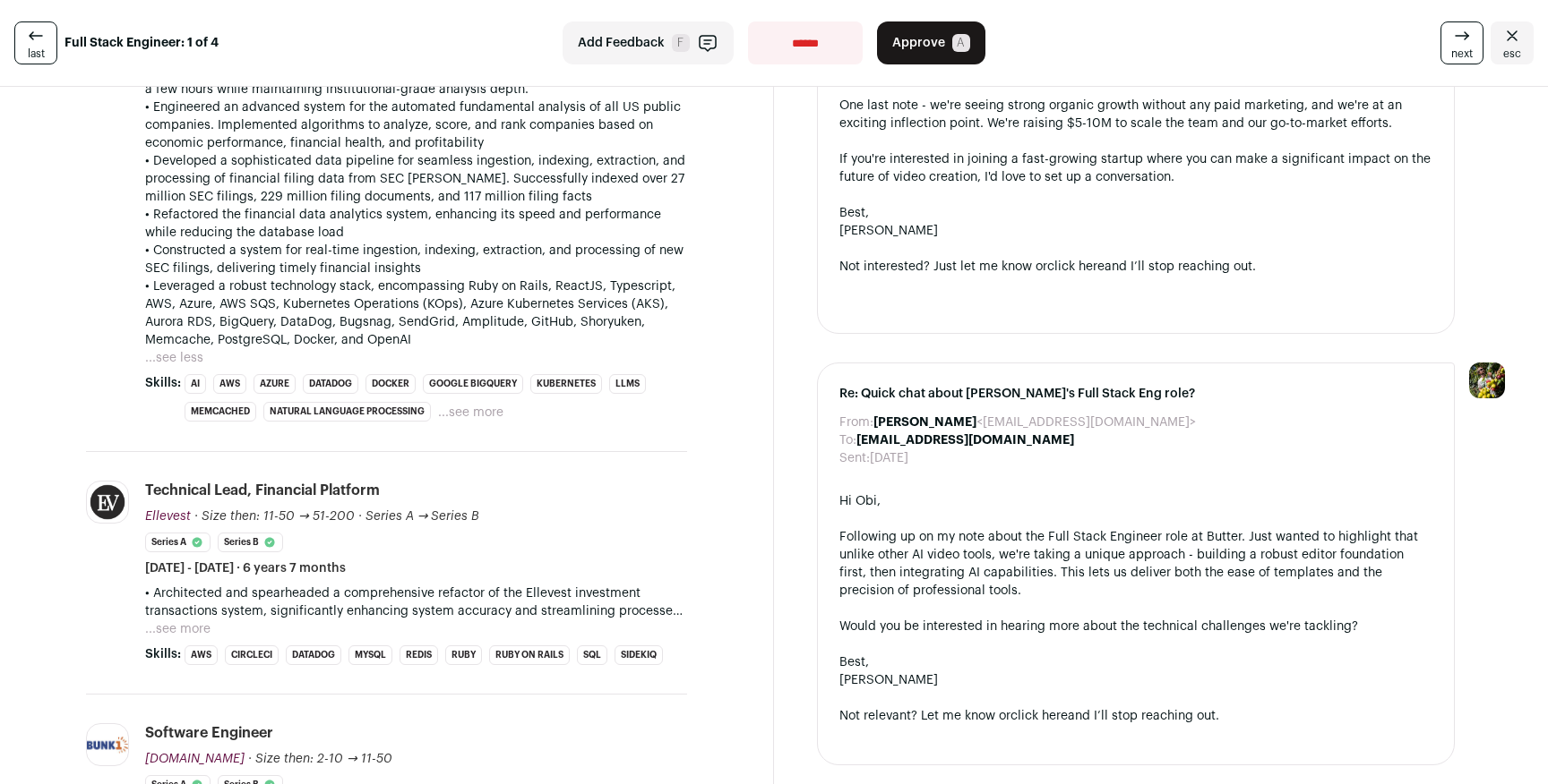
scroll to position [912, 0]
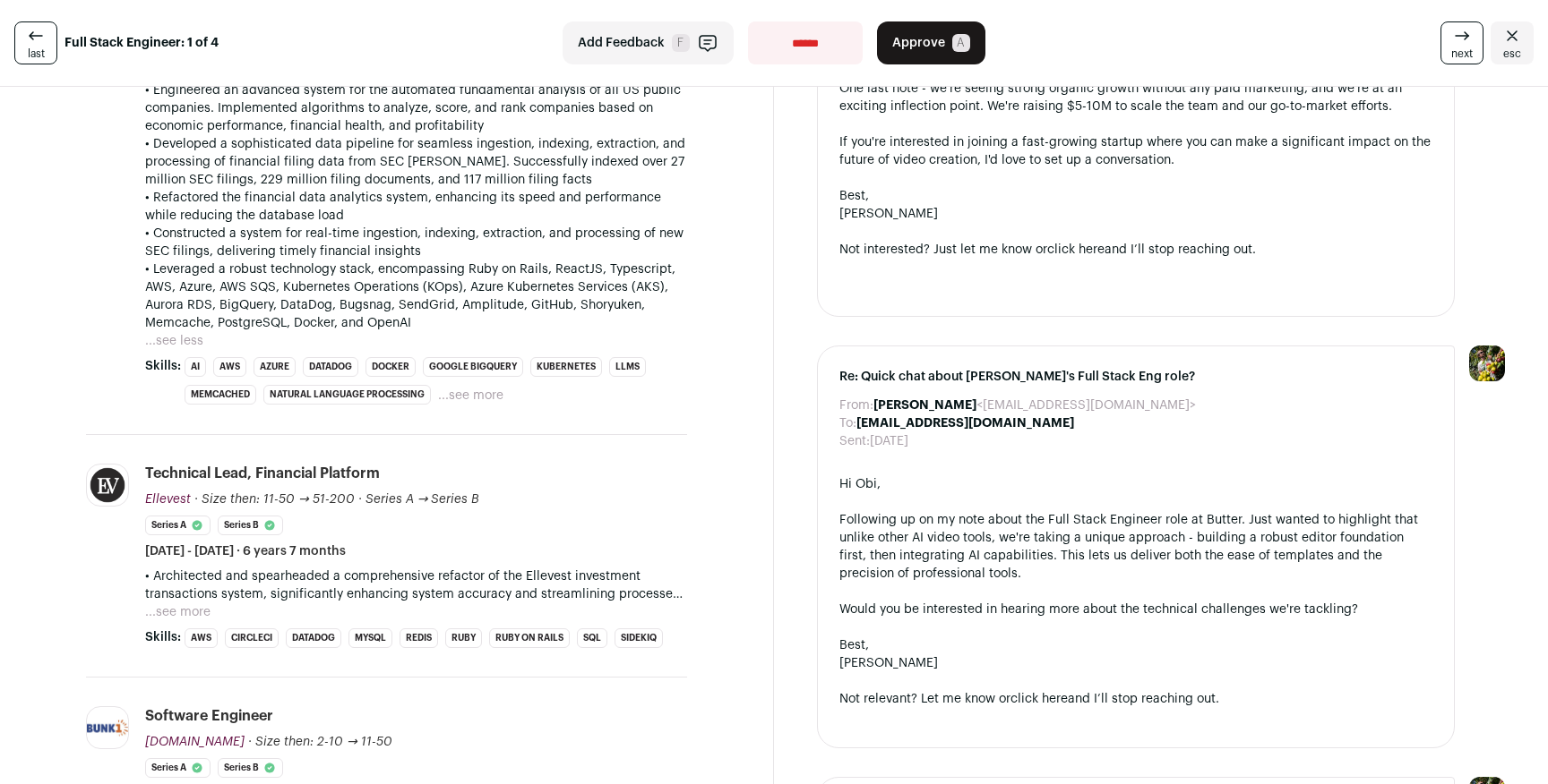
click at [200, 609] on button "...see more" at bounding box center [177, 612] width 65 height 17
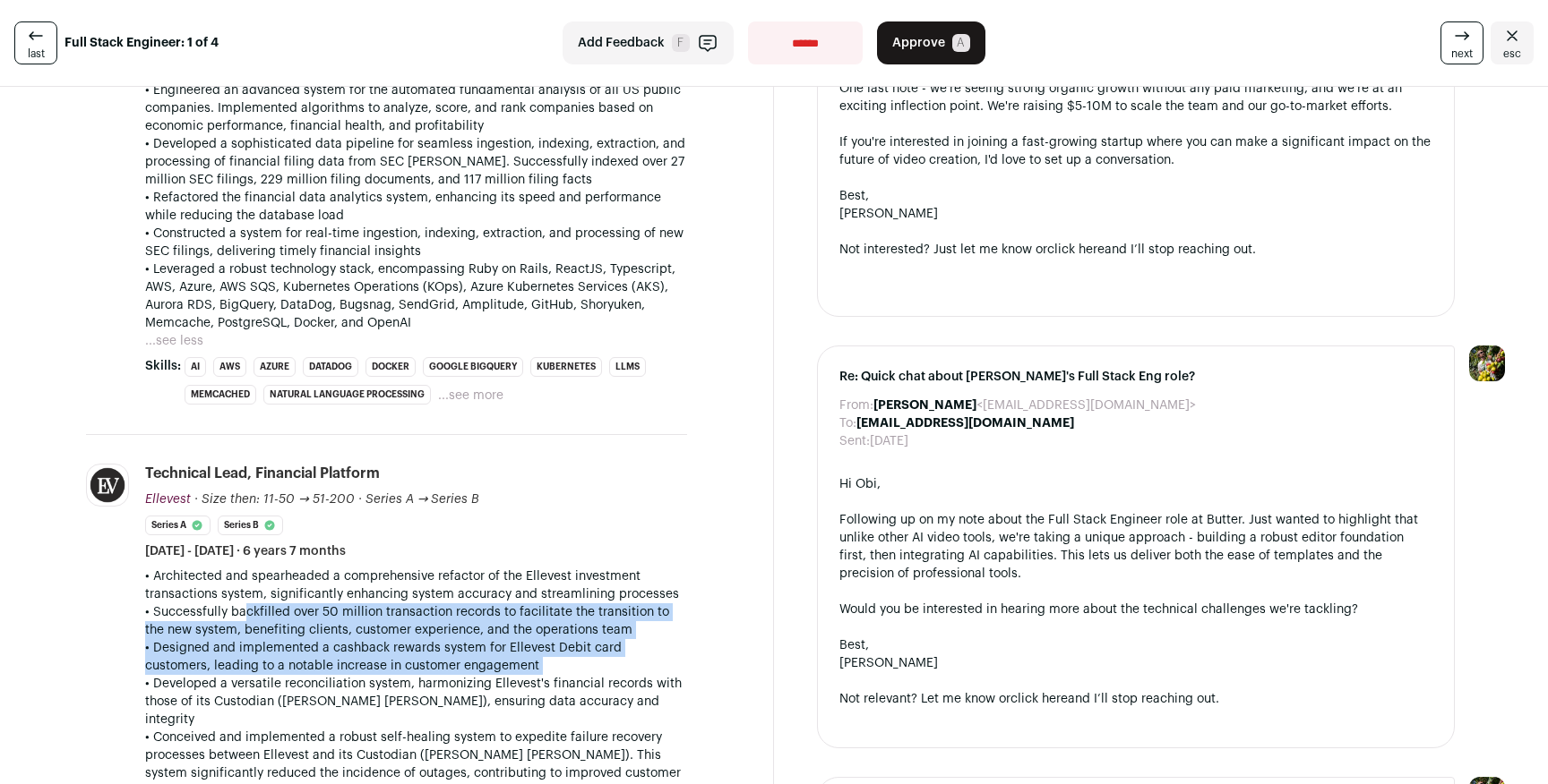
drag, startPoint x: 234, startPoint y: 615, endPoint x: 278, endPoint y: 676, distance: 75.2
click at [278, 676] on div "• Architected and spearheaded a comprehensive refactor of the Ellevest investme…" at bounding box center [416, 783] width 542 height 430
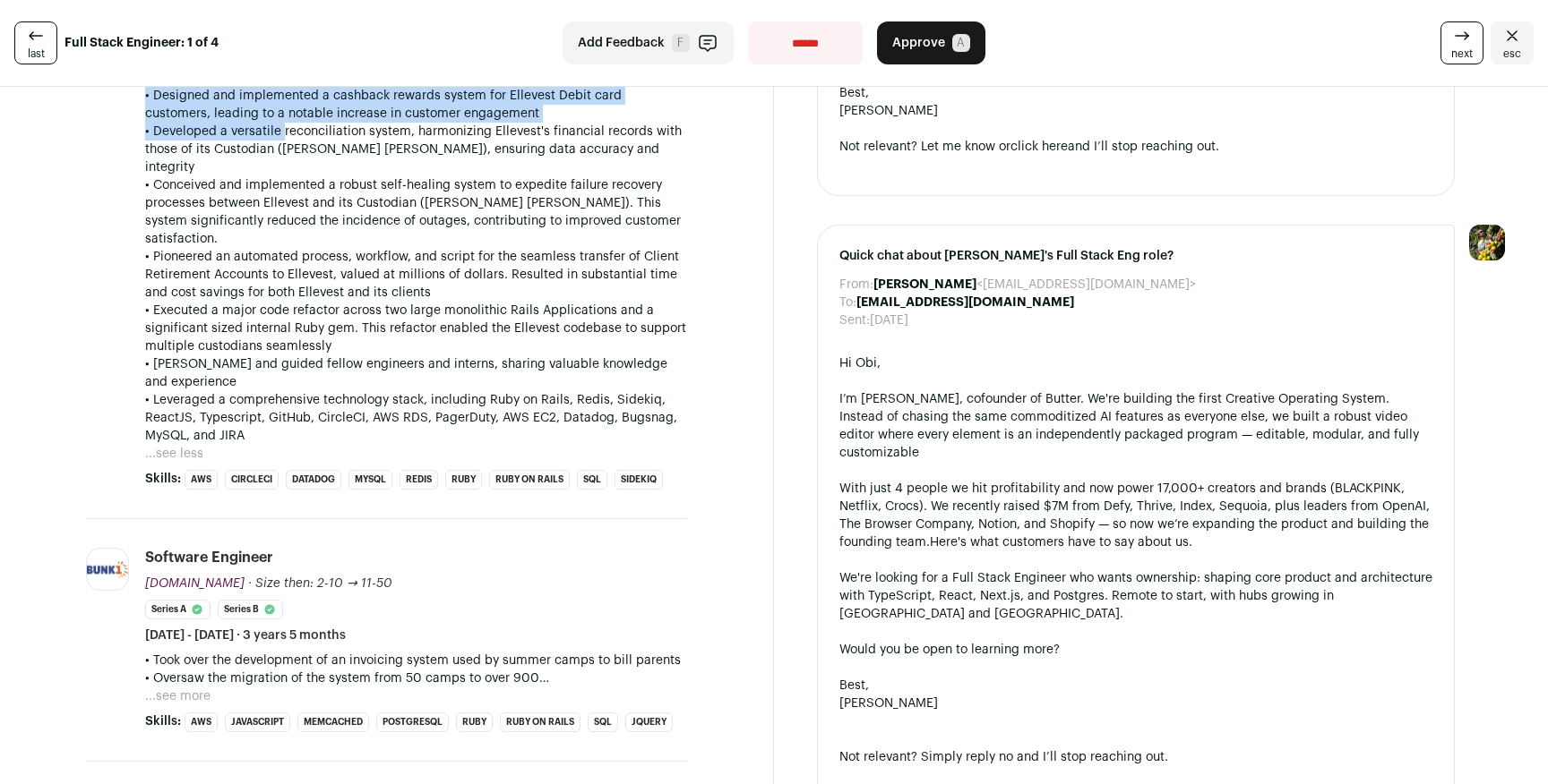
scroll to position [1465, 0]
click at [192, 687] on button "...see more" at bounding box center [177, 696] width 65 height 17
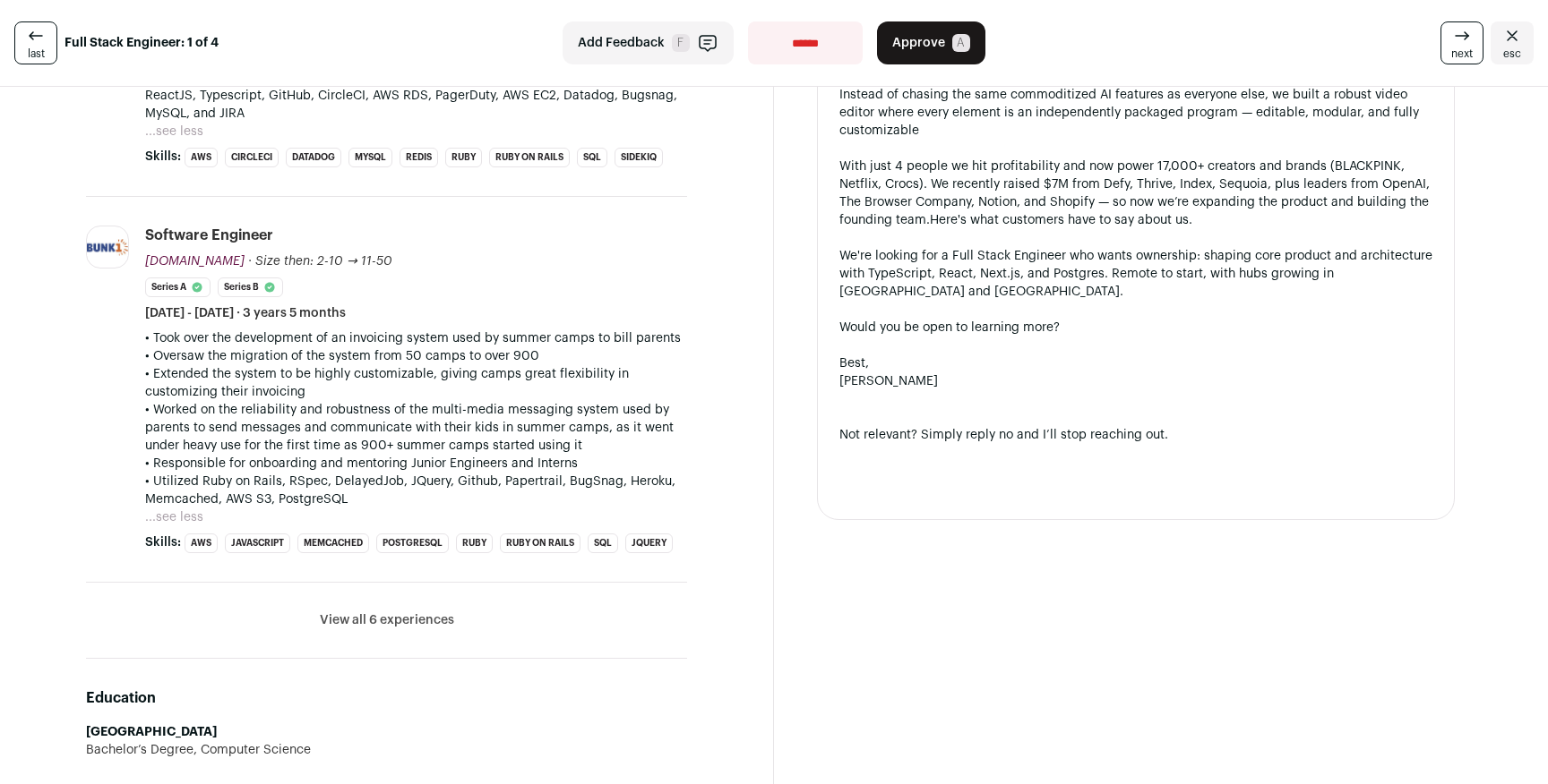
scroll to position [1792, 0]
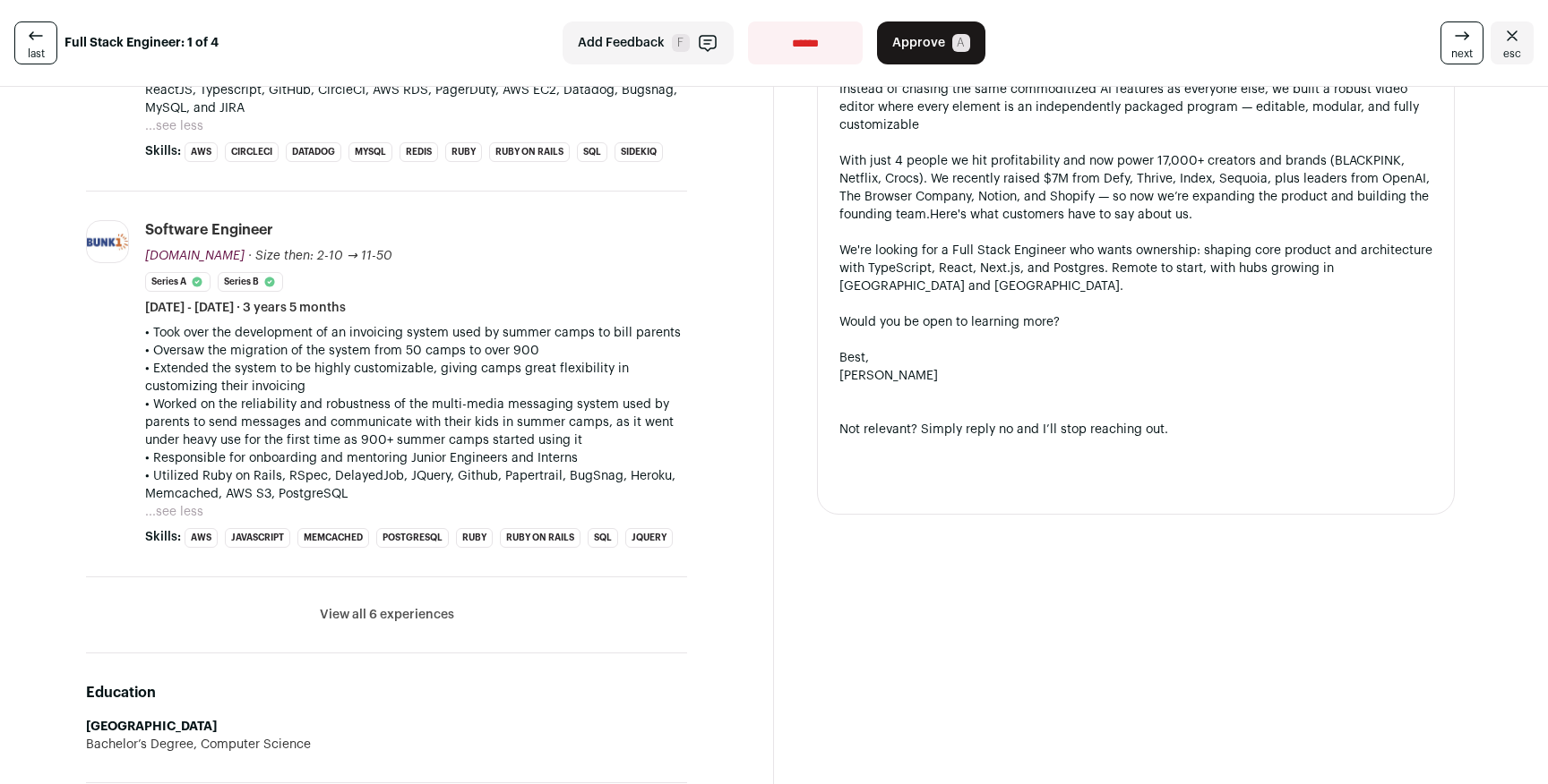
click at [365, 607] on button "View all 6 experiences" at bounding box center [387, 615] width 135 height 17
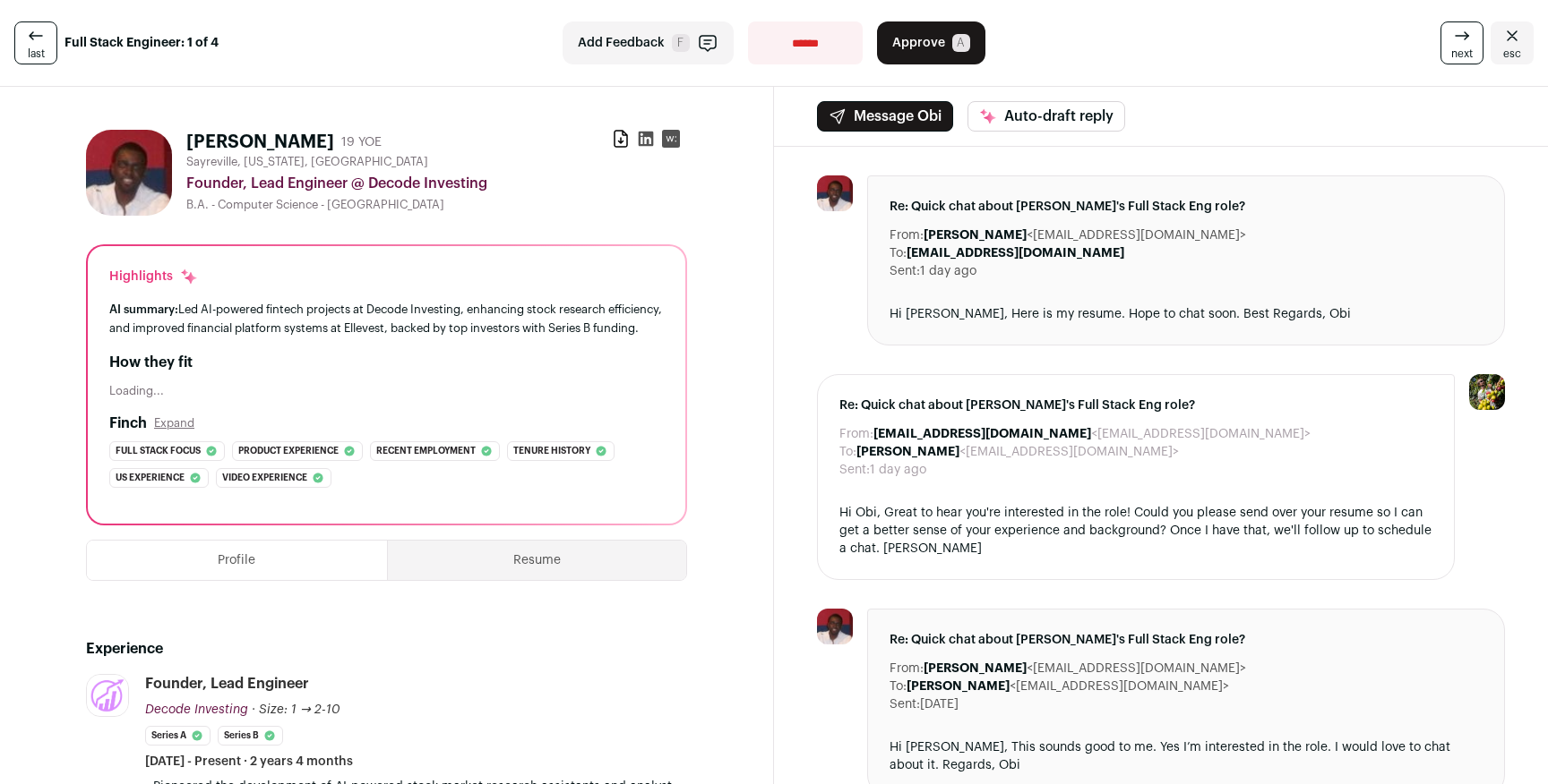
scroll to position [0, 0]
click at [1457, 39] on icon at bounding box center [1462, 36] width 21 height 21
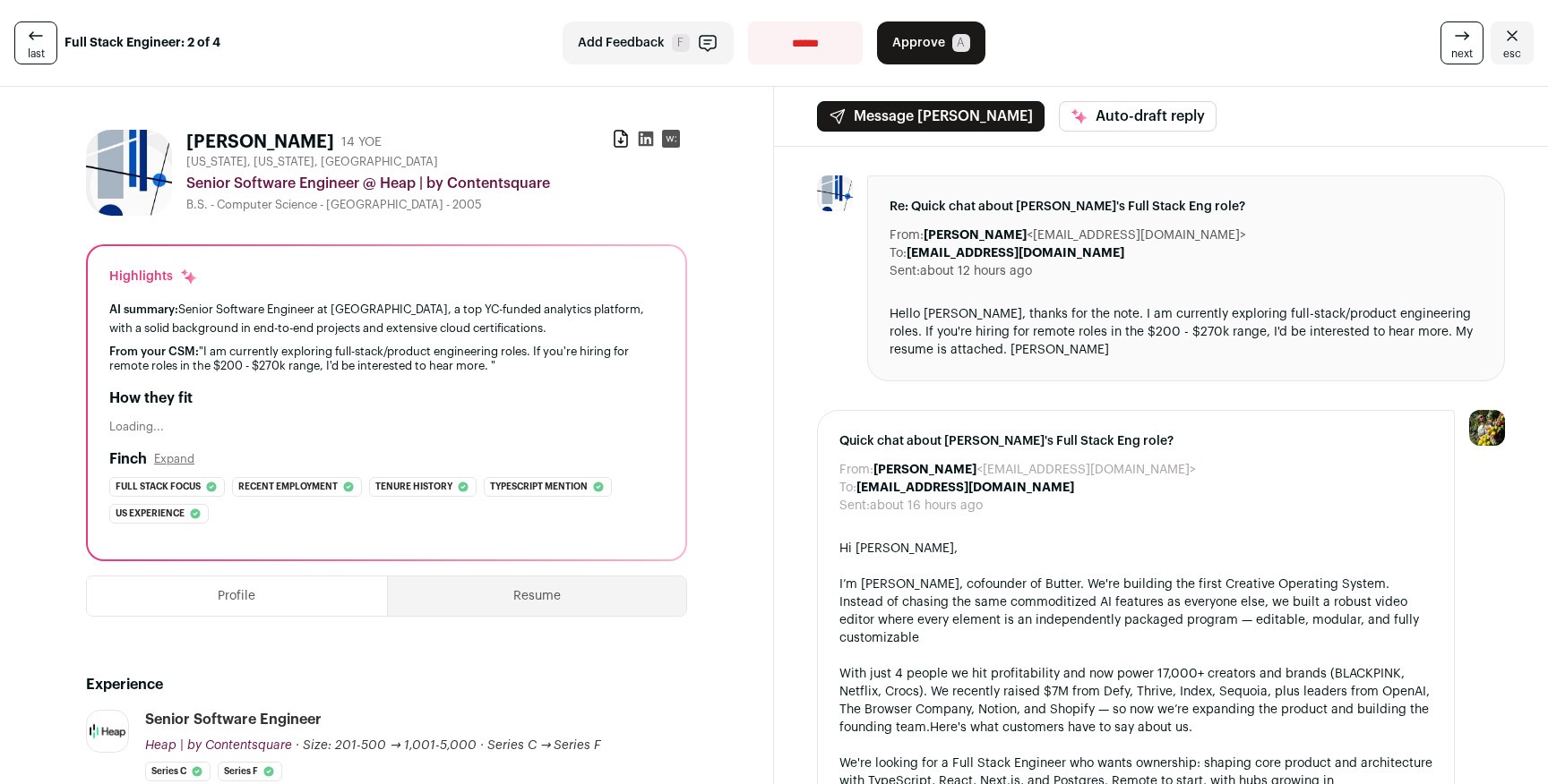
click at [1446, 40] on link "next" at bounding box center [1462, 43] width 43 height 43
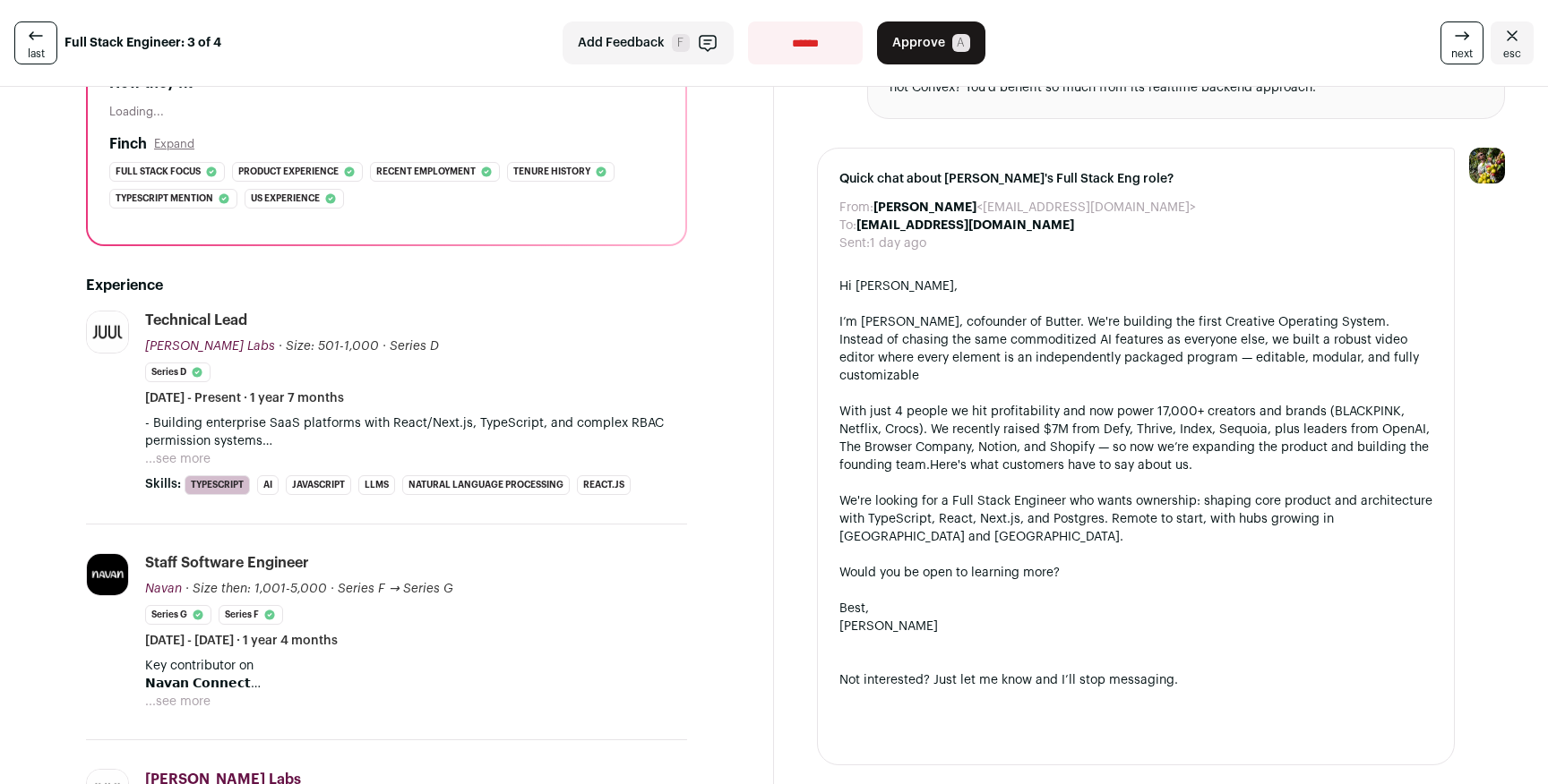
scroll to position [300, 0]
click at [185, 450] on button "...see more" at bounding box center [177, 457] width 65 height 17
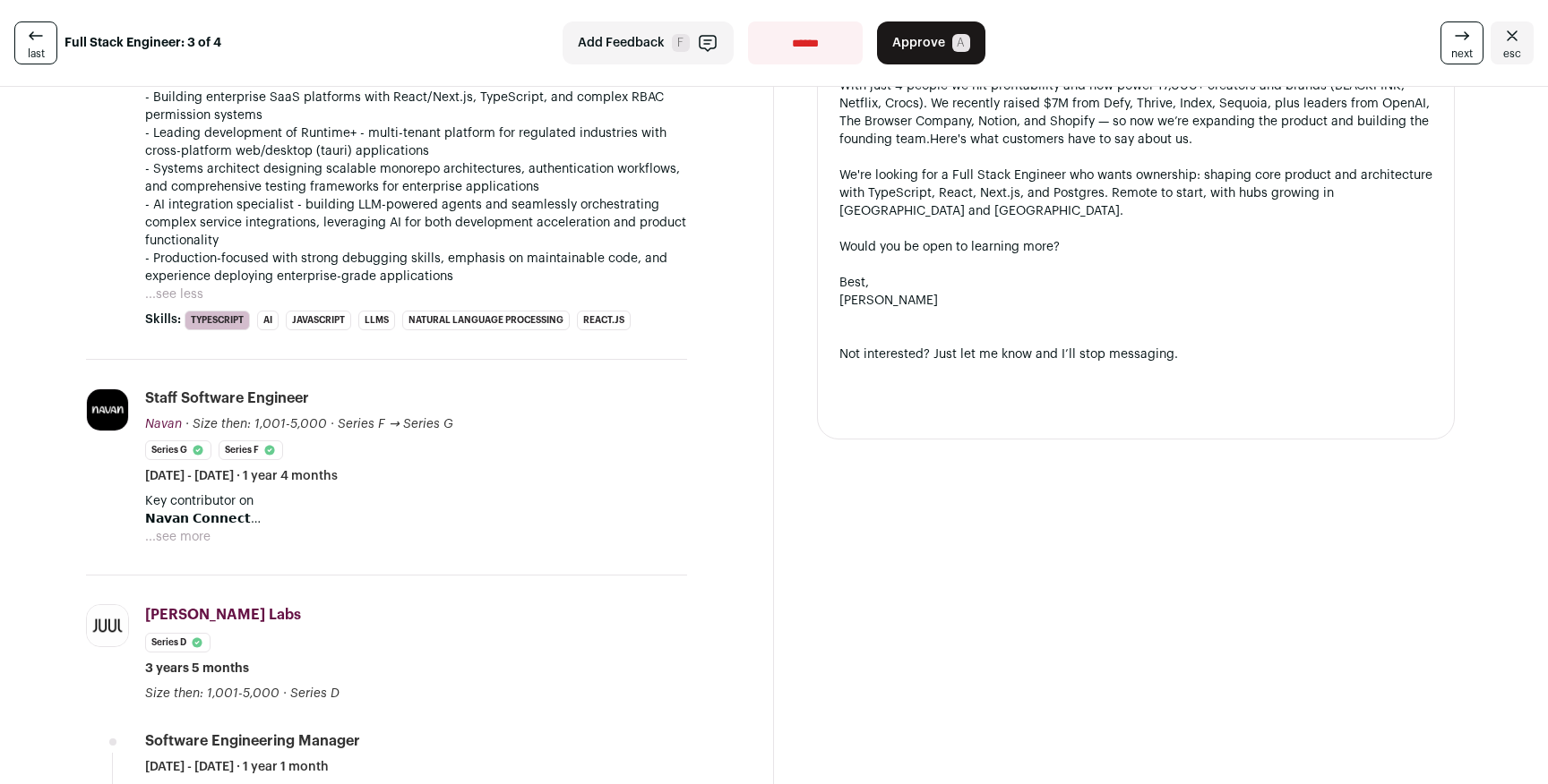
scroll to position [625, 0]
click at [189, 536] on button "...see more" at bounding box center [177, 536] width 65 height 17
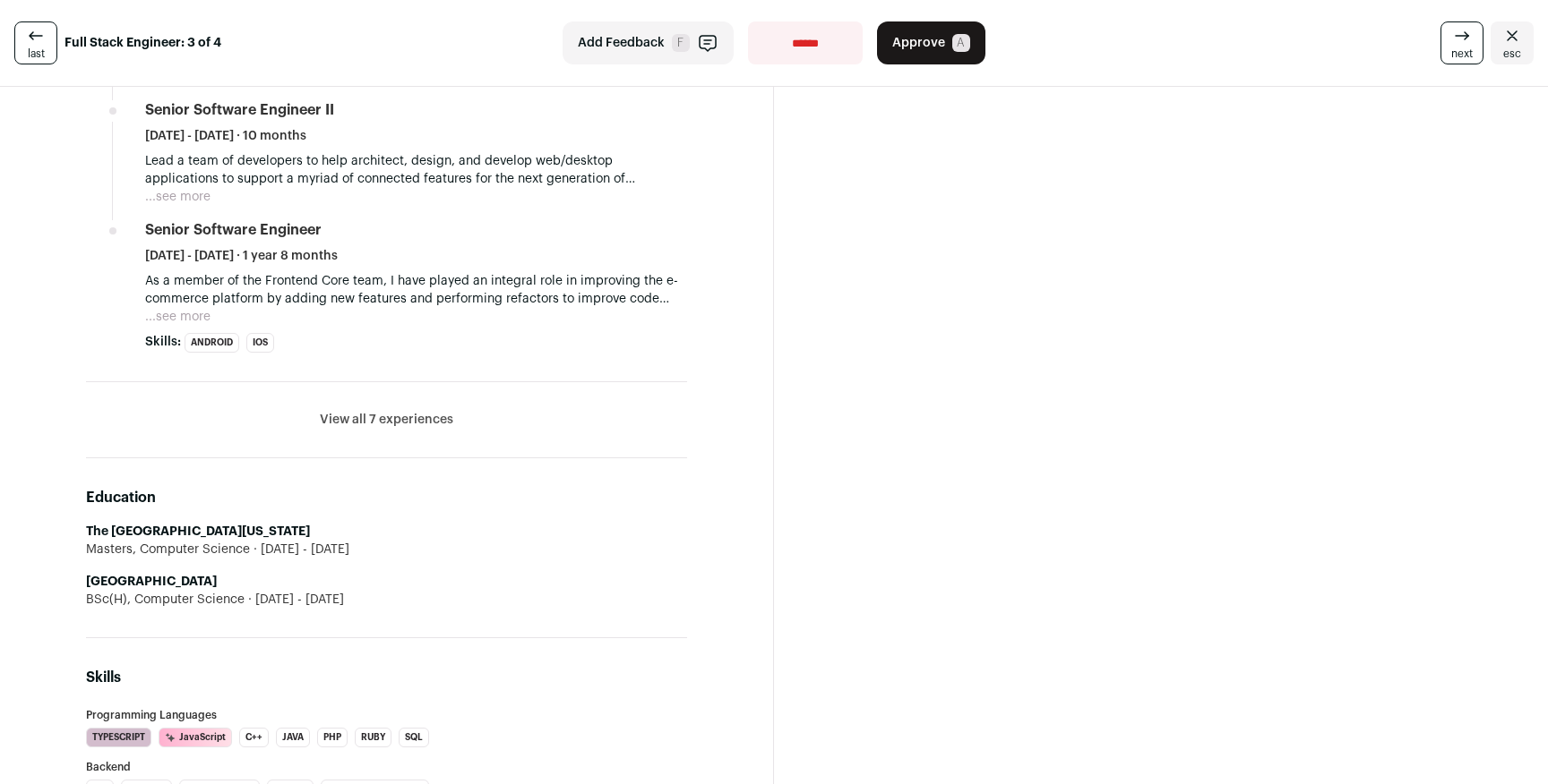
scroll to position [1553, 0]
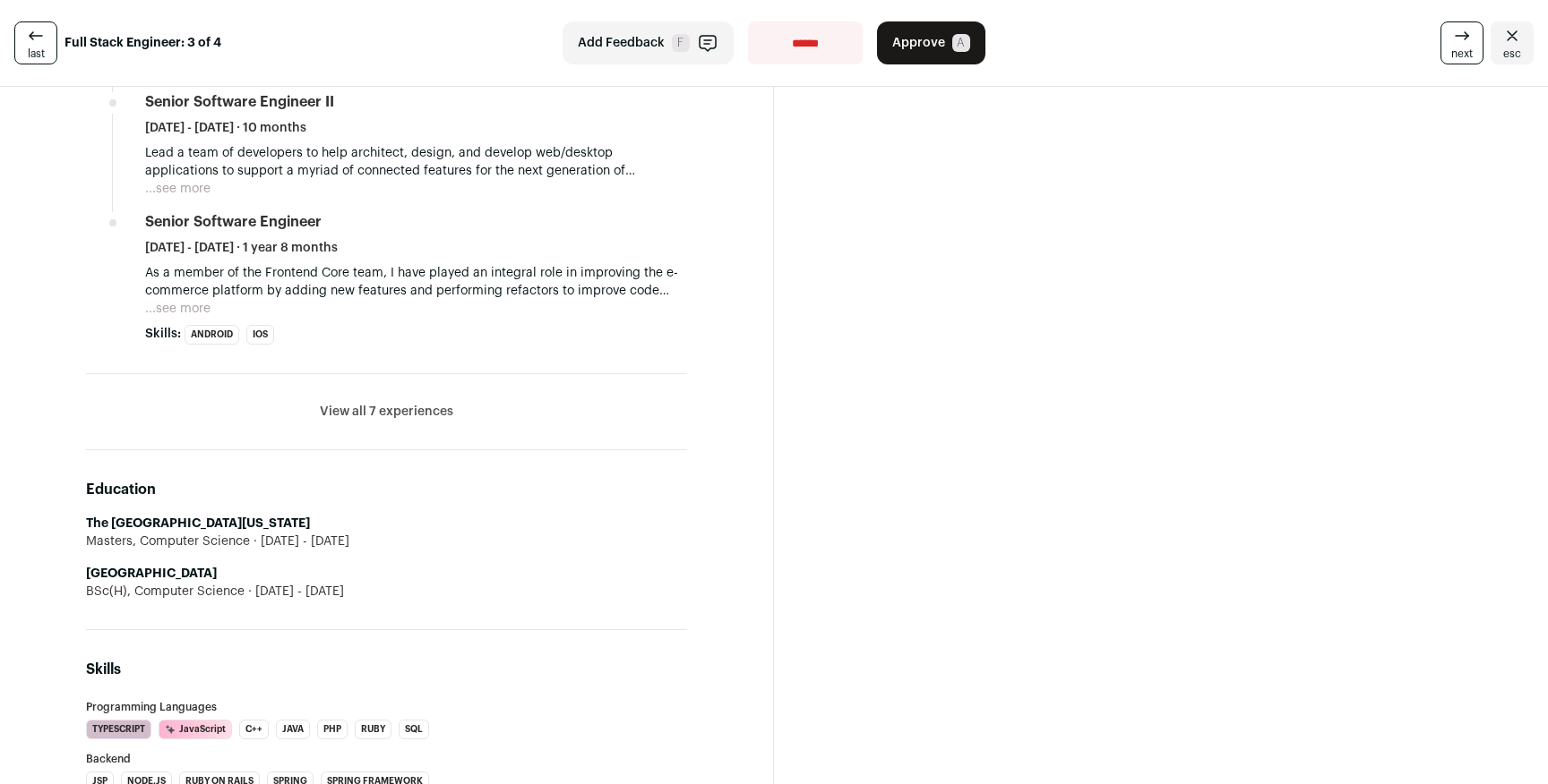
click at [368, 406] on button "View all 7 experiences" at bounding box center [387, 412] width 134 height 17
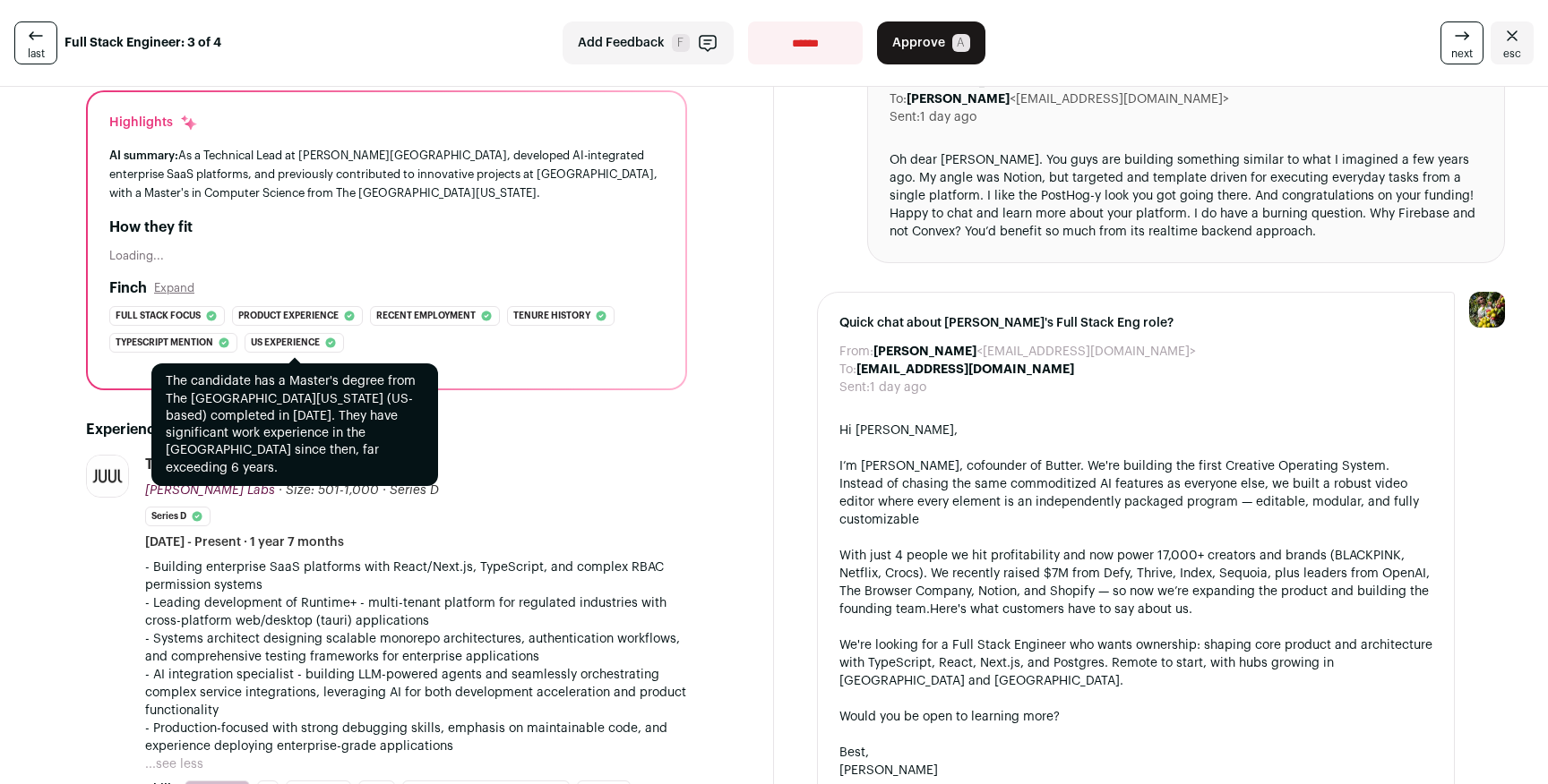
scroll to position [251, 0]
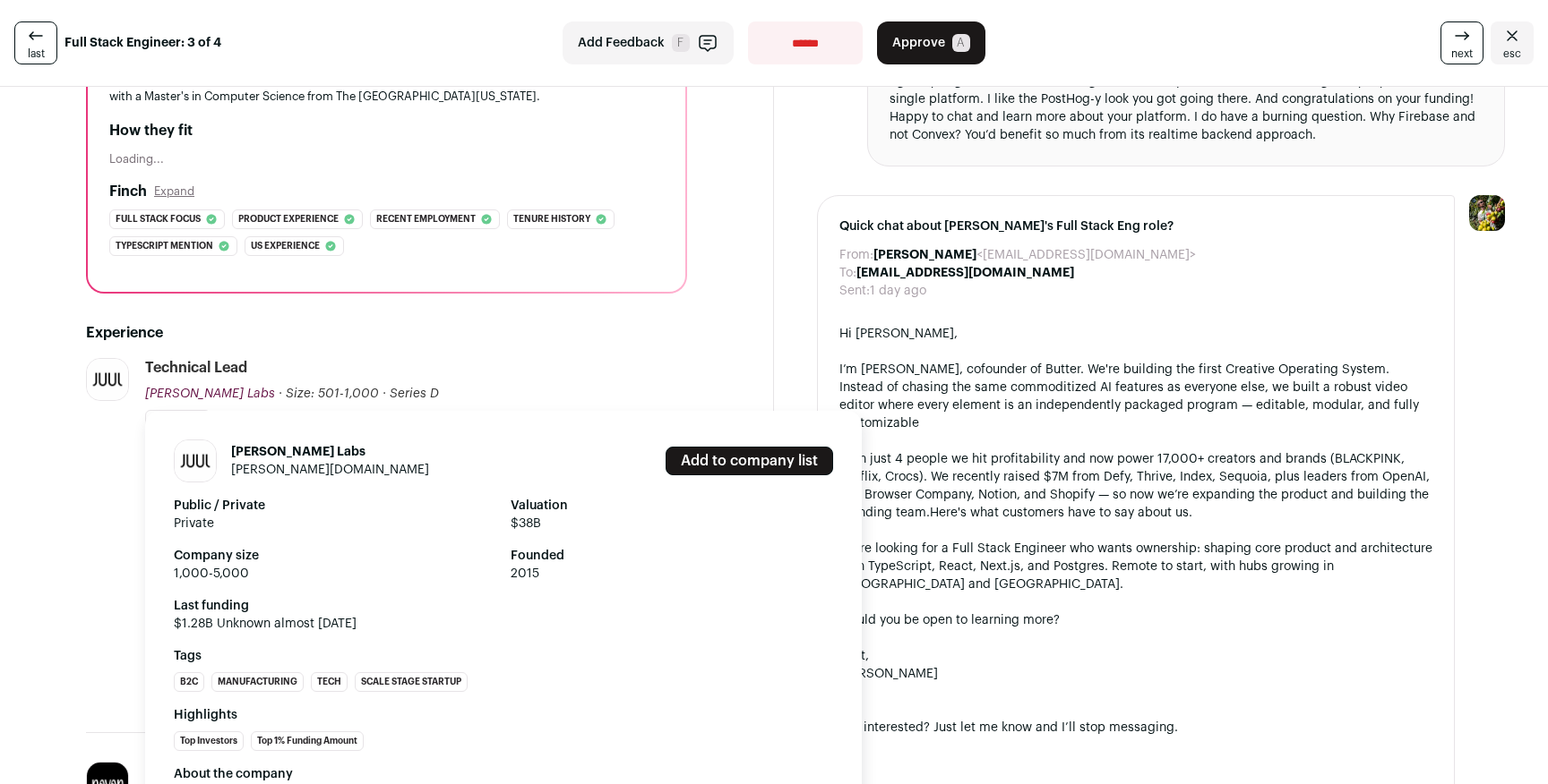
click at [258, 471] on link "[PERSON_NAME][DOMAIN_NAME]" at bounding box center [330, 470] width 198 height 13
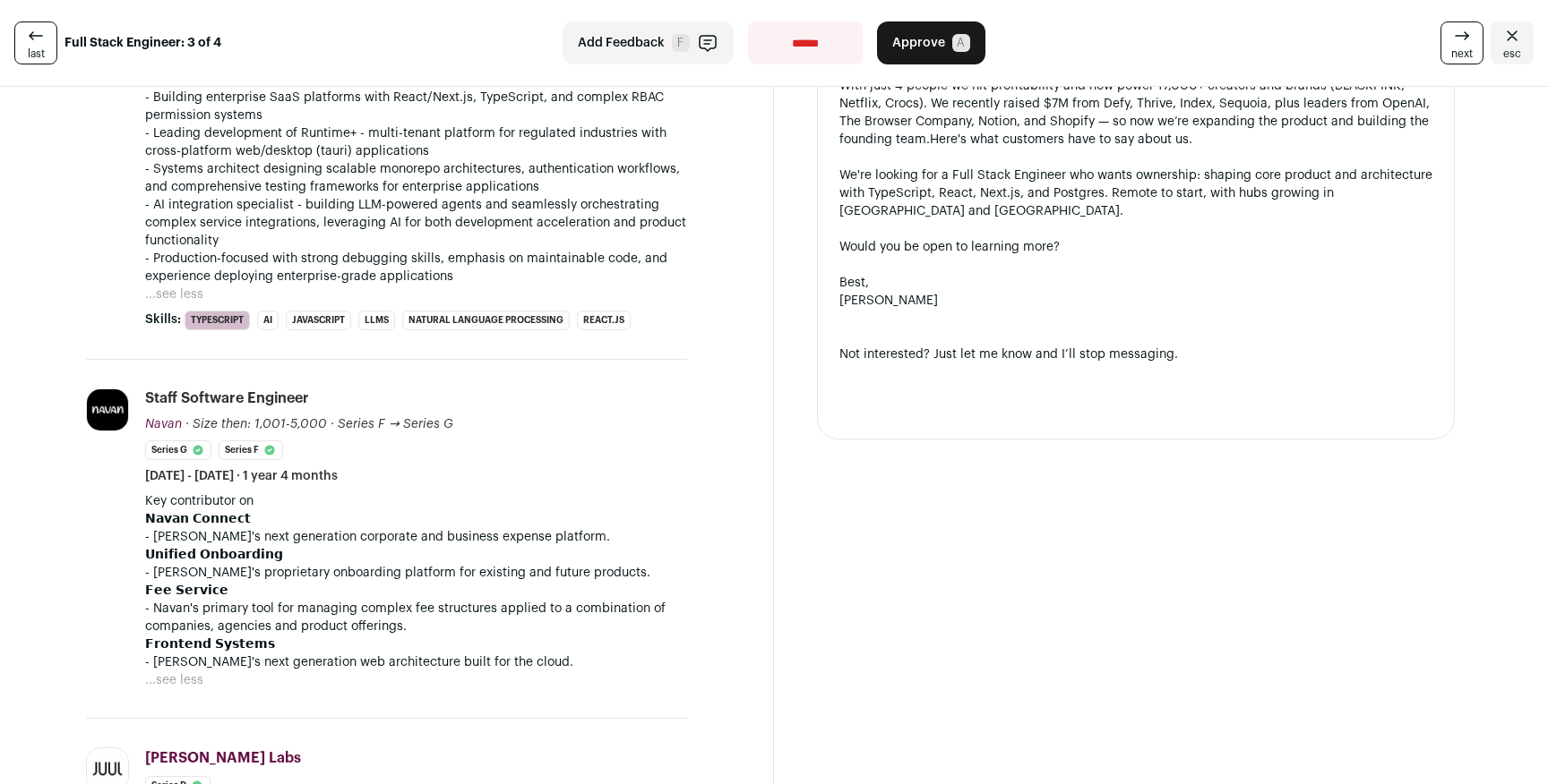
scroll to position [640, 0]
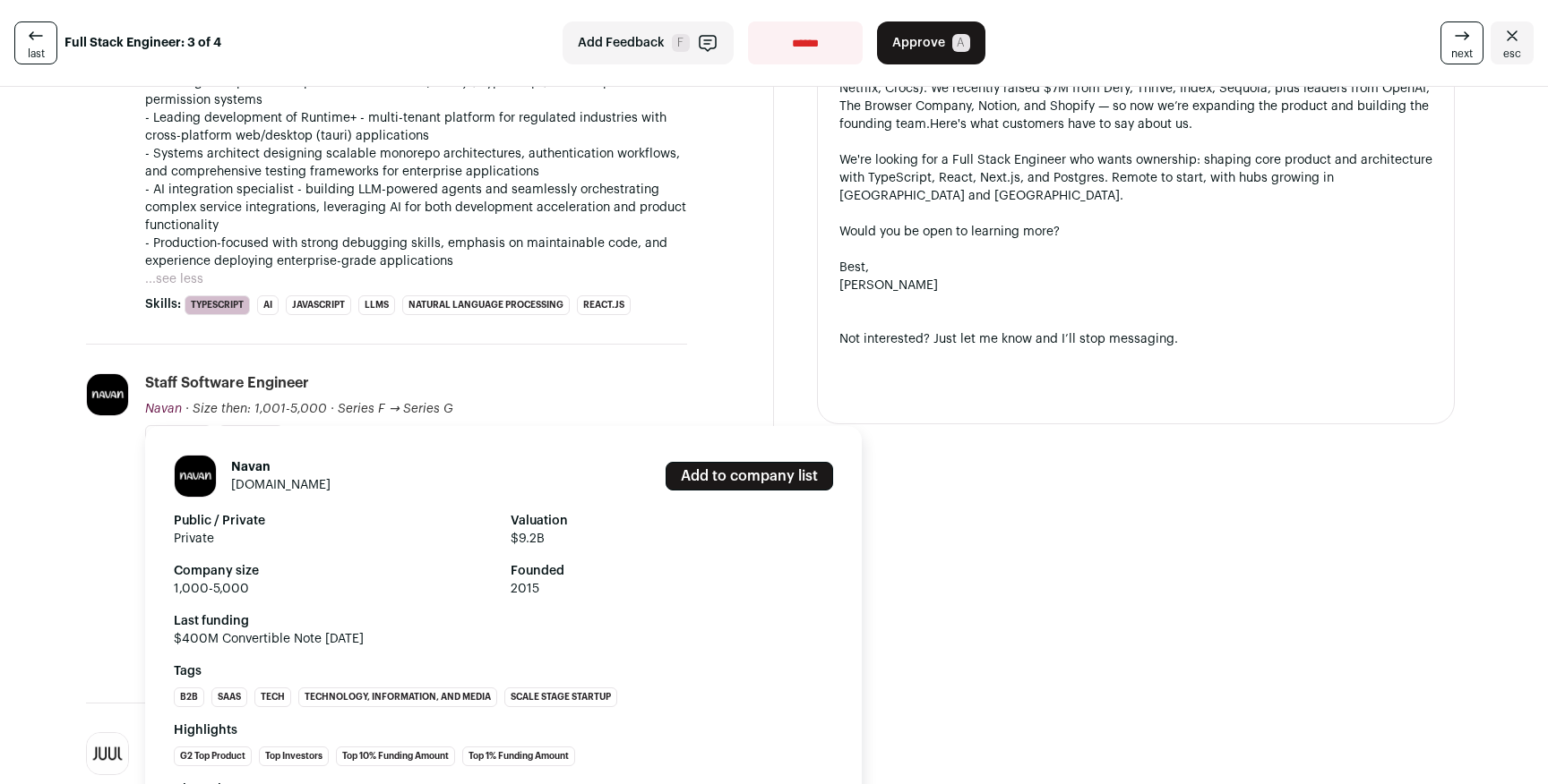
click at [260, 483] on link "[DOMAIN_NAME]" at bounding box center [280, 485] width 100 height 13
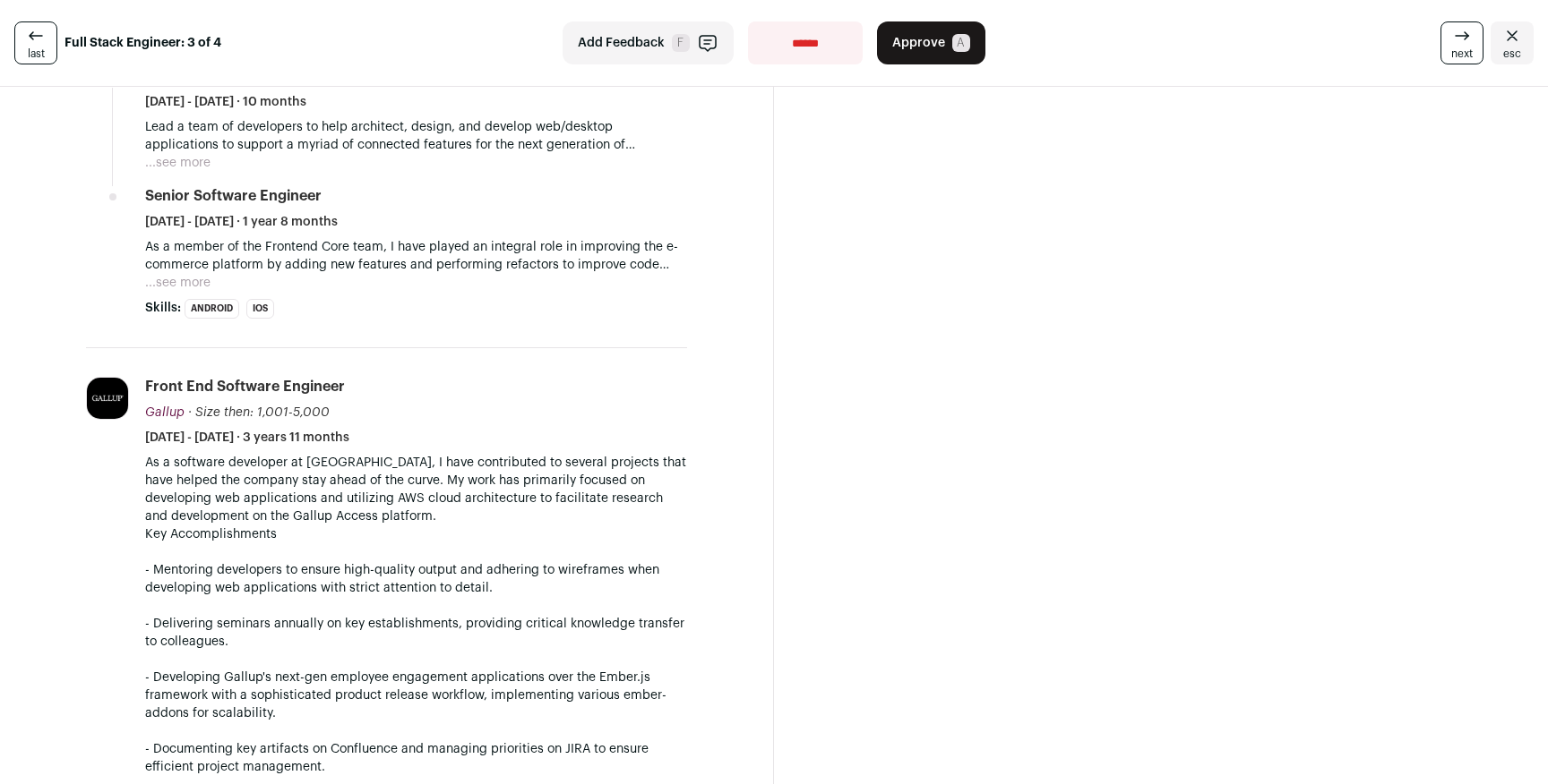
scroll to position [1584, 0]
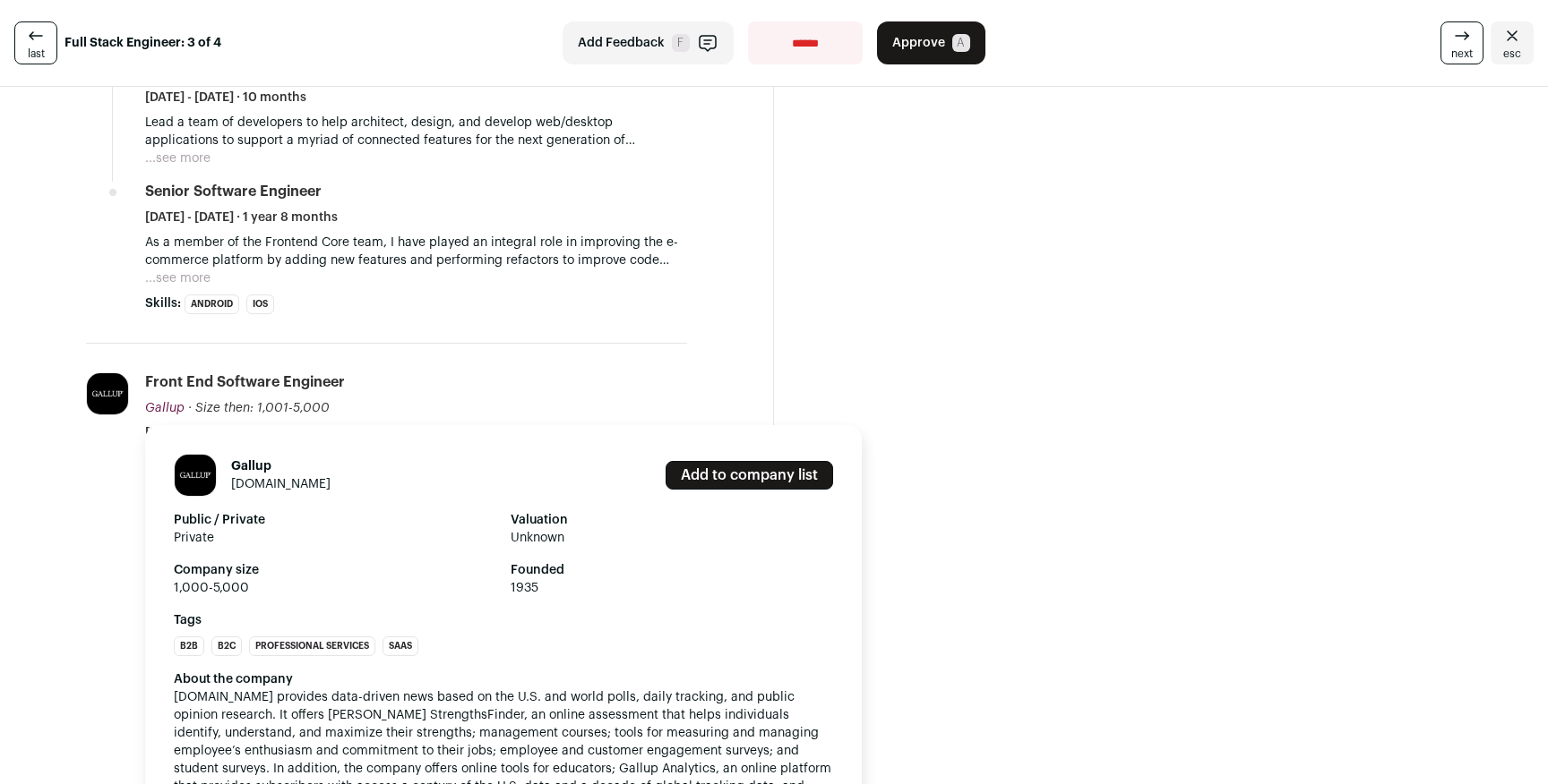
click at [256, 484] on link "[DOMAIN_NAME]" at bounding box center [280, 484] width 100 height 13
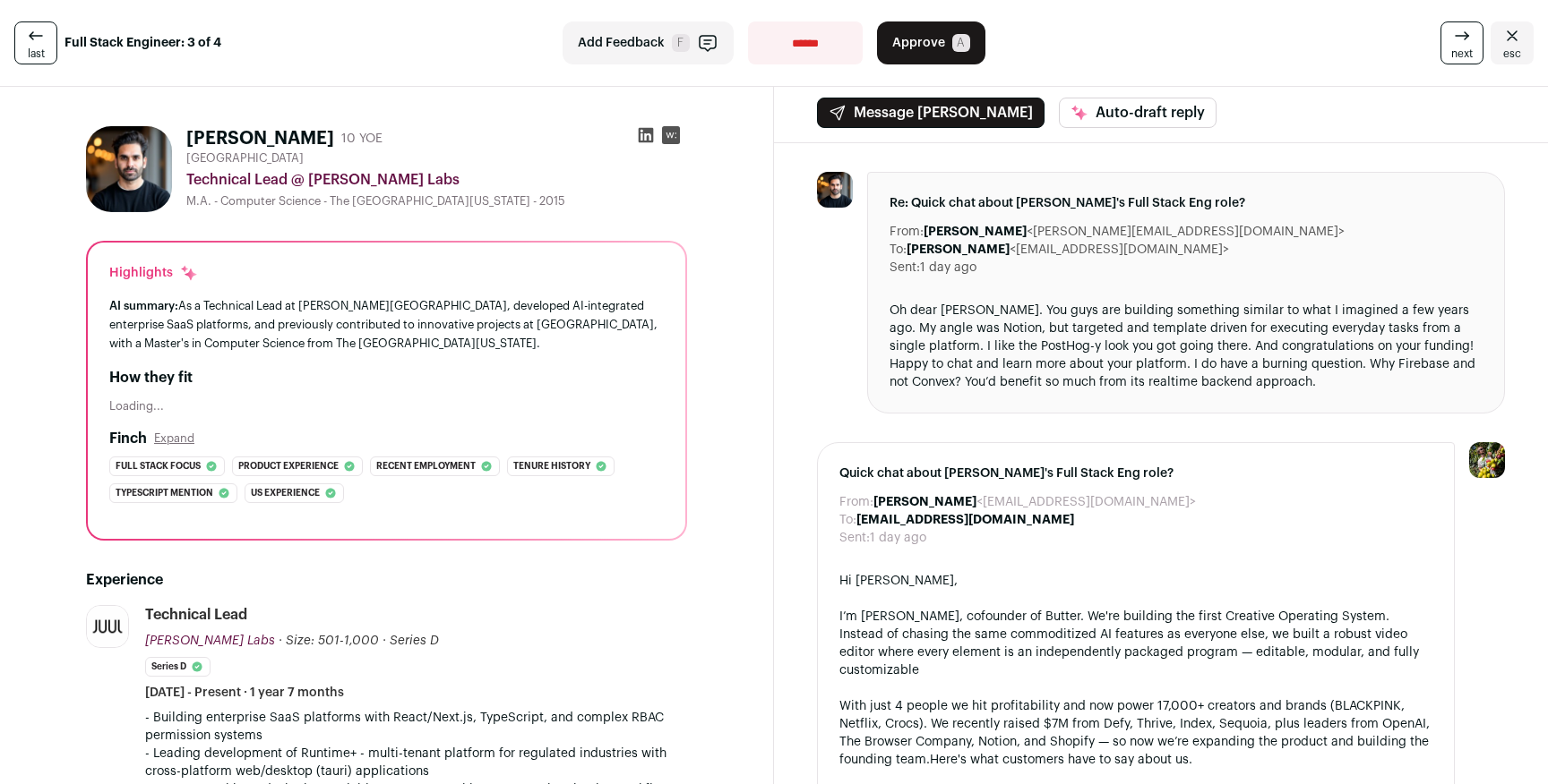
scroll to position [5, 0]
drag, startPoint x: 936, startPoint y: 344, endPoint x: 983, endPoint y: 345, distance: 47.0
click at [983, 345] on div "Oh dear [PERSON_NAME]. You guys are building something similar to what I imagin…" at bounding box center [1186, 345] width 593 height 89
copy div "PostHog"
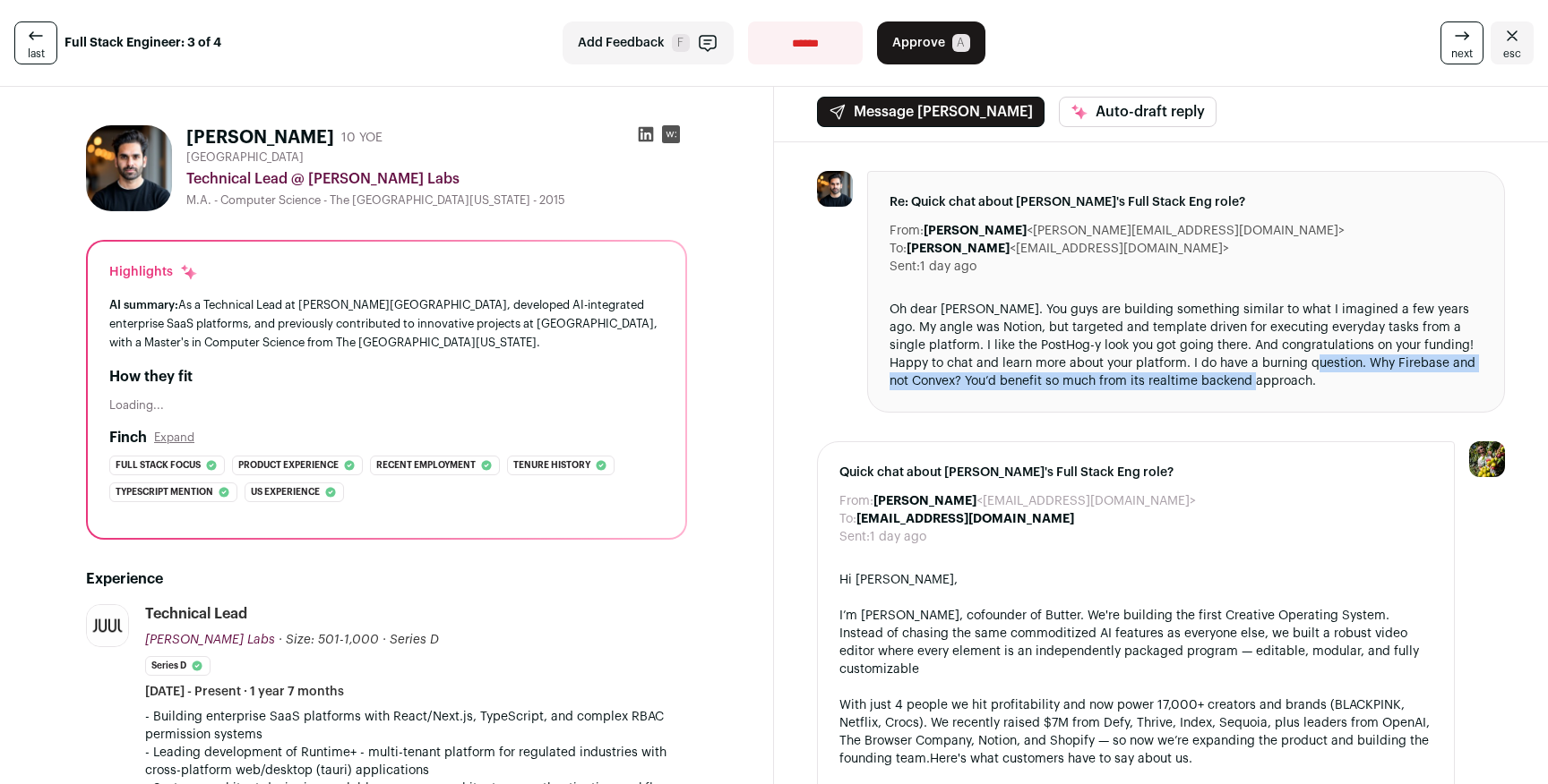
drag, startPoint x: 1255, startPoint y: 363, endPoint x: 1247, endPoint y: 375, distance: 14.4
click at [1247, 375] on div "Oh dear [PERSON_NAME]. You guys are building something similar to what I imagin…" at bounding box center [1186, 345] width 593 height 89
copy div "Why Firebase and not Convex? You’d benefit so much from its realtime backend ap…"
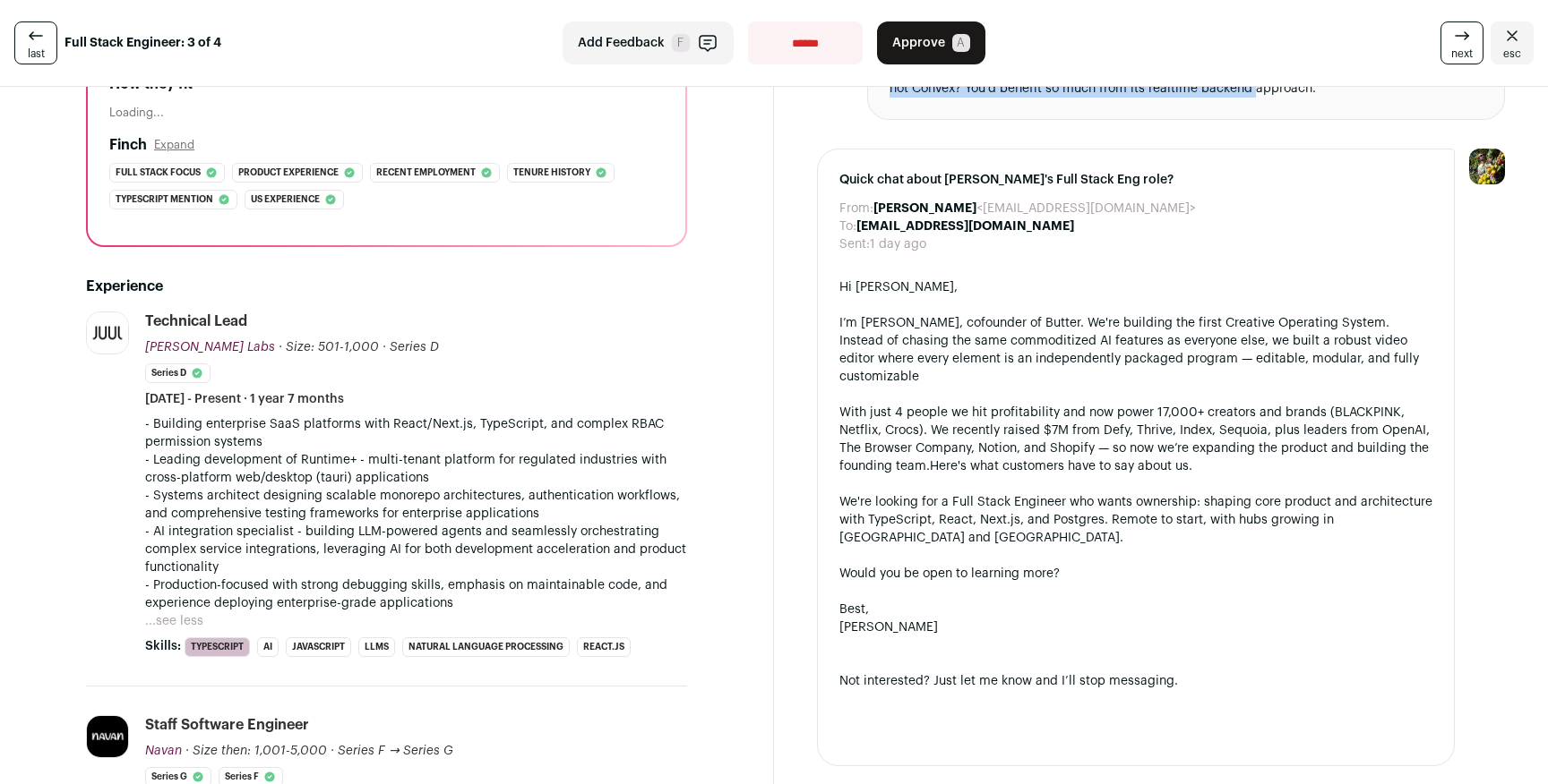
scroll to position [0, 0]
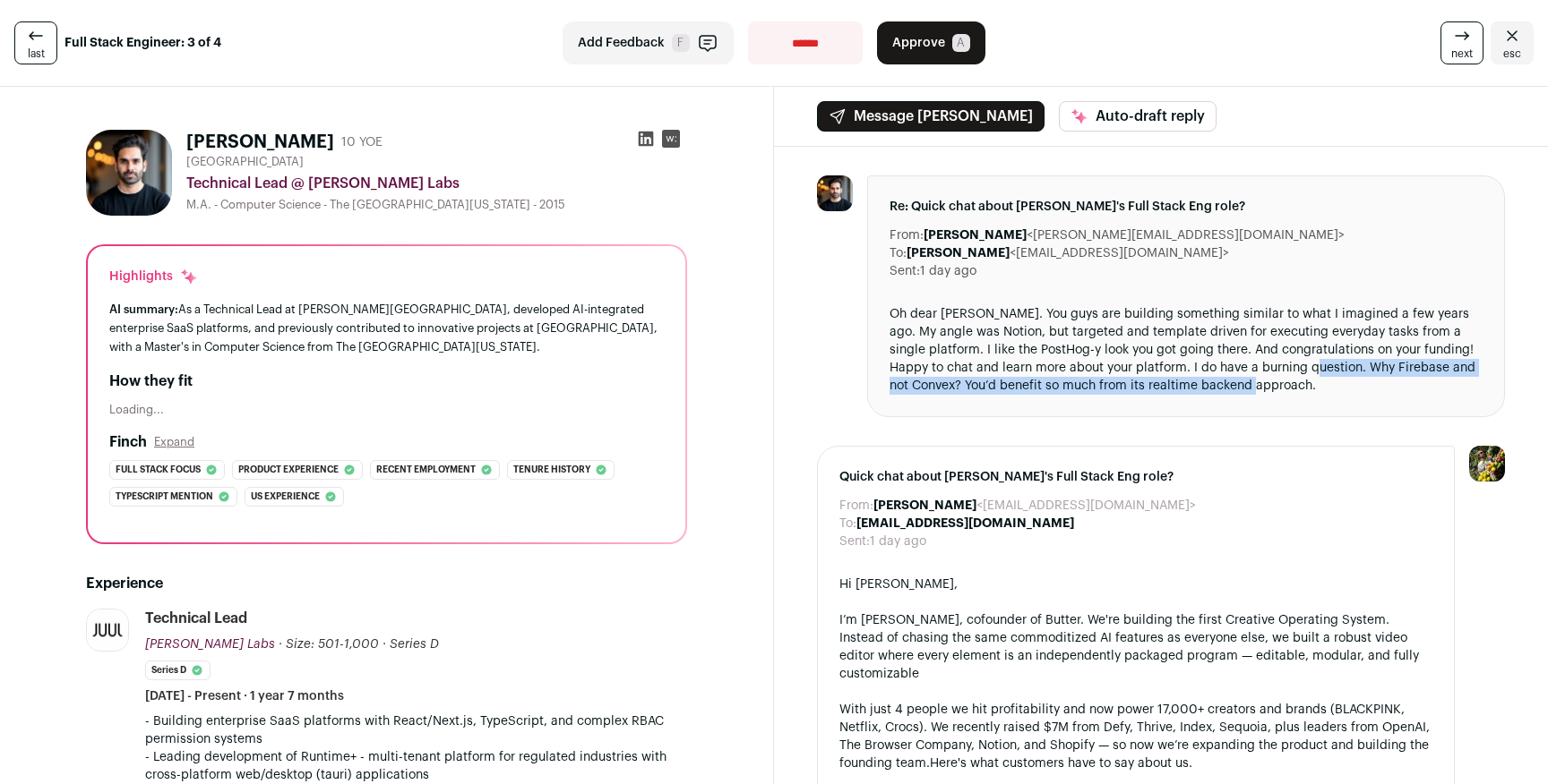
click at [918, 48] on span "Approve" at bounding box center [918, 43] width 53 height 17
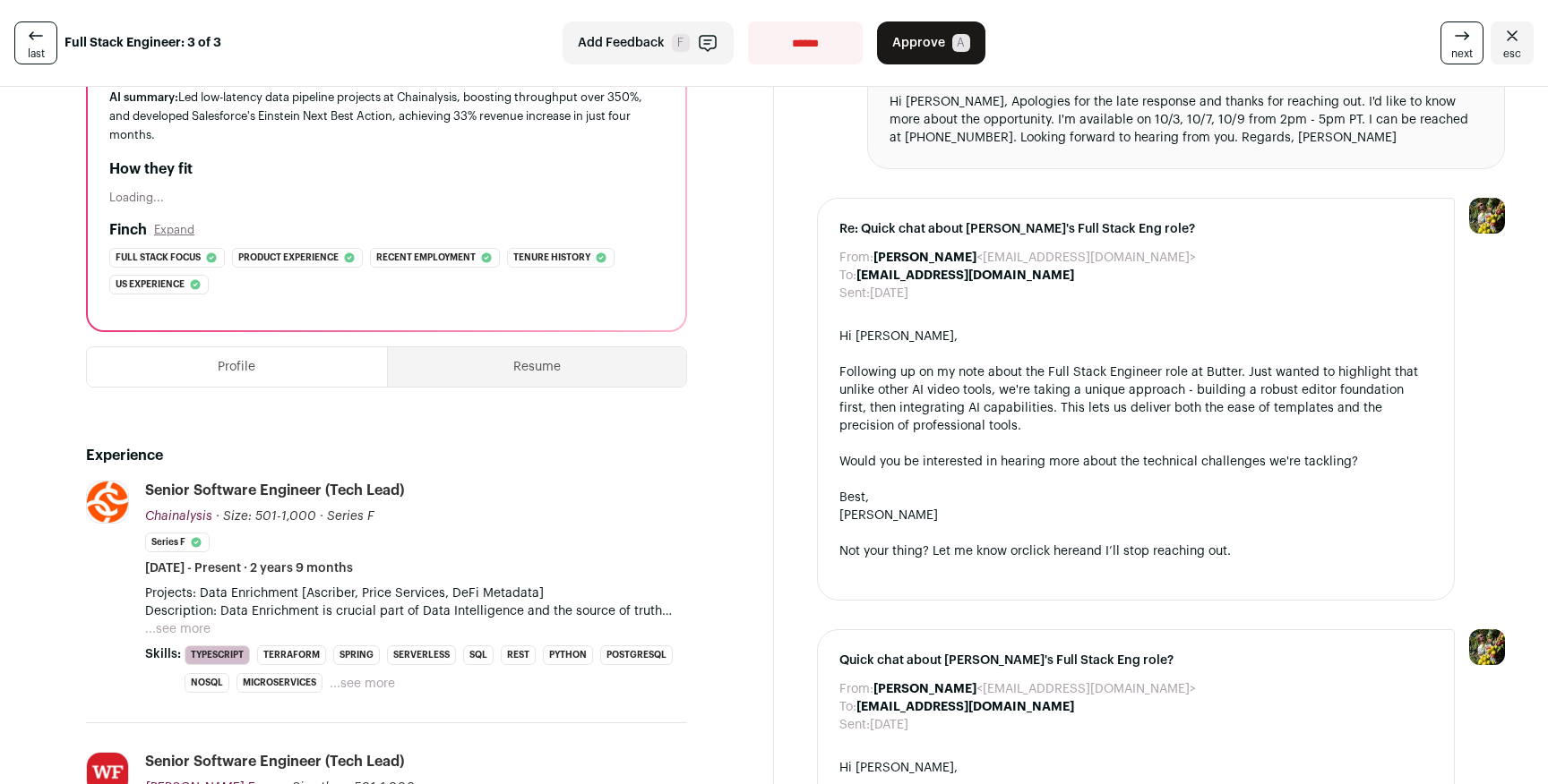
scroll to position [221, 0]
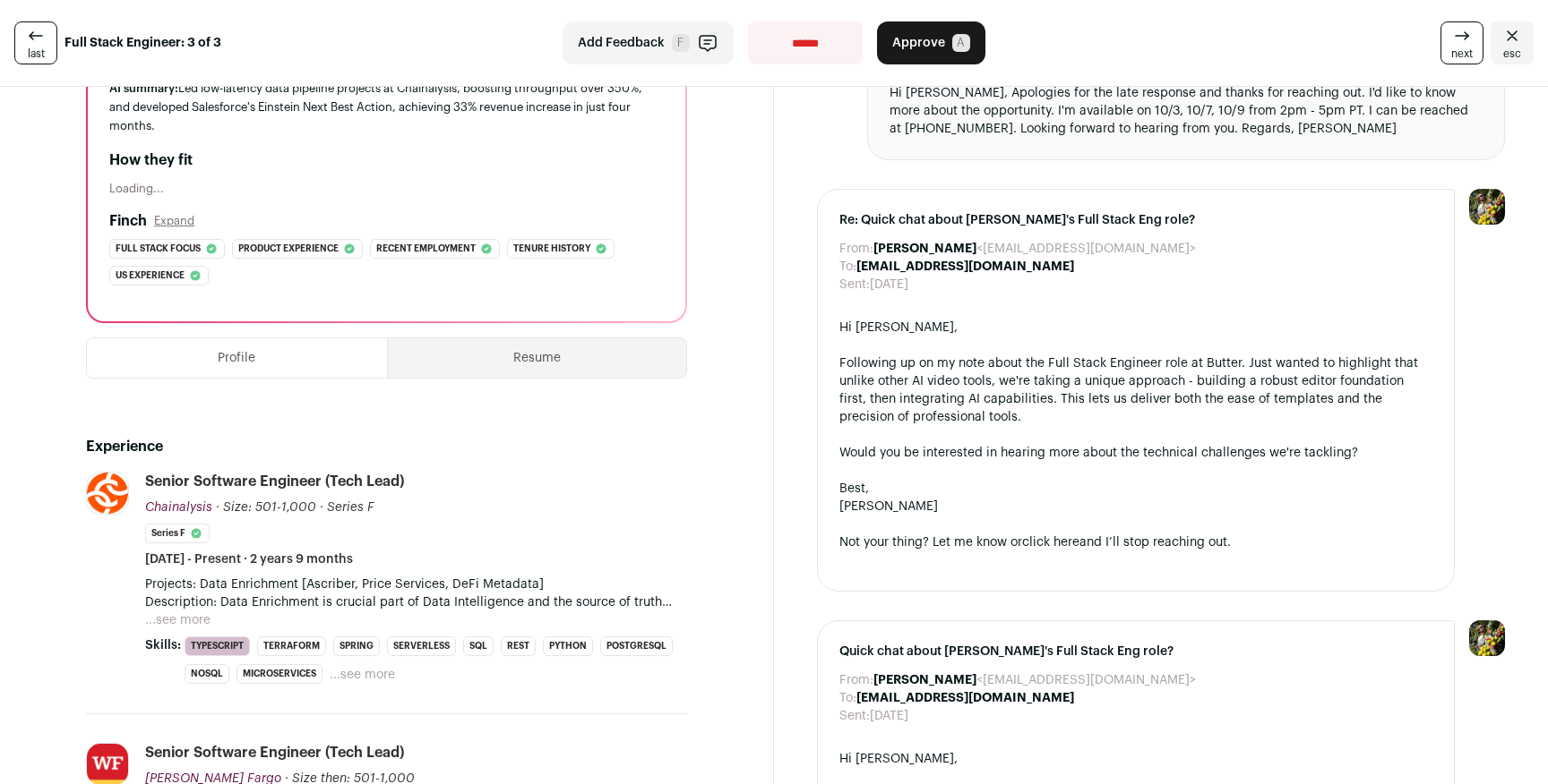
click at [185, 621] on button "...see more" at bounding box center [177, 620] width 65 height 17
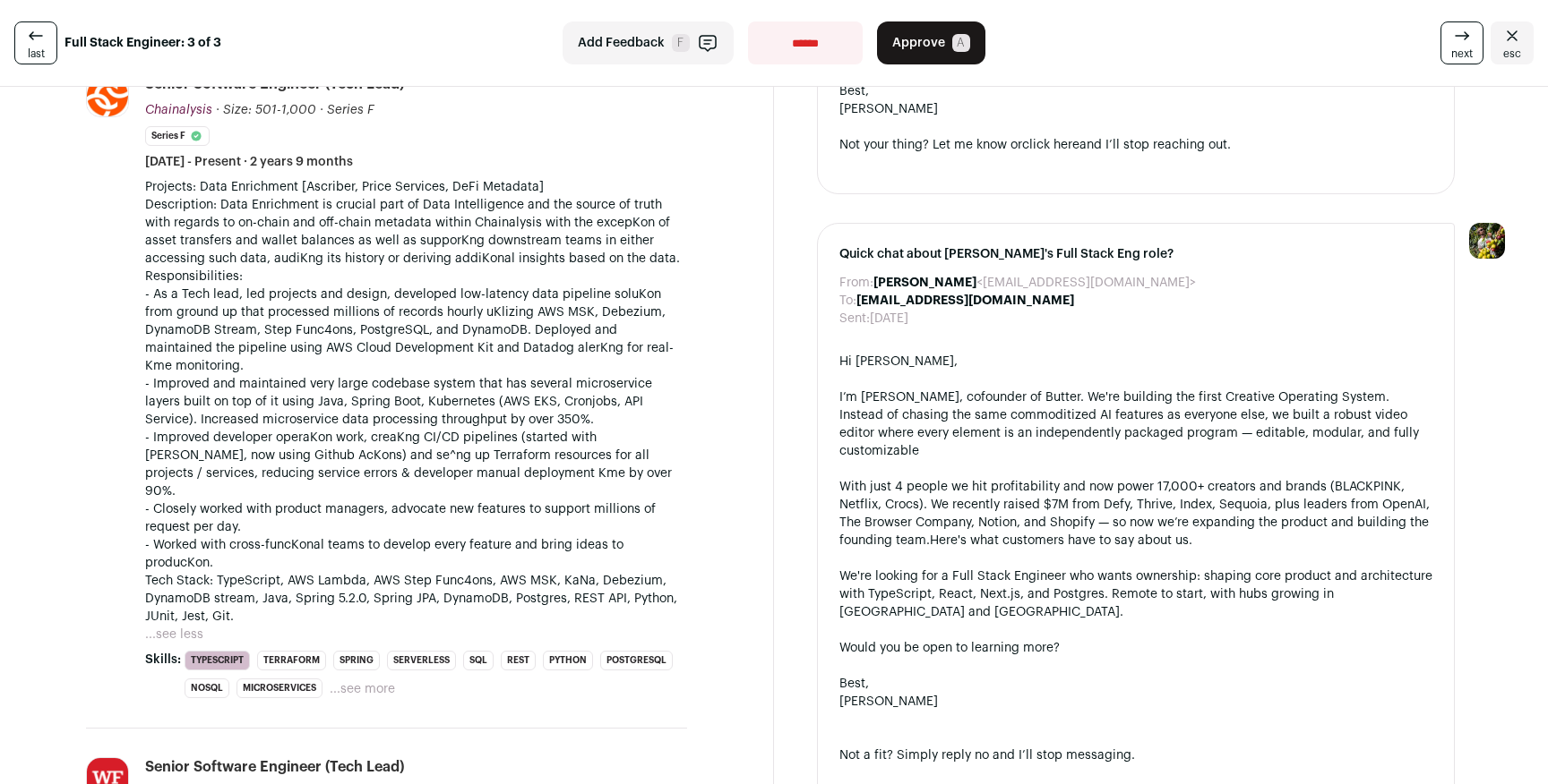
scroll to position [628, 0]
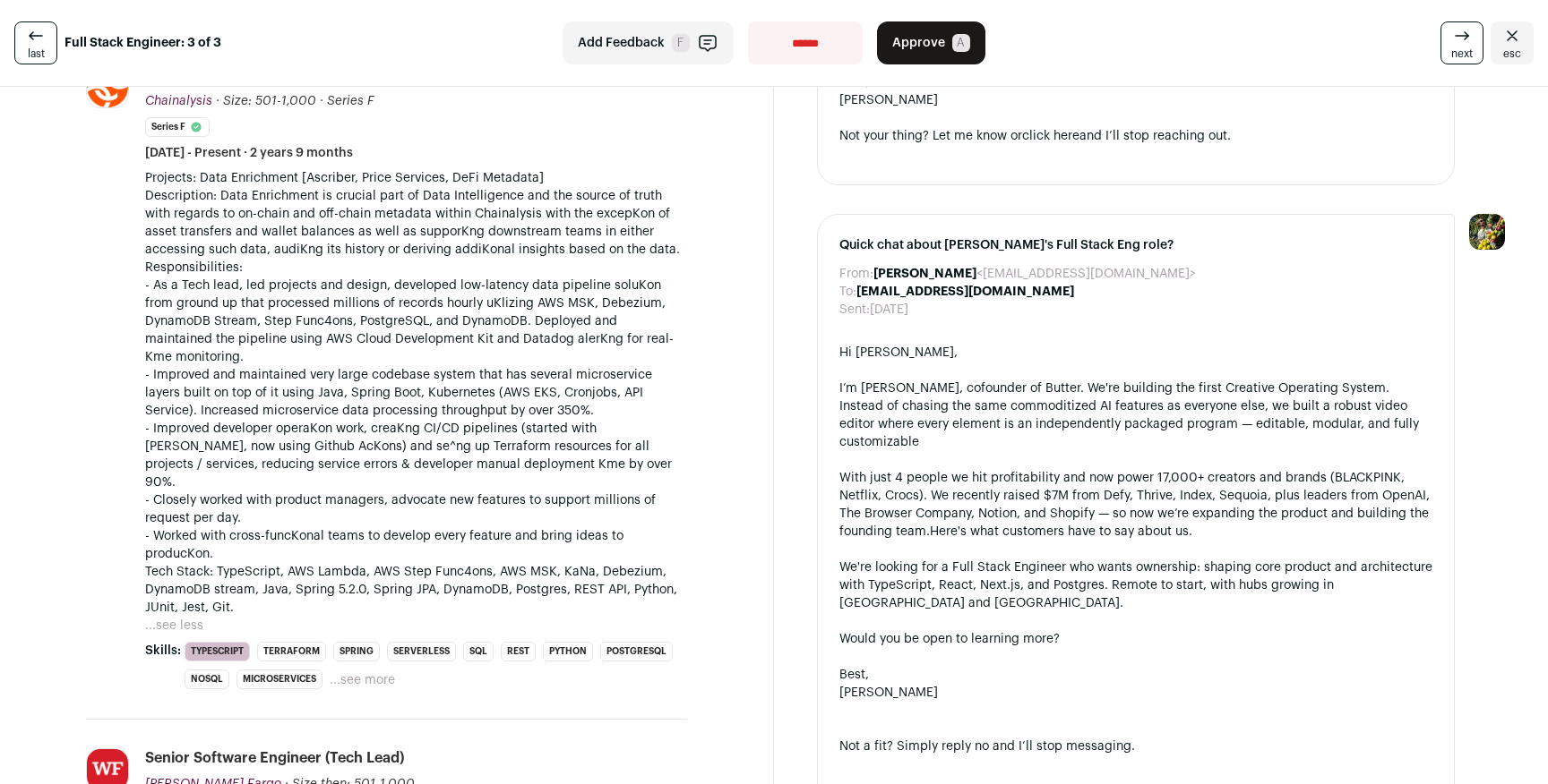
click at [189, 617] on button "...see less" at bounding box center [174, 626] width 58 height 17
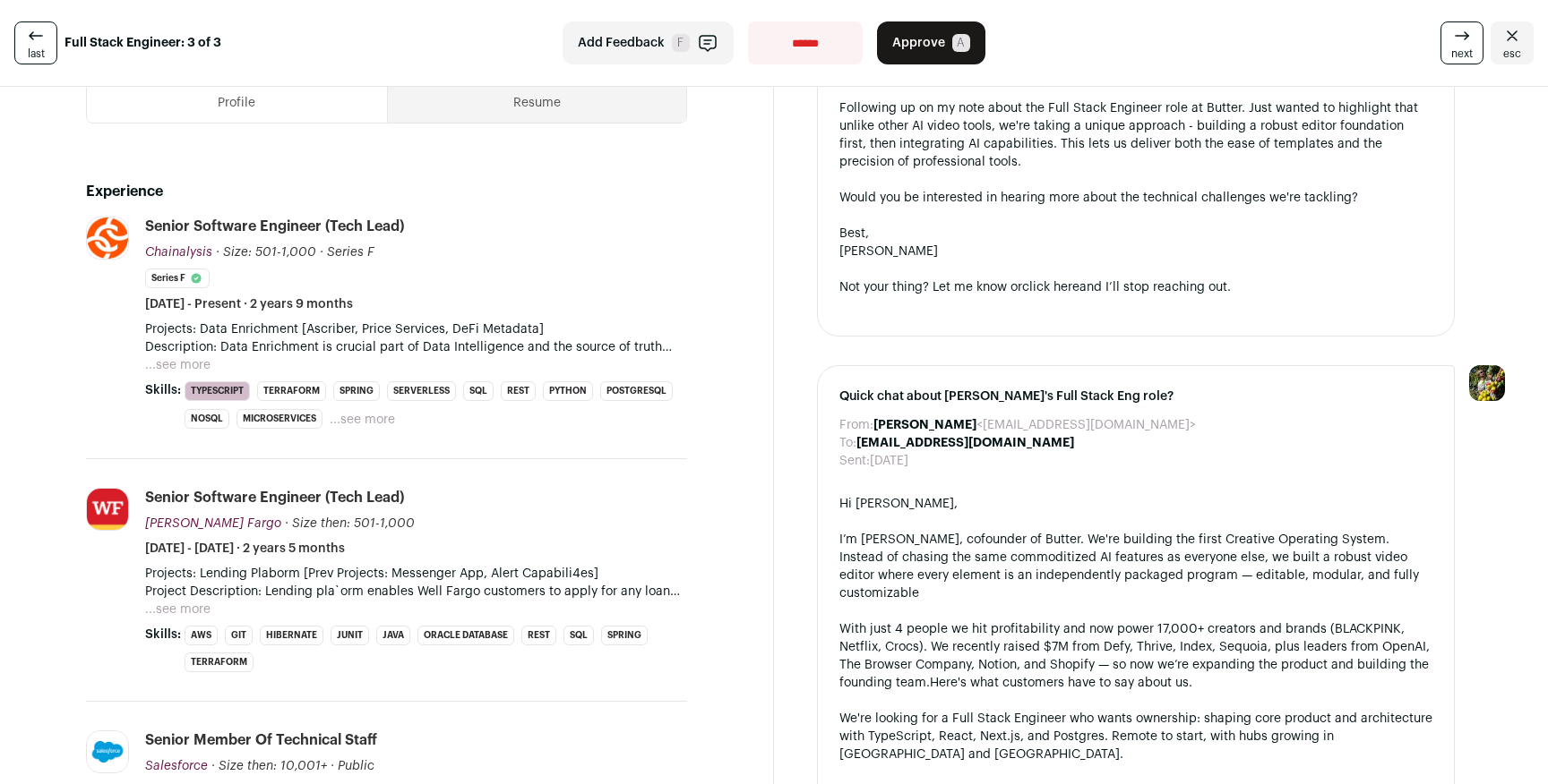
scroll to position [457, 0]
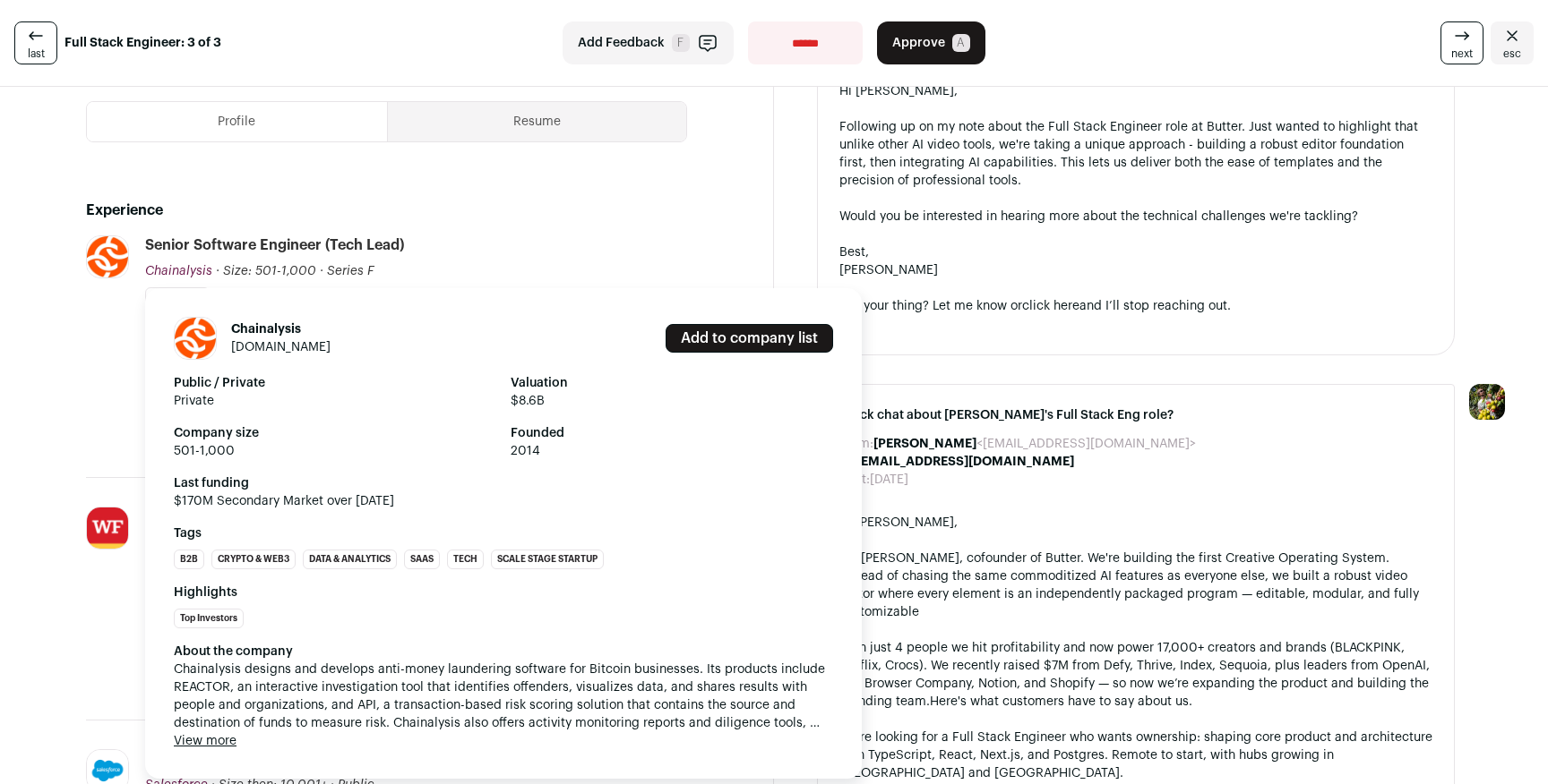
click at [256, 344] on link "[DOMAIN_NAME]" at bounding box center [280, 347] width 100 height 13
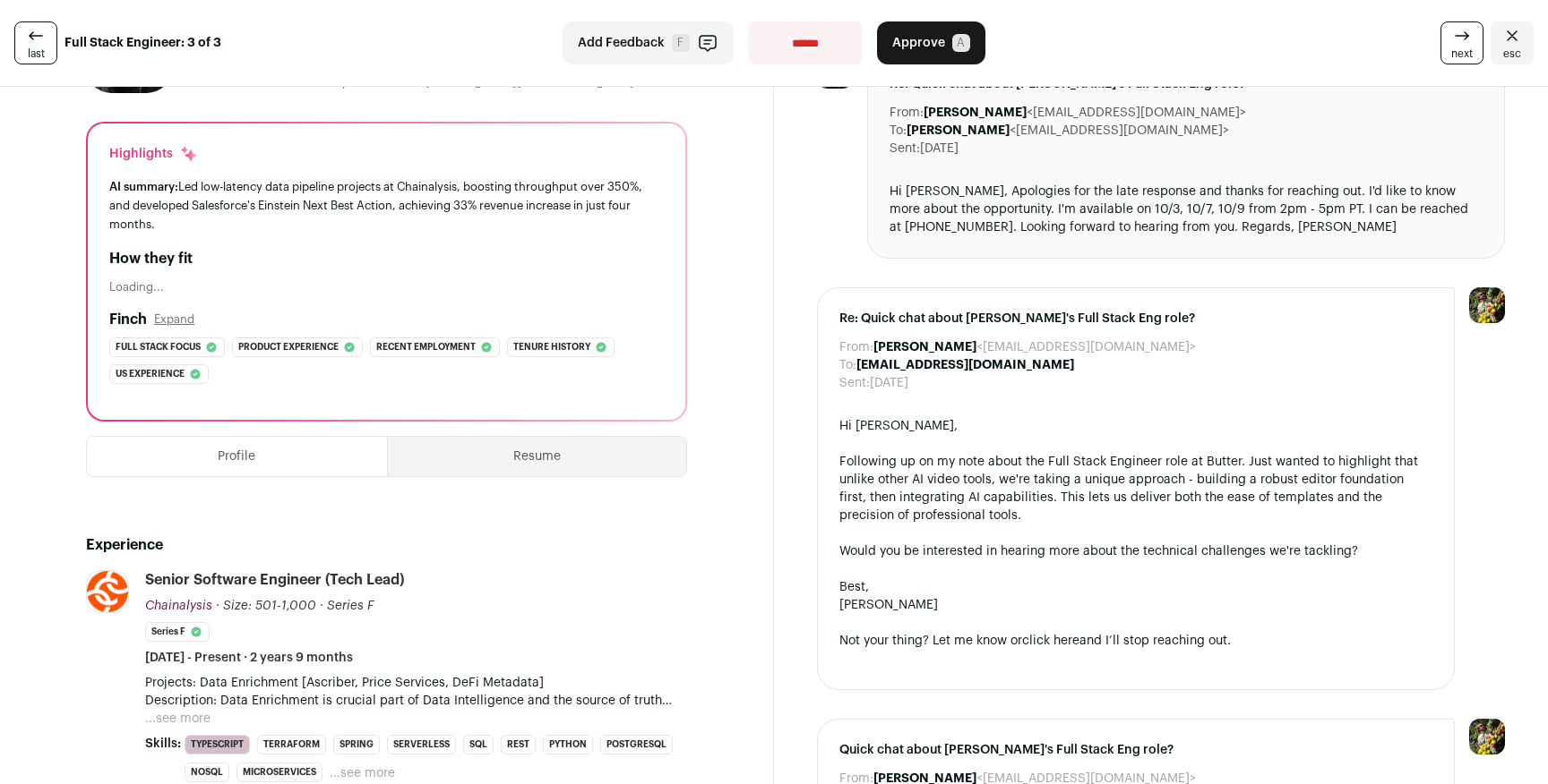
scroll to position [0, 0]
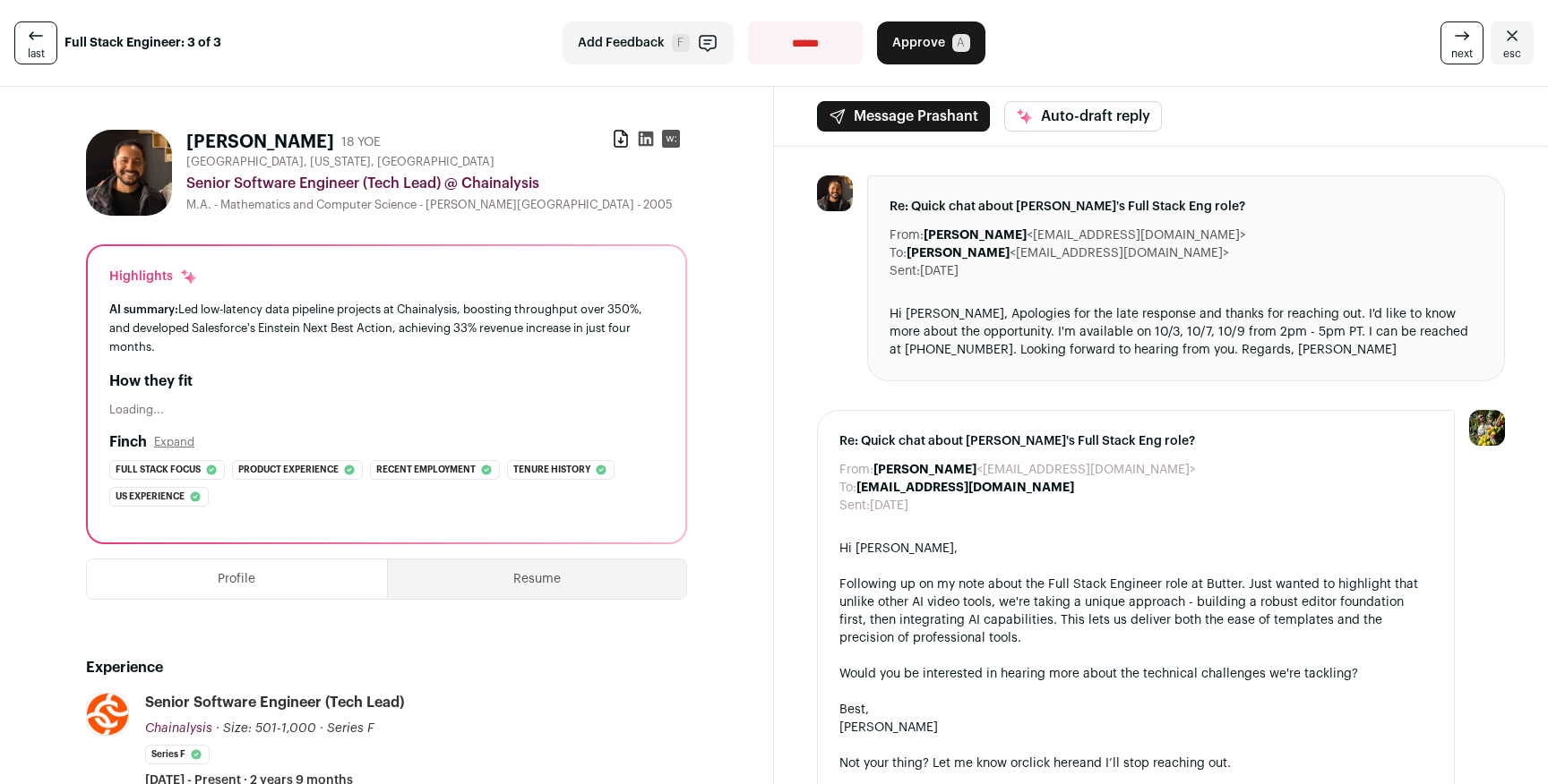
click at [955, 55] on button "Approve A" at bounding box center [932, 43] width 109 height 43
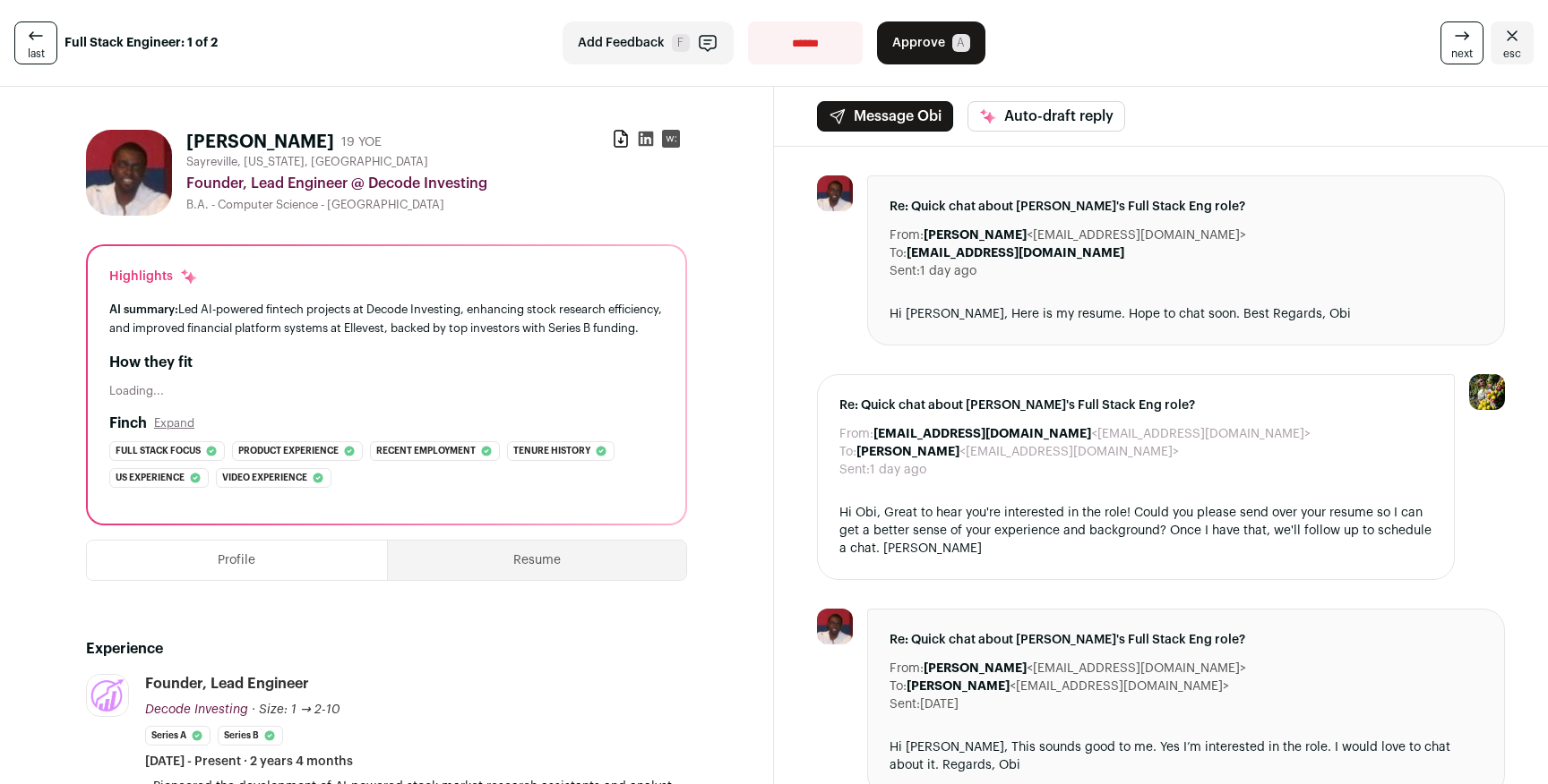
click at [809, 47] on select "**********" at bounding box center [806, 43] width 114 height 43
click at [789, 34] on select "**********" at bounding box center [806, 43] width 114 height 43
select select "**********"
click at [748, 21] on select "**********" at bounding box center [806, 43] width 114 height 43
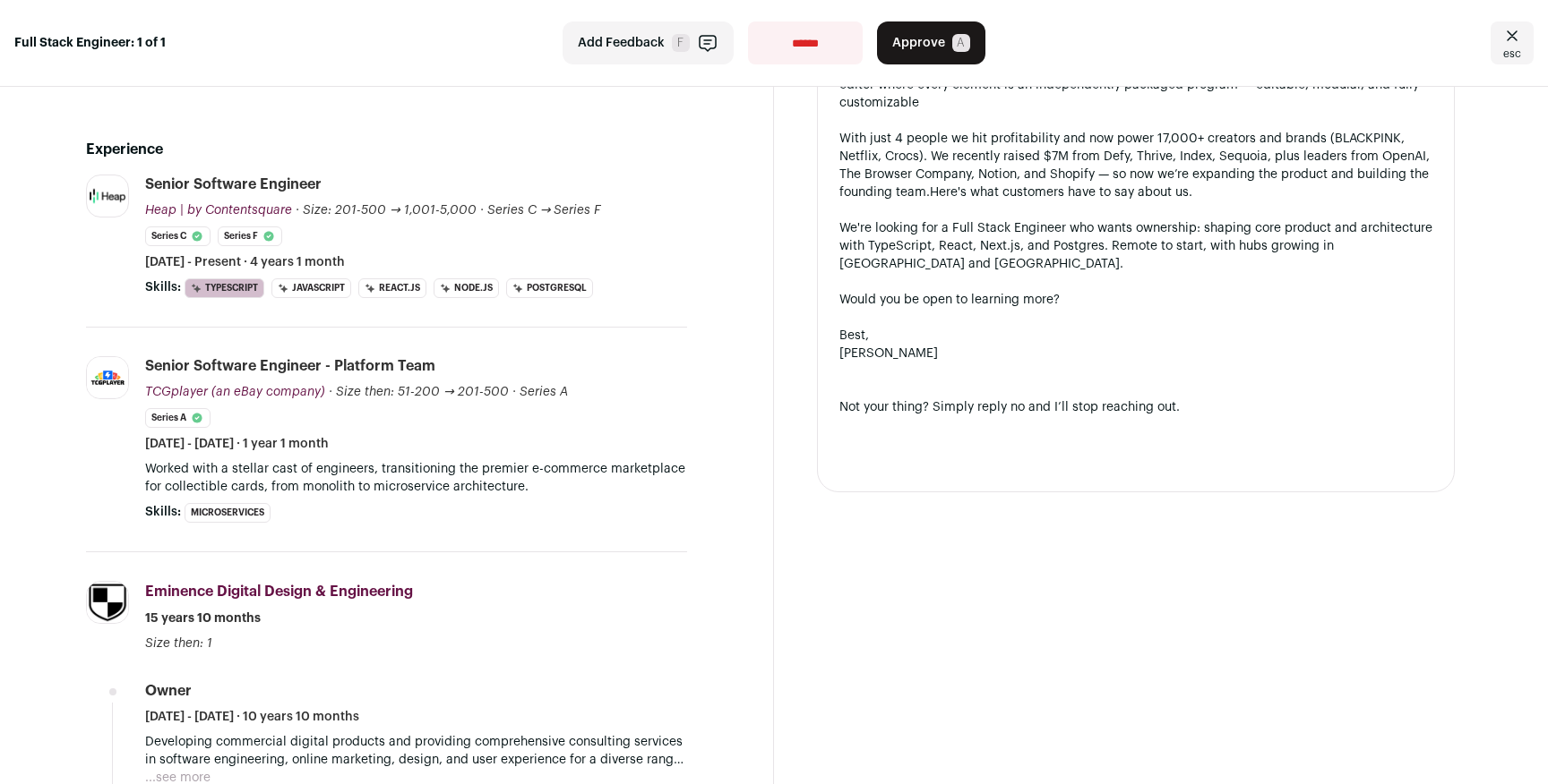
scroll to position [551, 0]
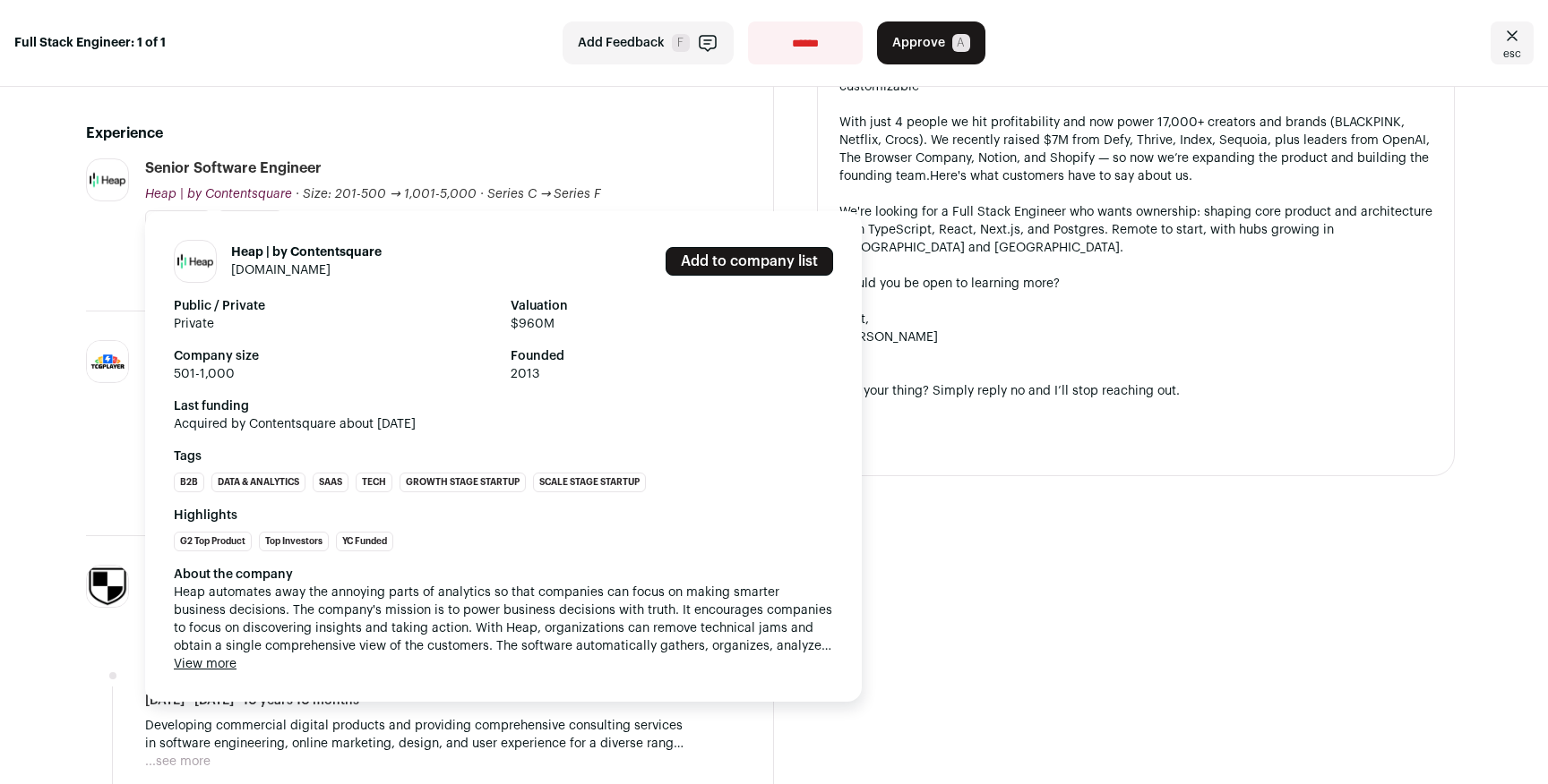
click at [228, 195] on span "Heap | by Contentsquare" at bounding box center [219, 194] width 147 height 13
click at [249, 274] on link "[DOMAIN_NAME]" at bounding box center [280, 270] width 100 height 13
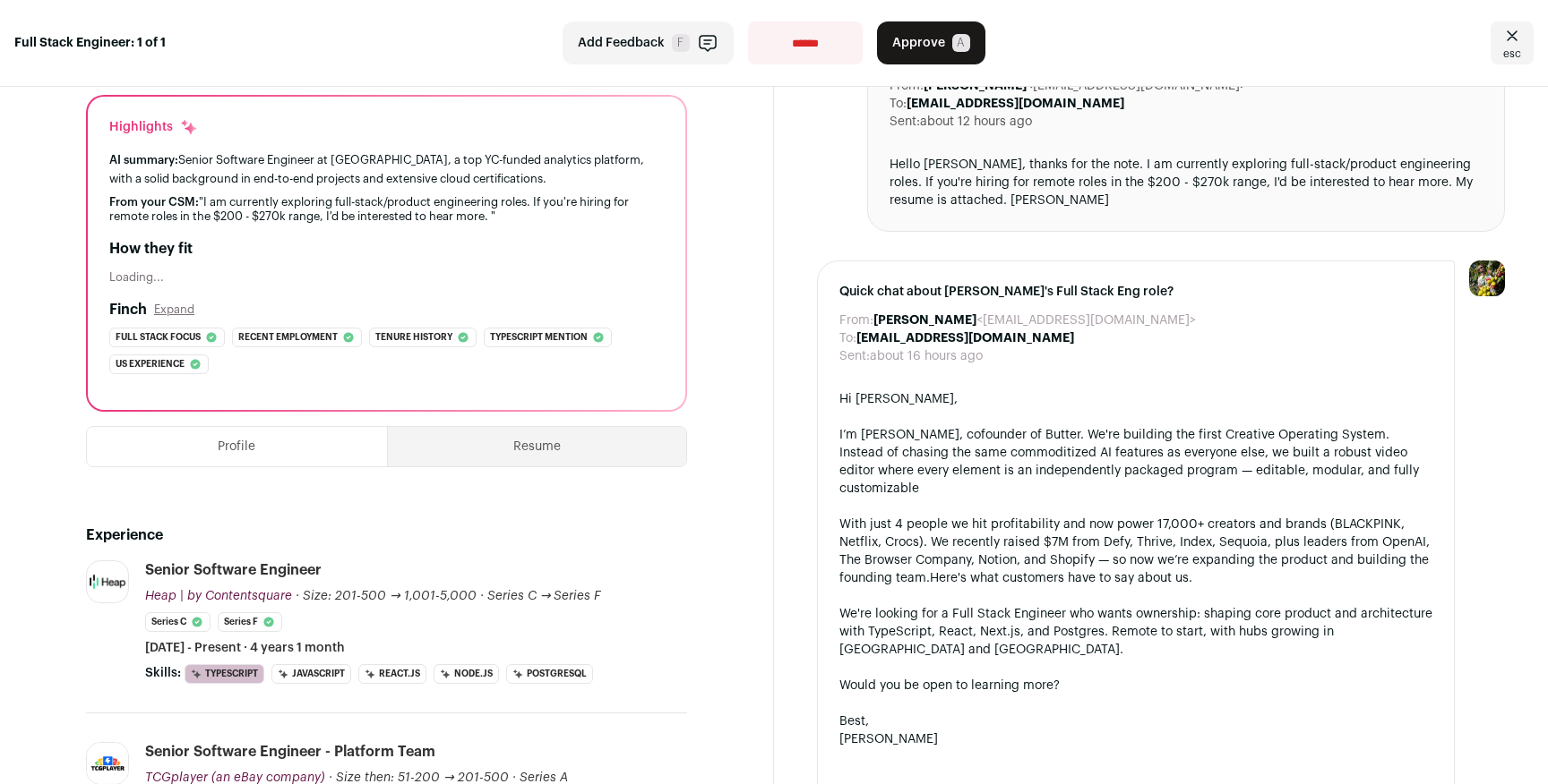
scroll to position [144, 0]
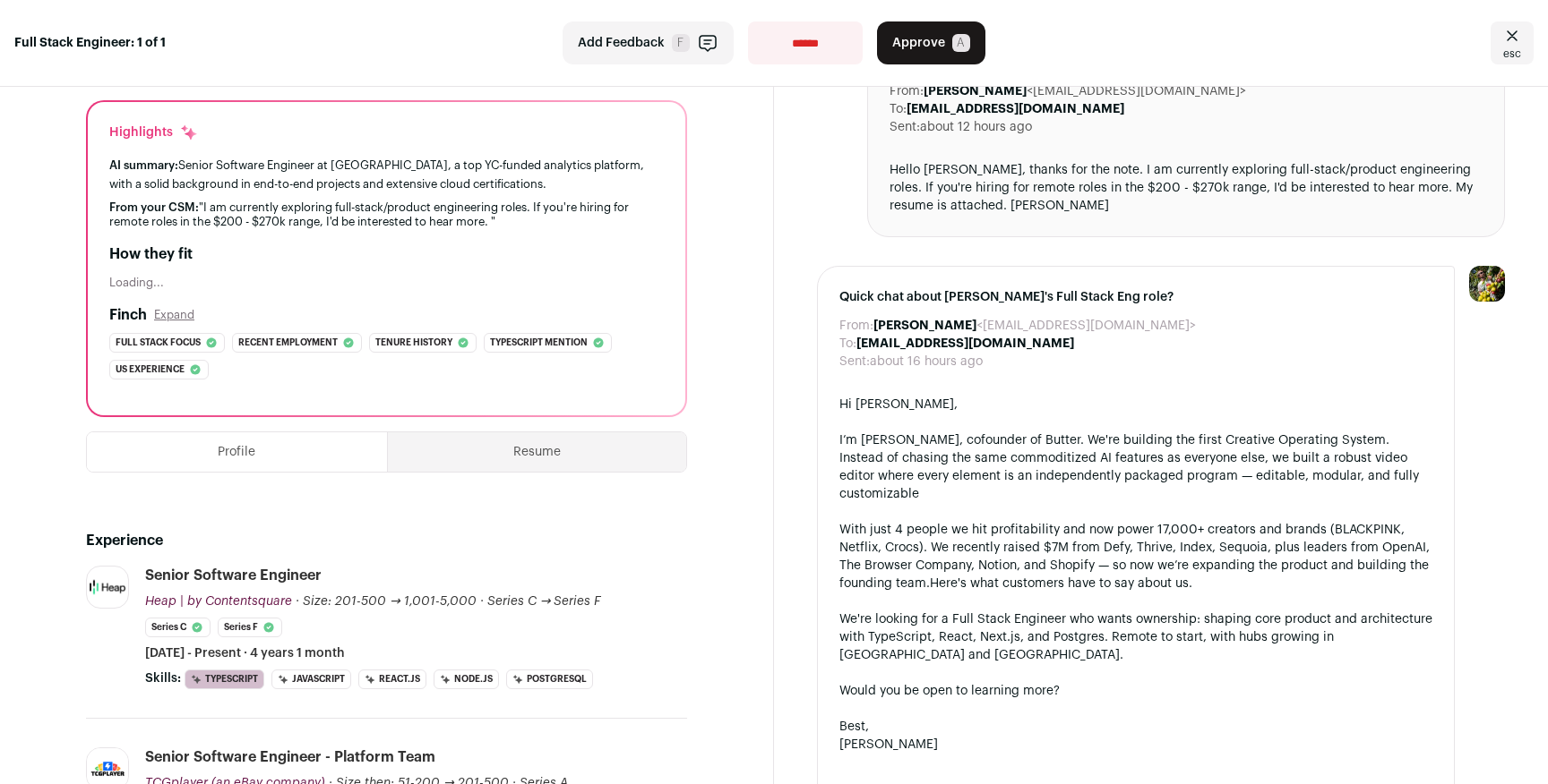
click at [822, 49] on select "**********" at bounding box center [806, 43] width 114 height 43
select select "**********"
click at [748, 21] on select "**********" at bounding box center [806, 43] width 114 height 43
